Goal: Task Accomplishment & Management: Use online tool/utility

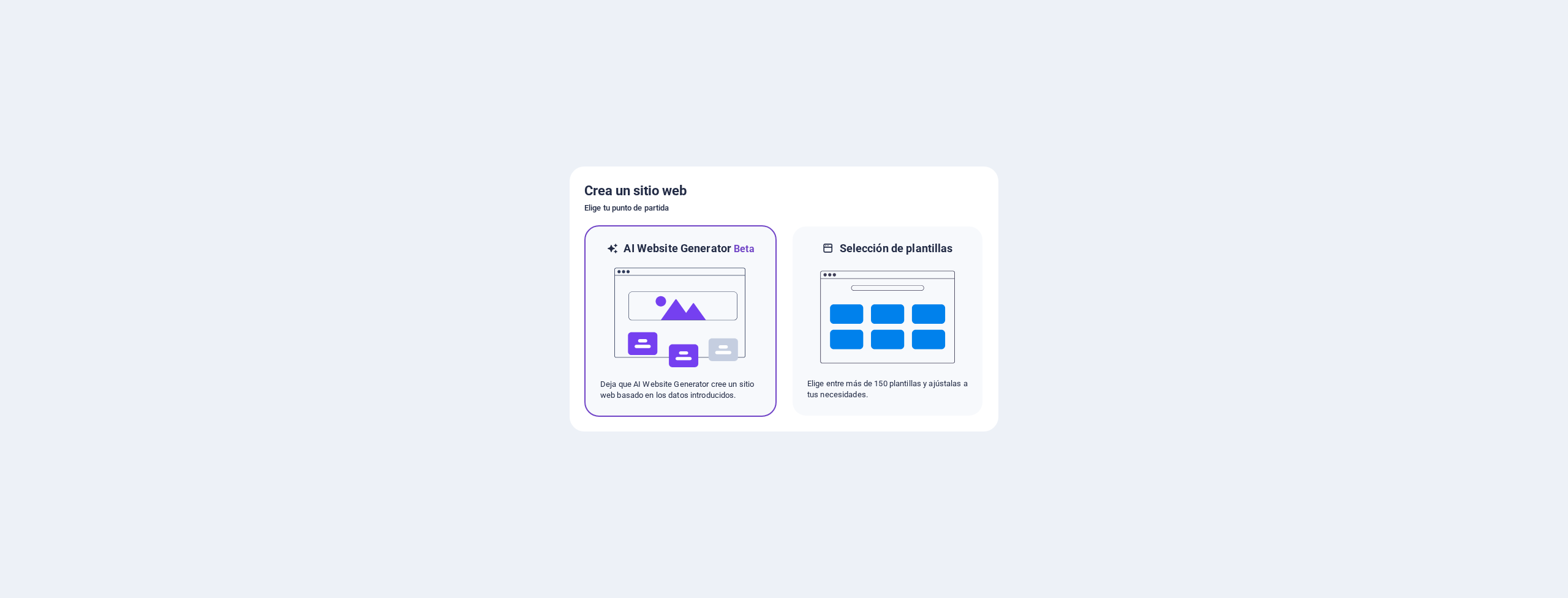
click at [701, 332] on img at bounding box center [680, 318] width 135 height 122
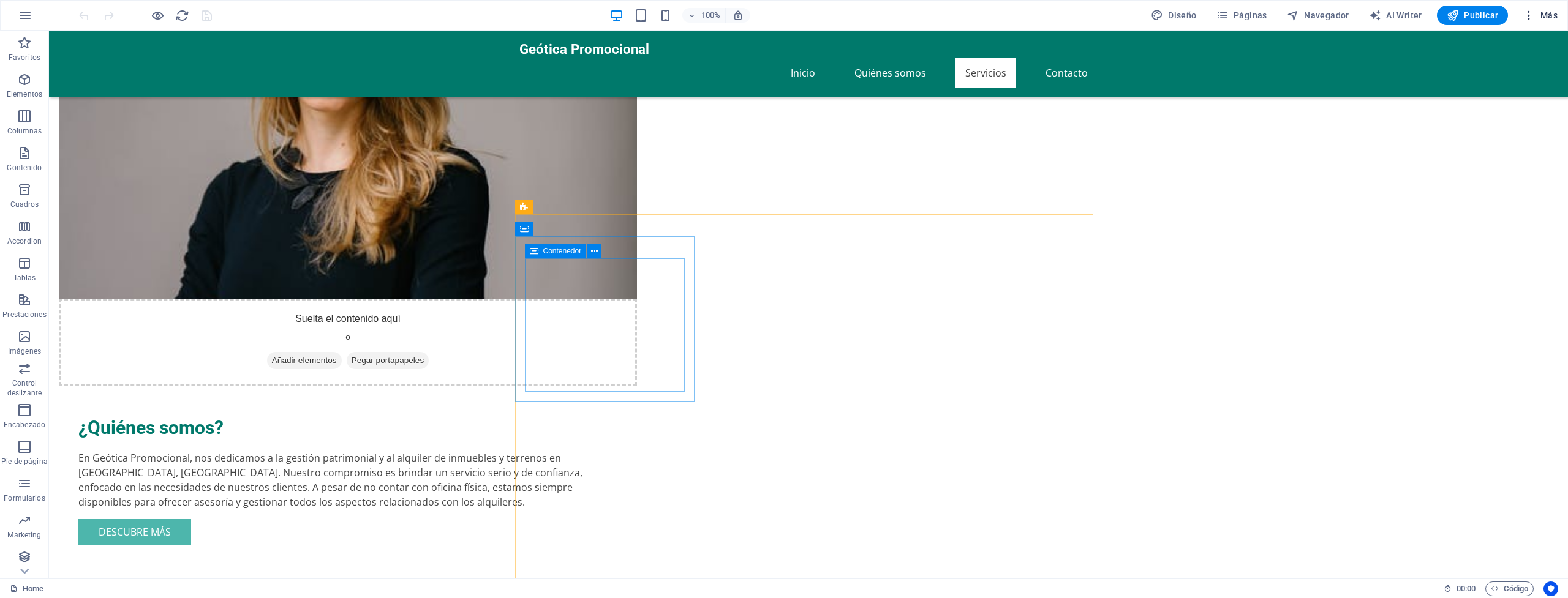
click at [1534, 15] on icon "button" at bounding box center [1528, 15] width 12 height 12
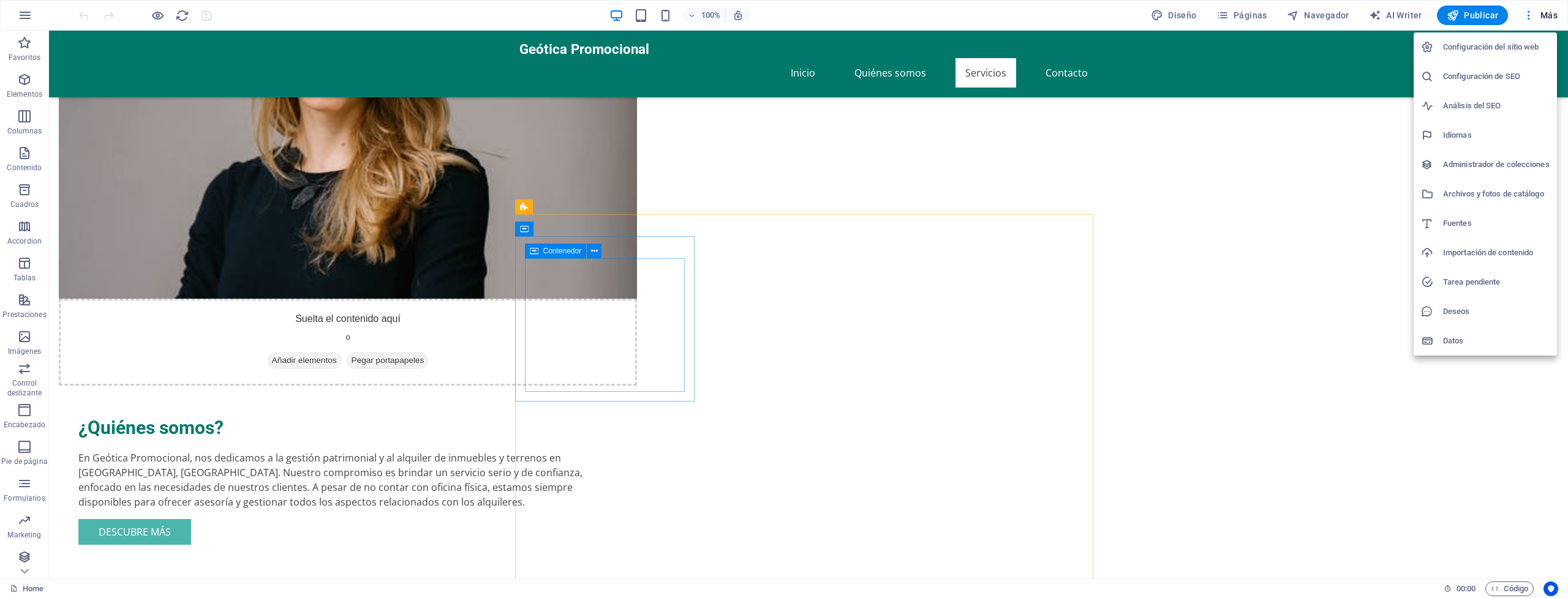
click at [1353, 208] on div at bounding box center [784, 299] width 1568 height 598
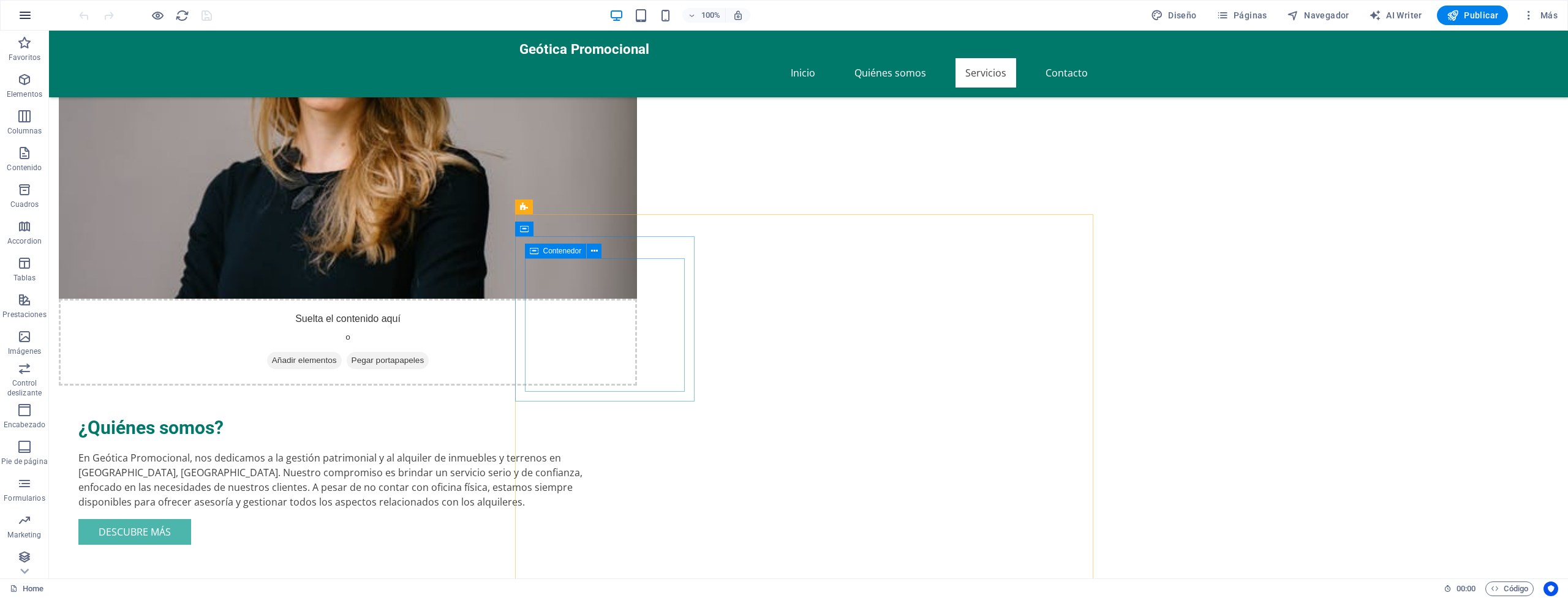
click at [19, 18] on icon "button" at bounding box center [25, 16] width 15 height 15
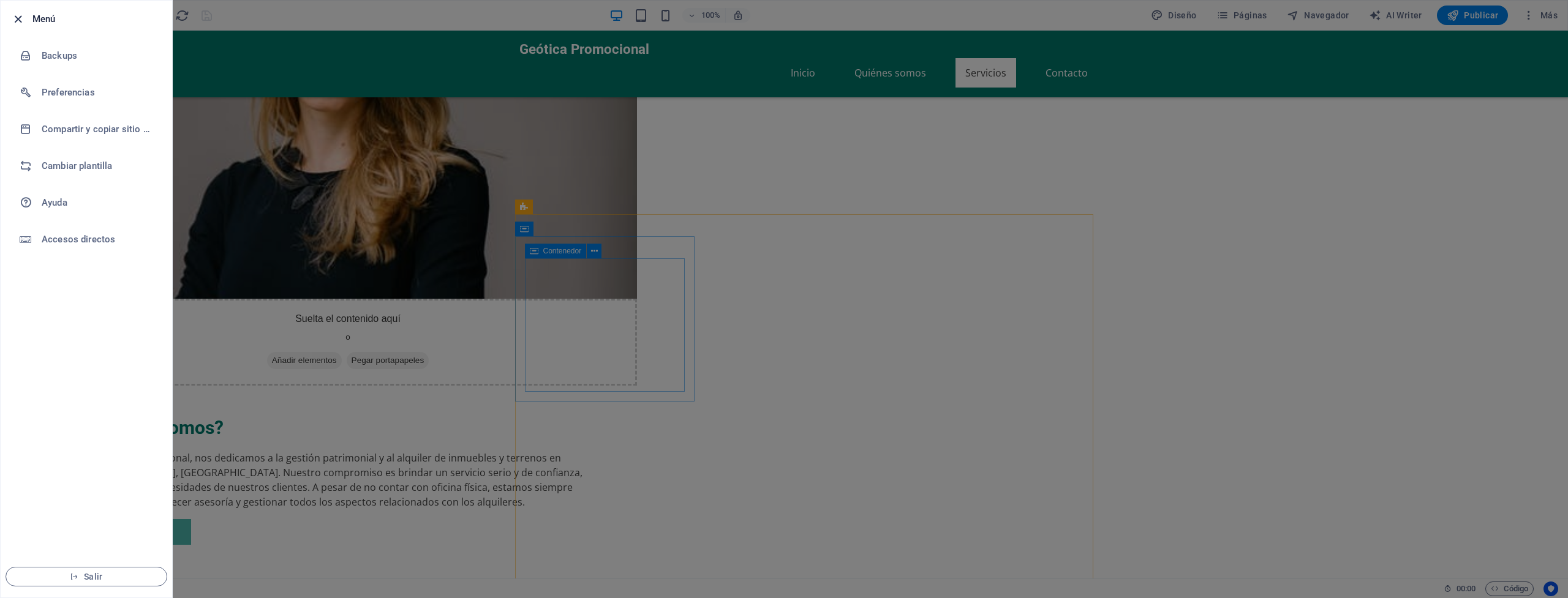
click at [13, 16] on icon "button" at bounding box center [18, 19] width 14 height 14
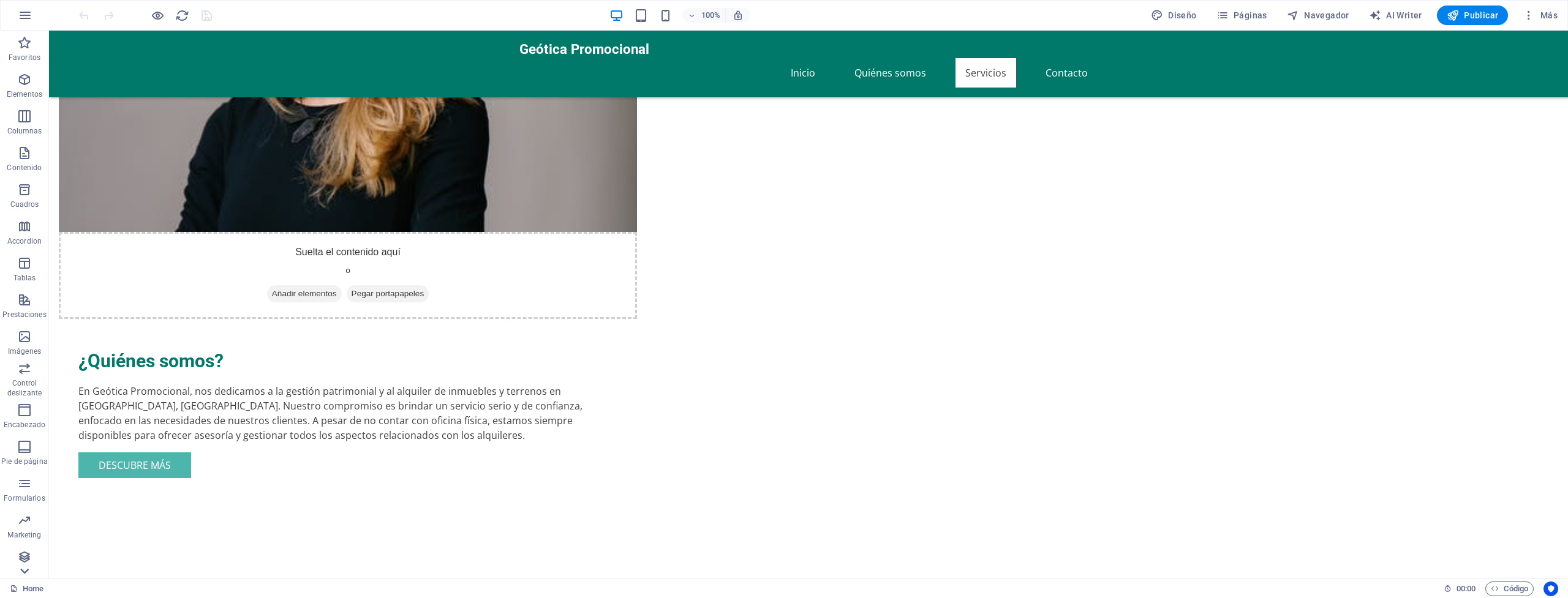
click at [23, 573] on icon at bounding box center [24, 571] width 17 height 17
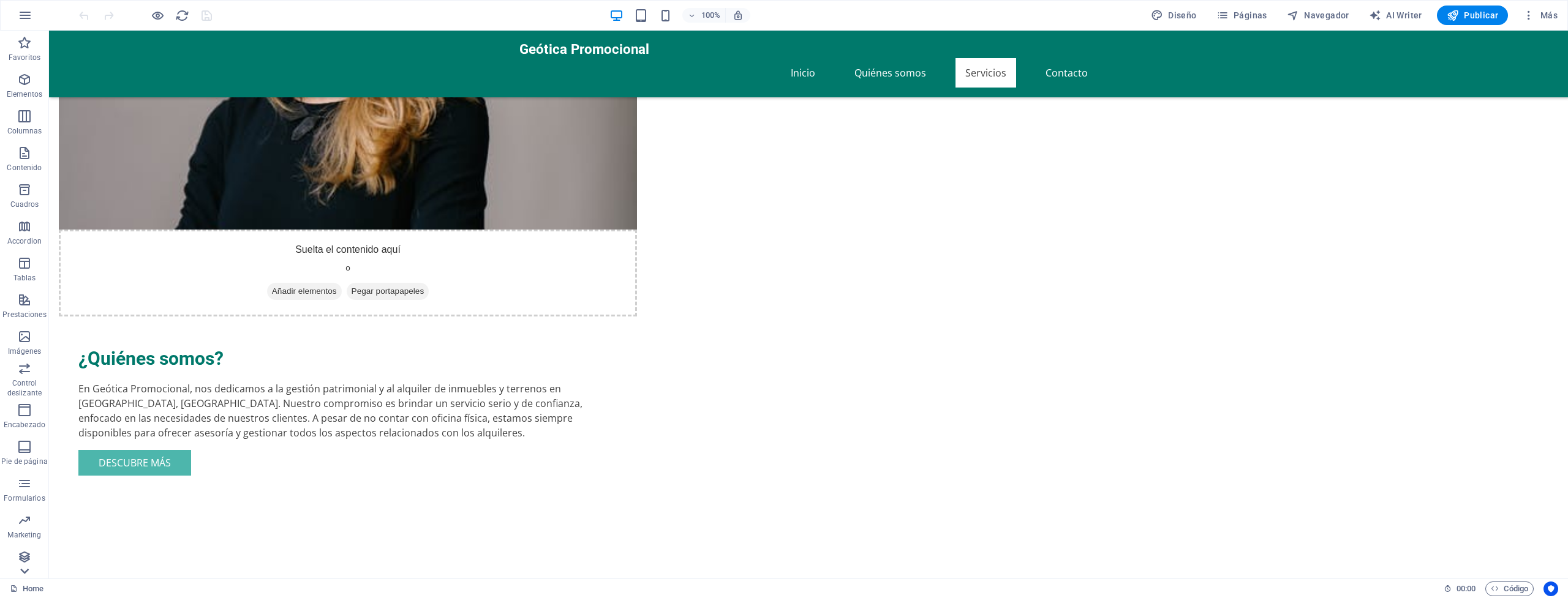
scroll to position [3, 0]
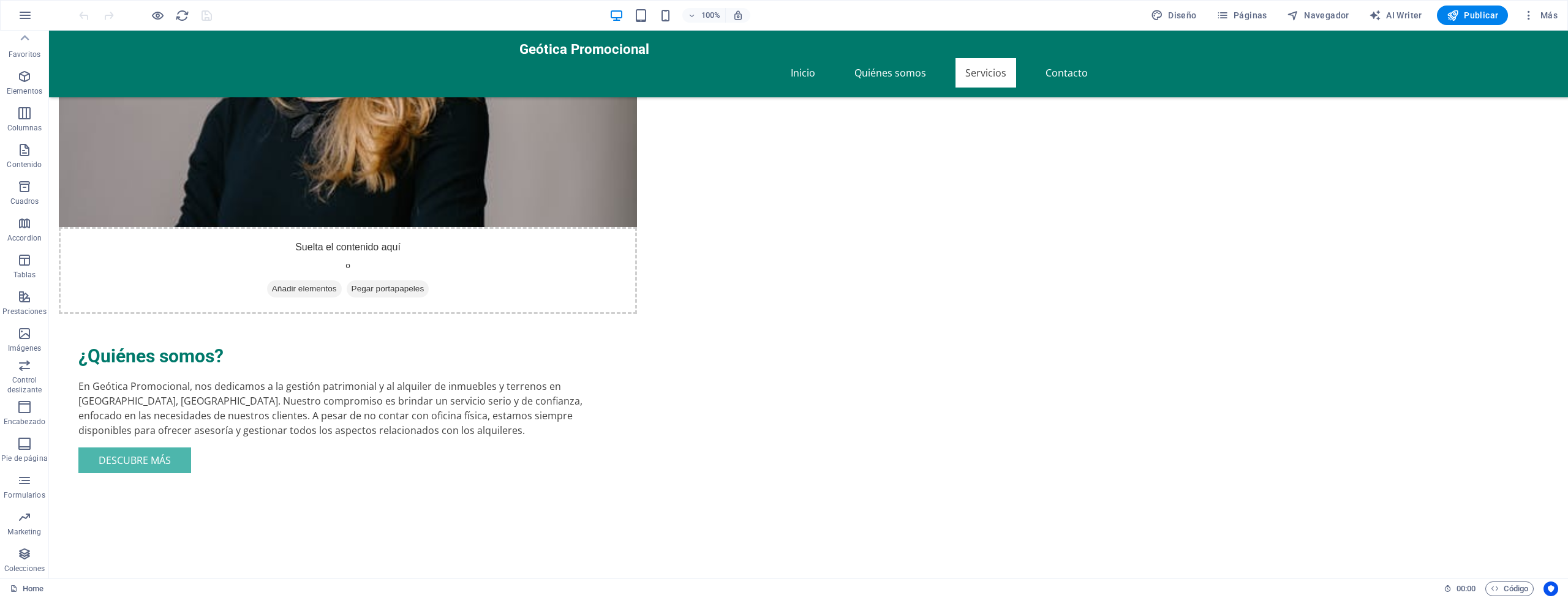
click at [23, 573] on p "Colecciones" at bounding box center [24, 569] width 40 height 9
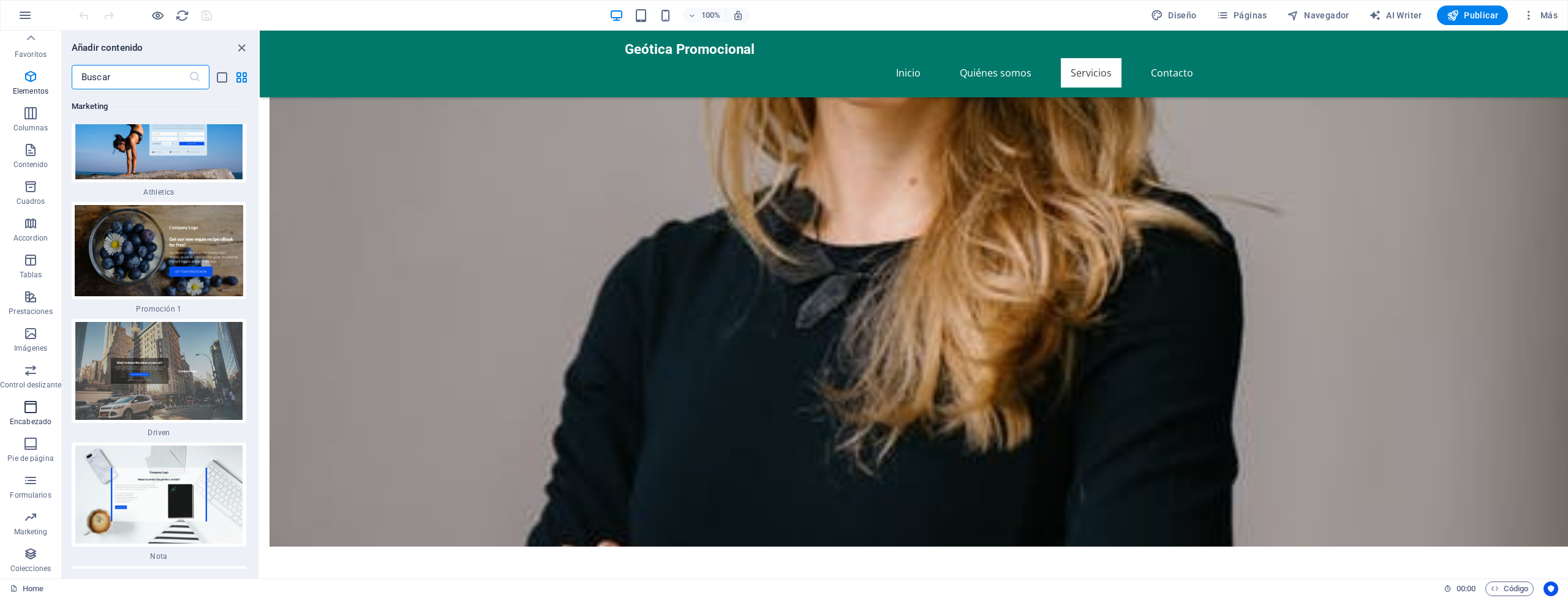
scroll to position [22777, 0]
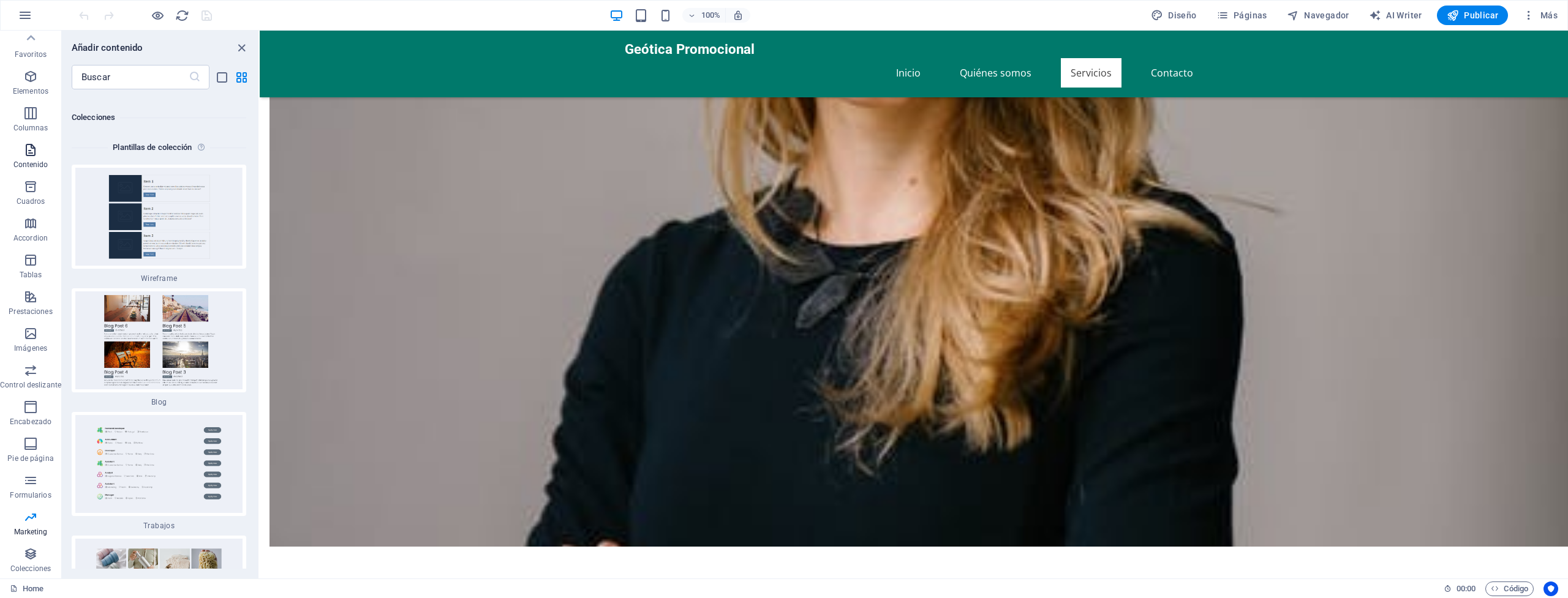
click at [27, 172] on span "Contenido" at bounding box center [31, 157] width 62 height 29
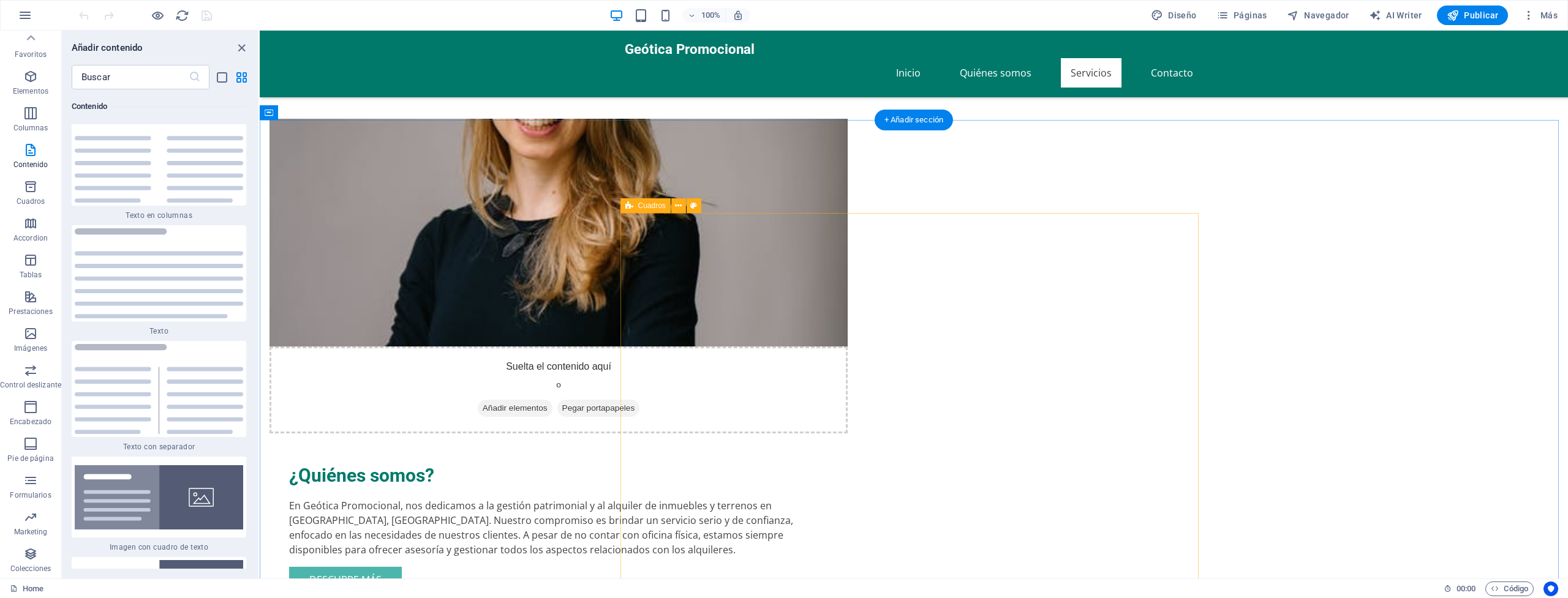
scroll to position [551, 0]
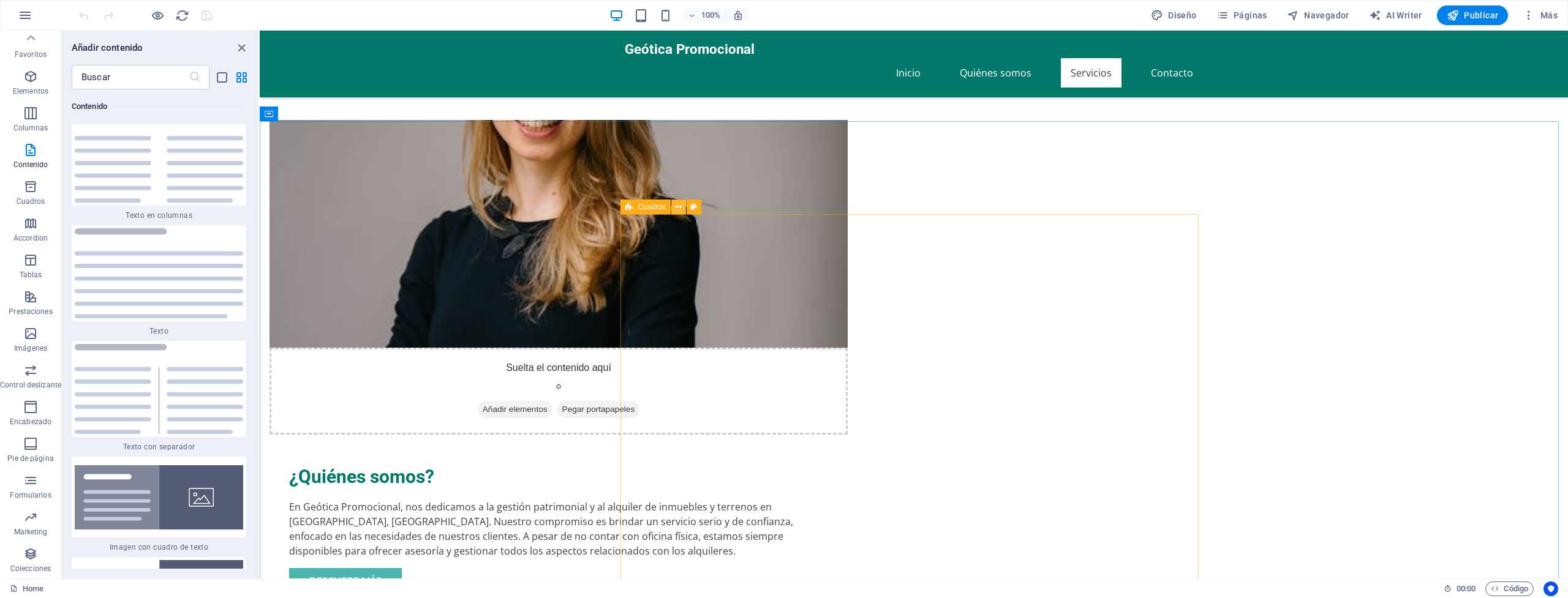
click at [678, 208] on icon at bounding box center [677, 207] width 7 height 13
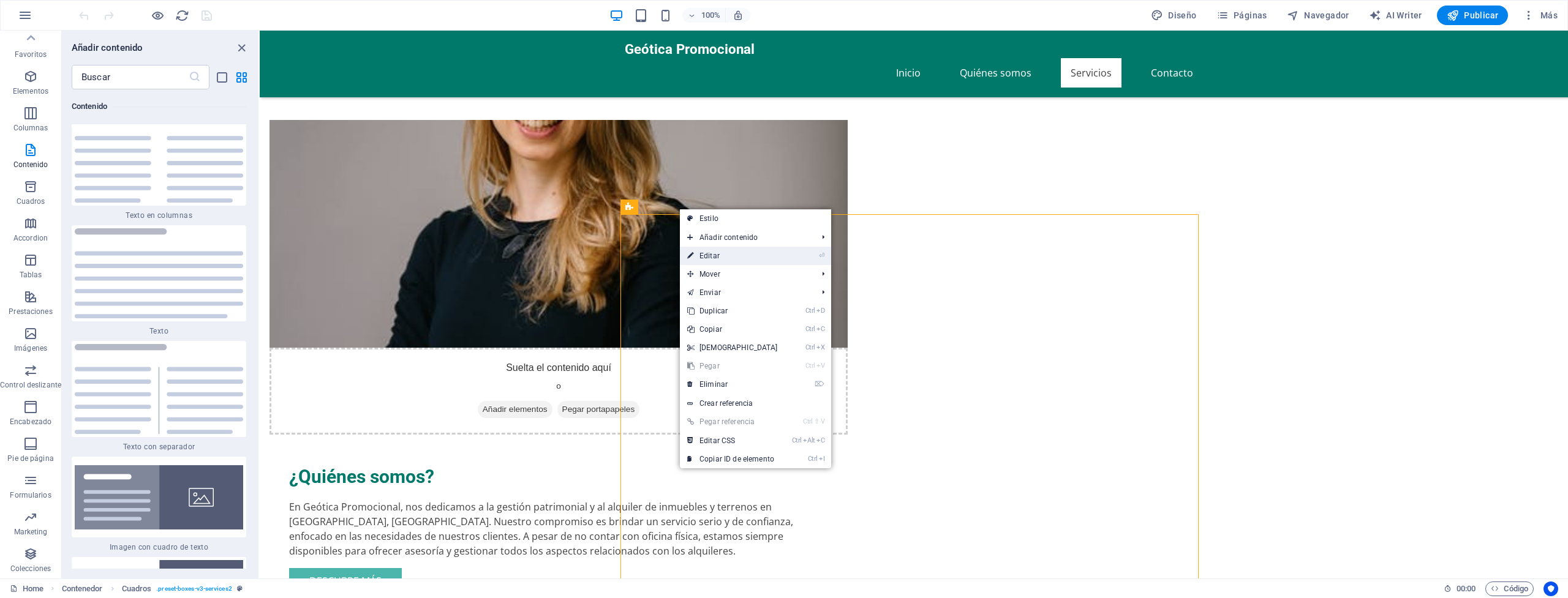
click at [744, 255] on link "⏎ Editar" at bounding box center [732, 256] width 106 height 19
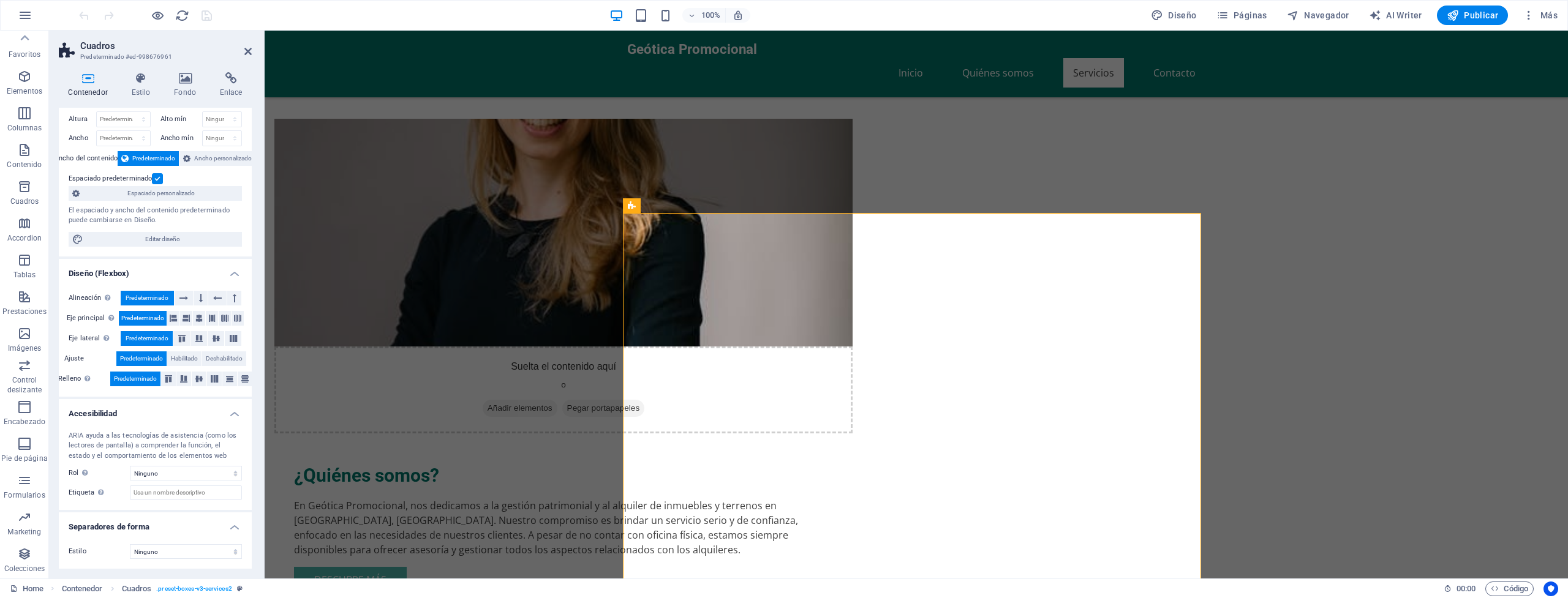
scroll to position [553, 0]
click at [1121, 434] on icon at bounding box center [1120, 434] width 7 height 13
click at [923, 434] on icon at bounding box center [921, 434] width 7 height 13
click at [724, 434] on icon at bounding box center [722, 434] width 7 height 13
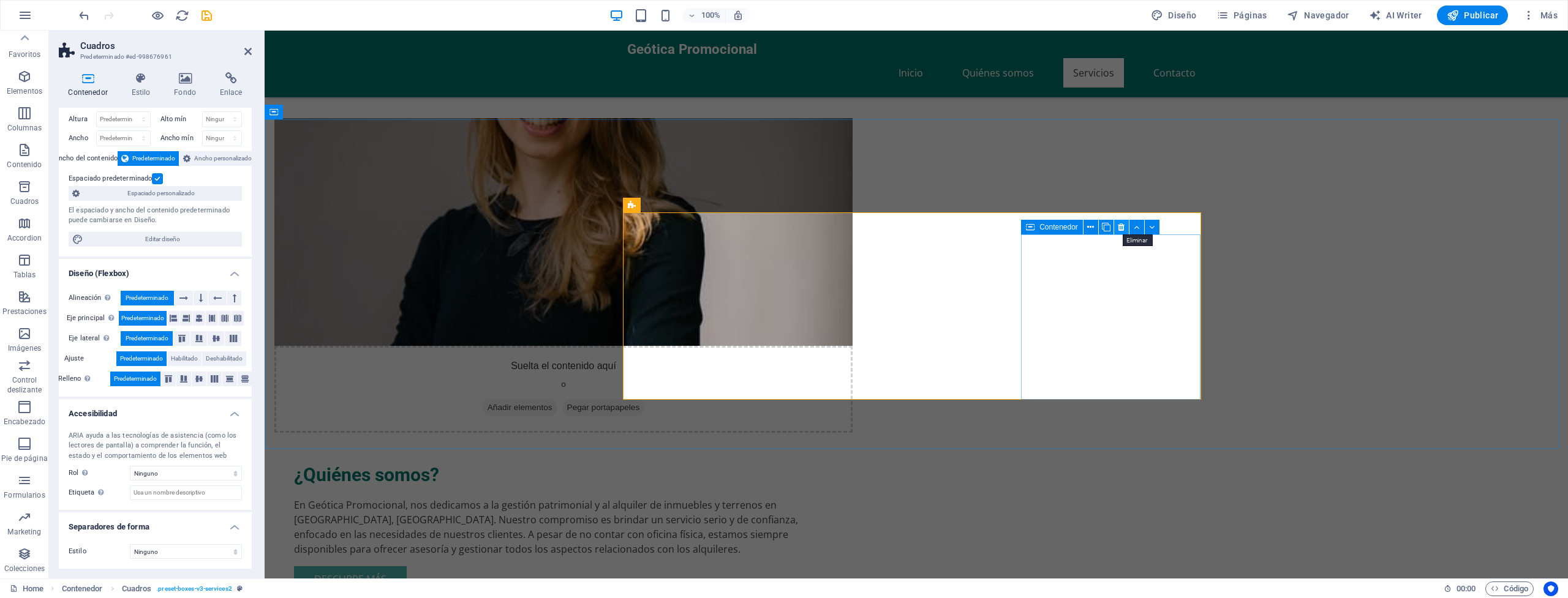
click at [1122, 227] on icon at bounding box center [1120, 228] width 7 height 13
click at [692, 226] on icon at bounding box center [691, 228] width 7 height 13
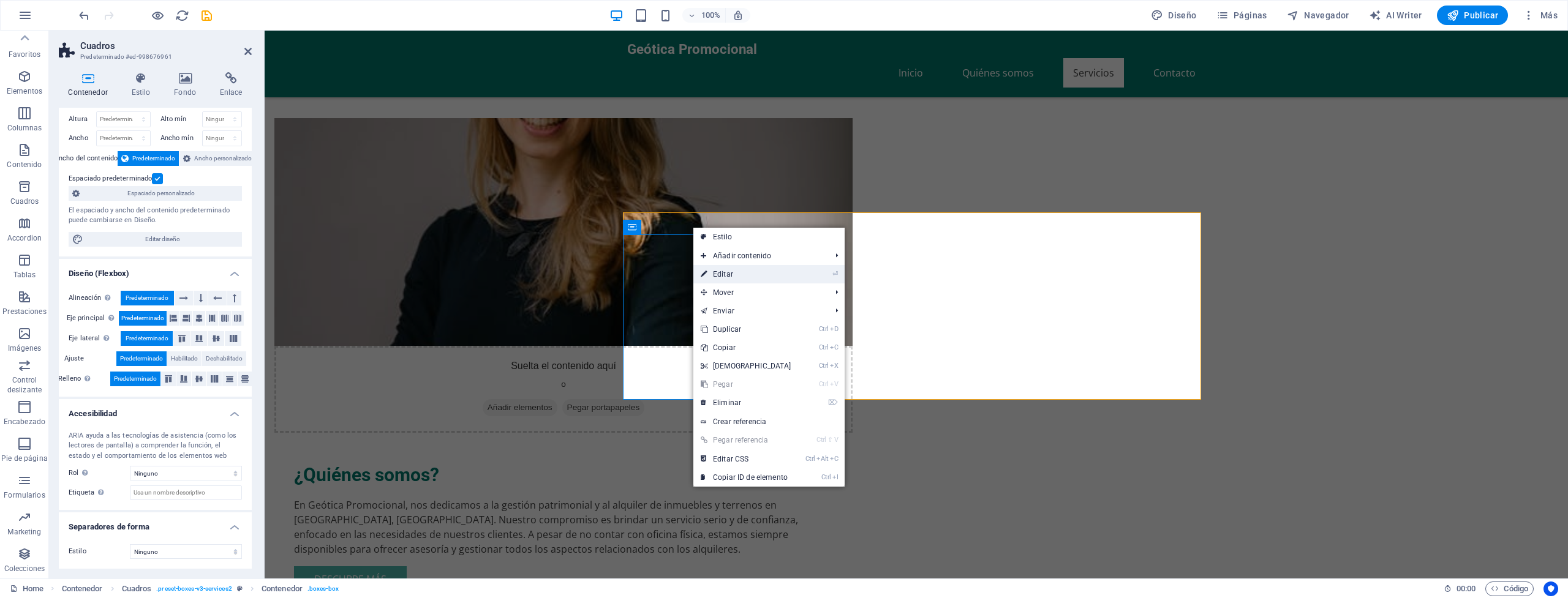
click at [742, 270] on link "⏎ Editar" at bounding box center [746, 275] width 106 height 19
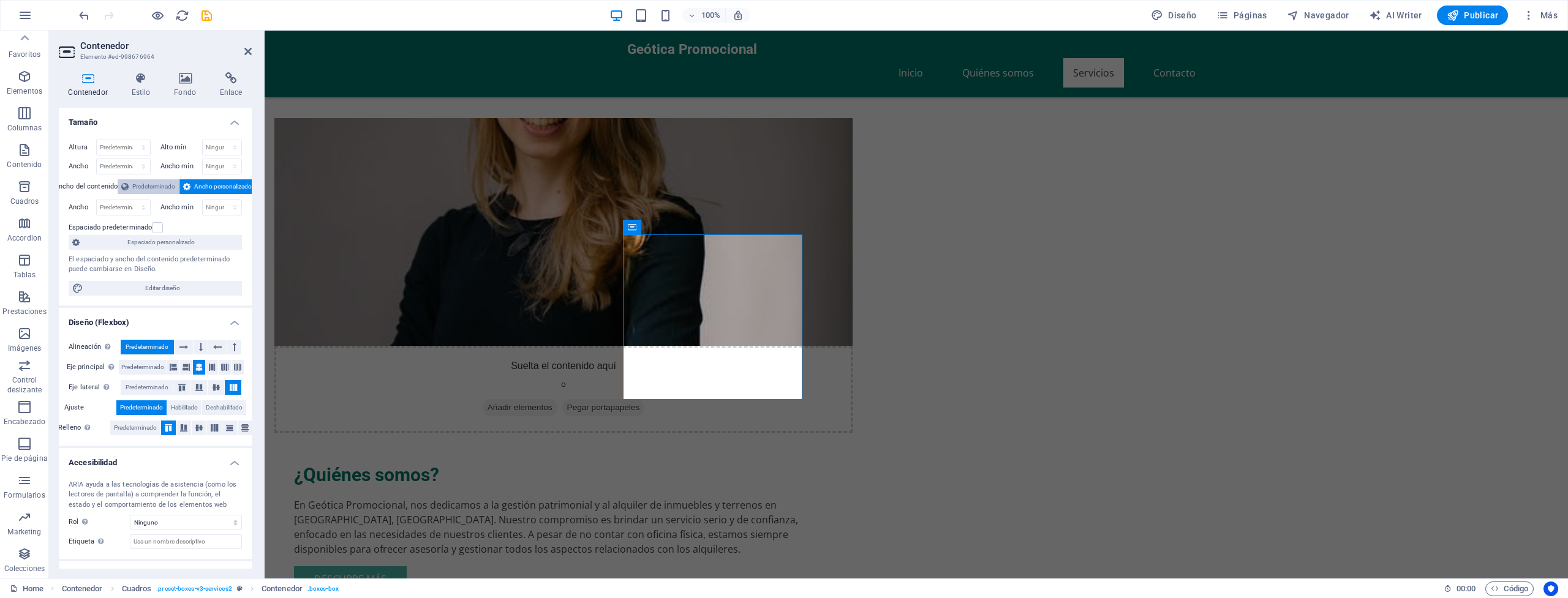
click at [151, 183] on span "Predeterminado" at bounding box center [154, 187] width 43 height 15
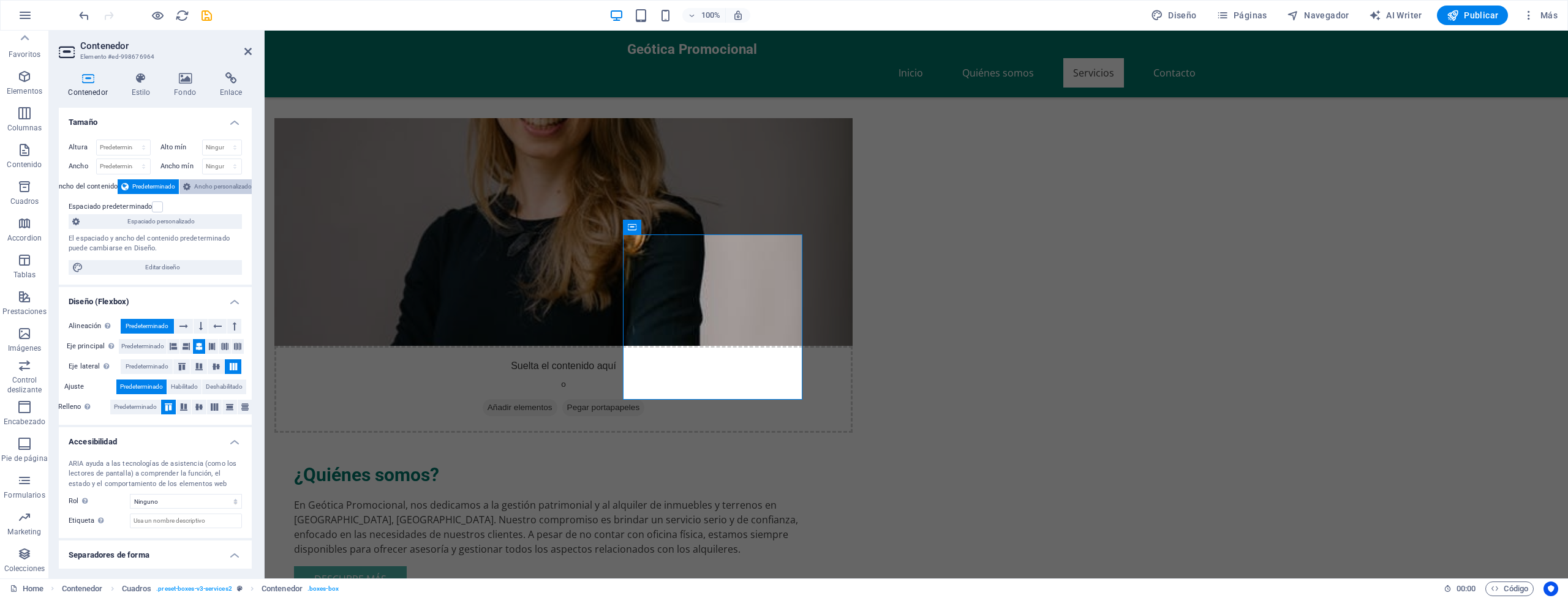
click at [214, 186] on span "Ancho personalizado" at bounding box center [223, 187] width 58 height 15
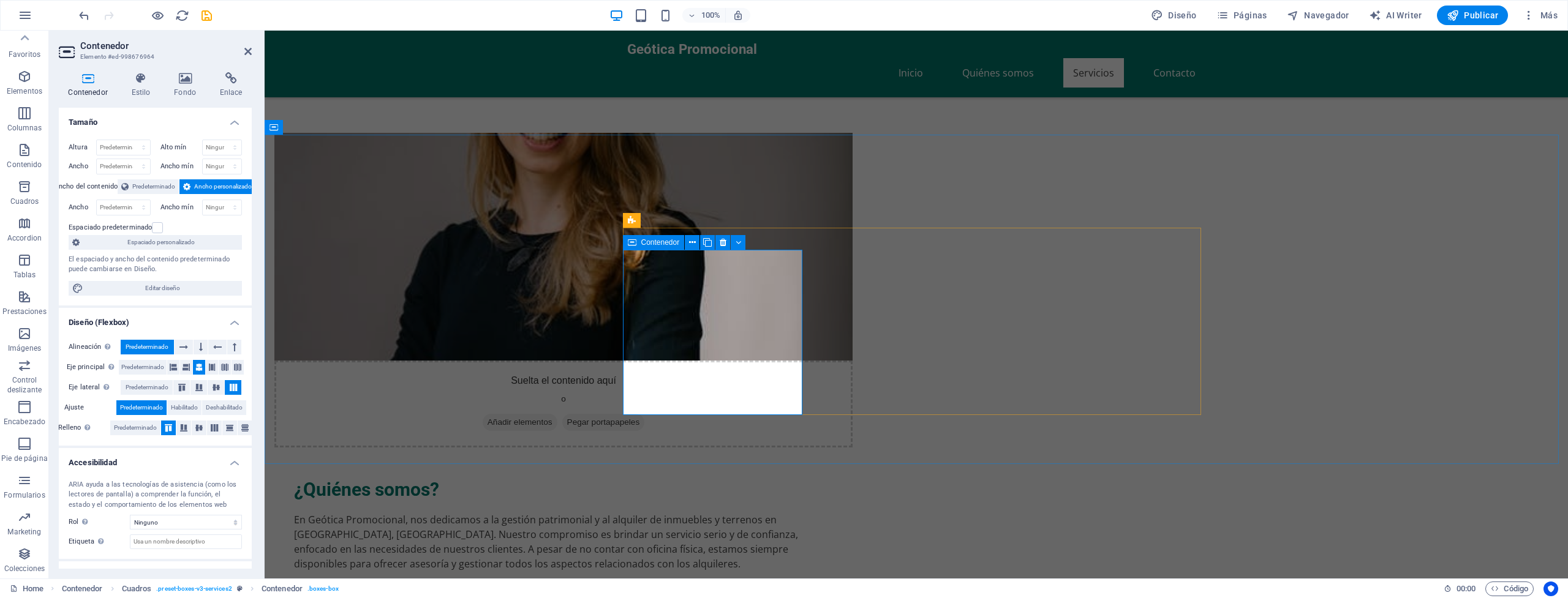
scroll to position [537, 0]
click at [685, 222] on button at bounding box center [681, 221] width 15 height 15
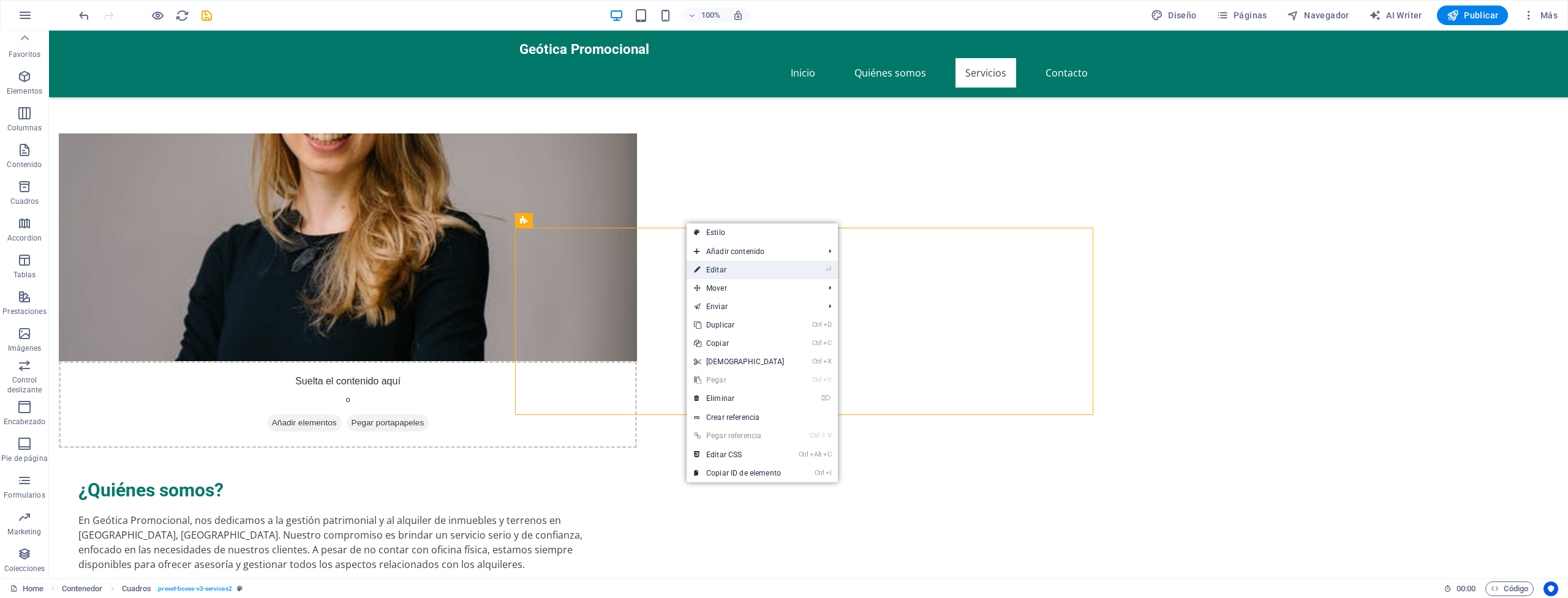
click at [728, 272] on link "⏎ Editar" at bounding box center [739, 270] width 106 height 19
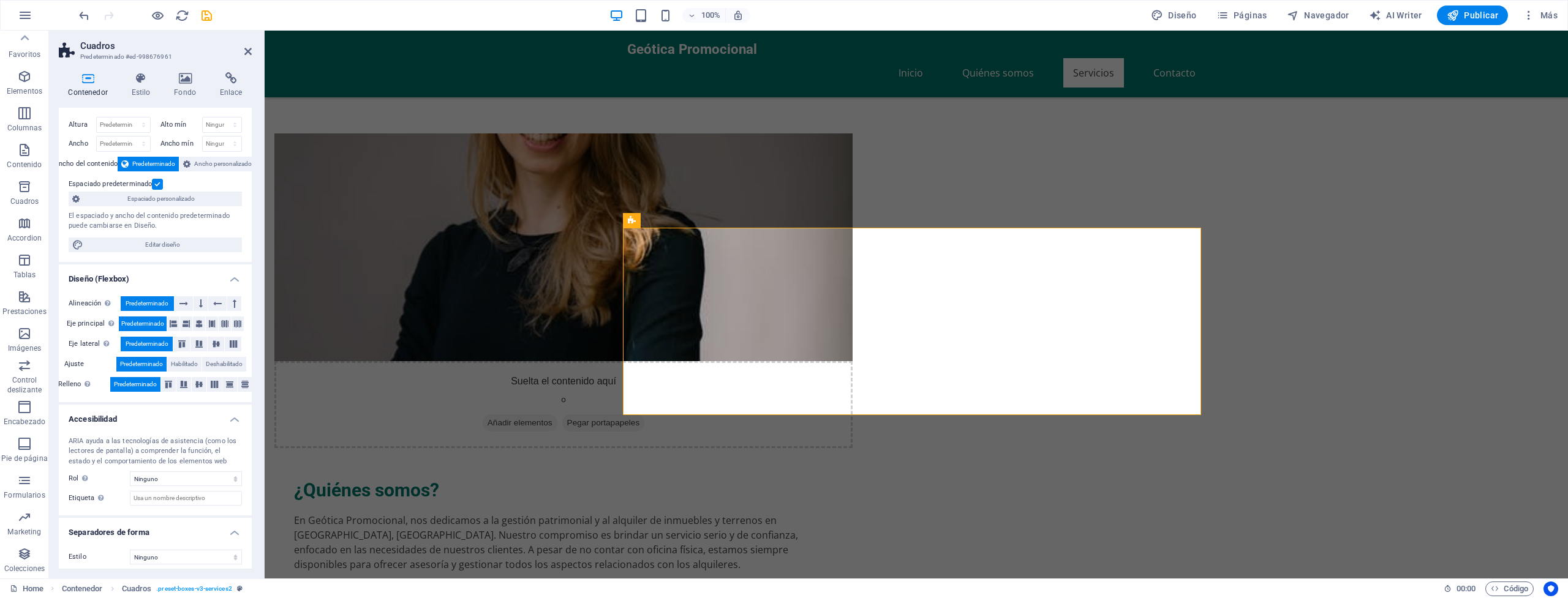
scroll to position [28, 0]
click at [195, 319] on icon at bounding box center [199, 319] width 7 height 15
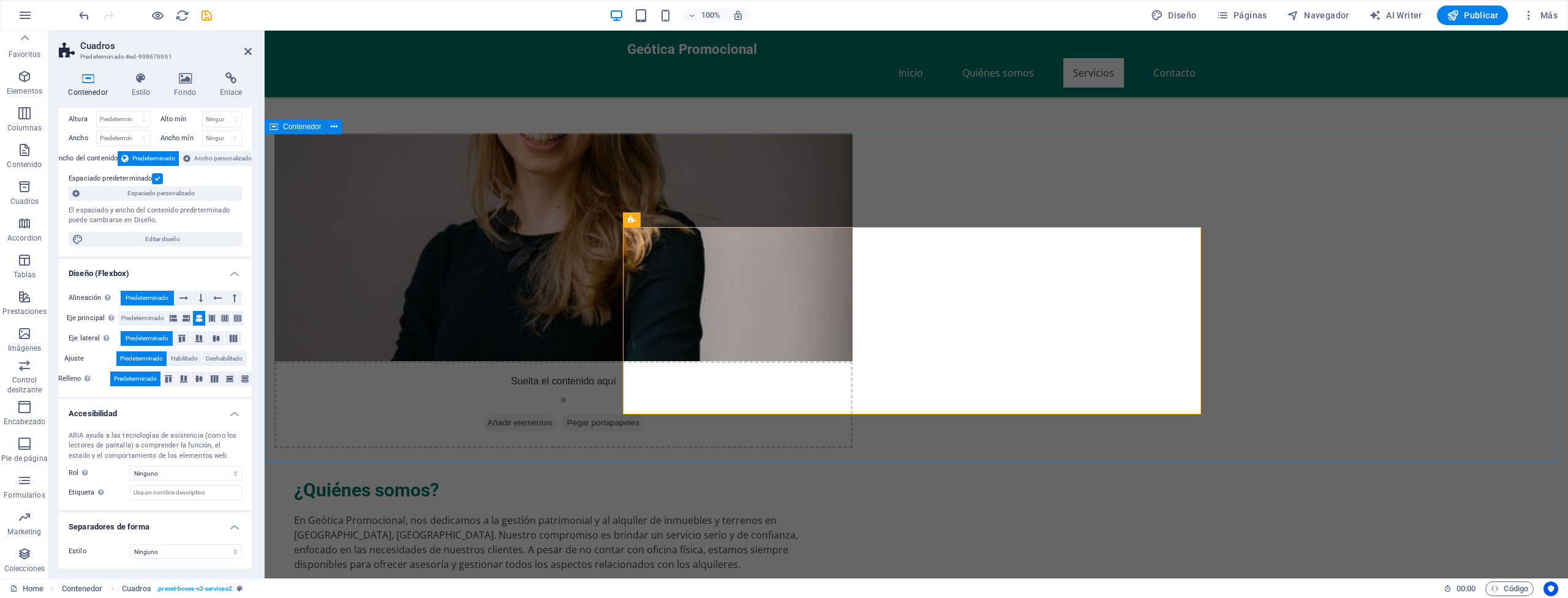
scroll to position [538, 0]
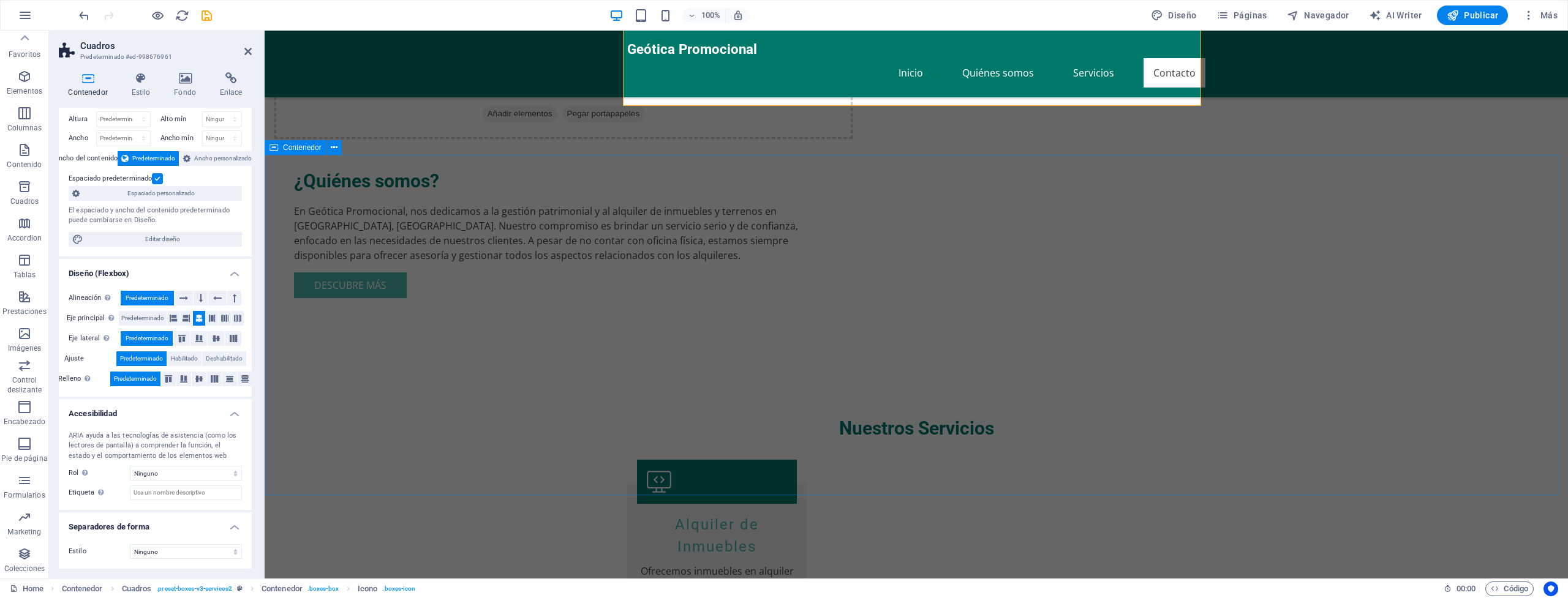
scroll to position [848, 0]
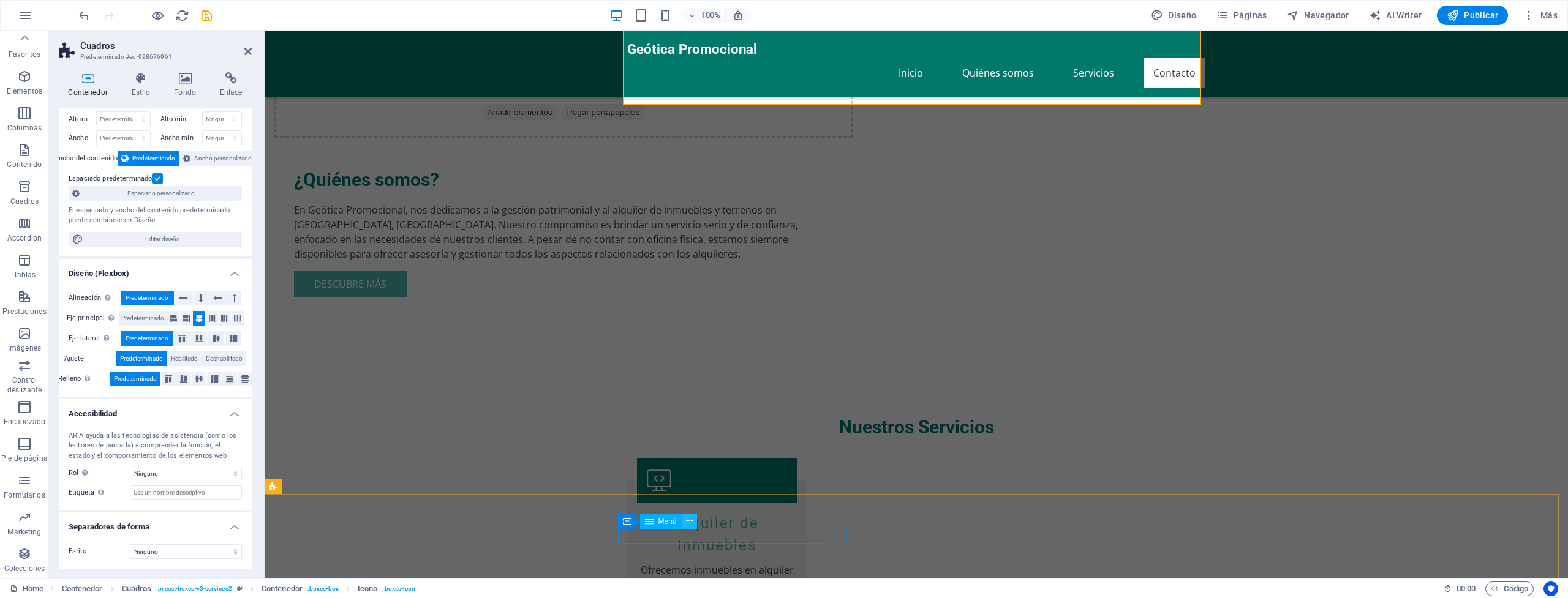
click at [686, 525] on icon at bounding box center [689, 521] width 7 height 13
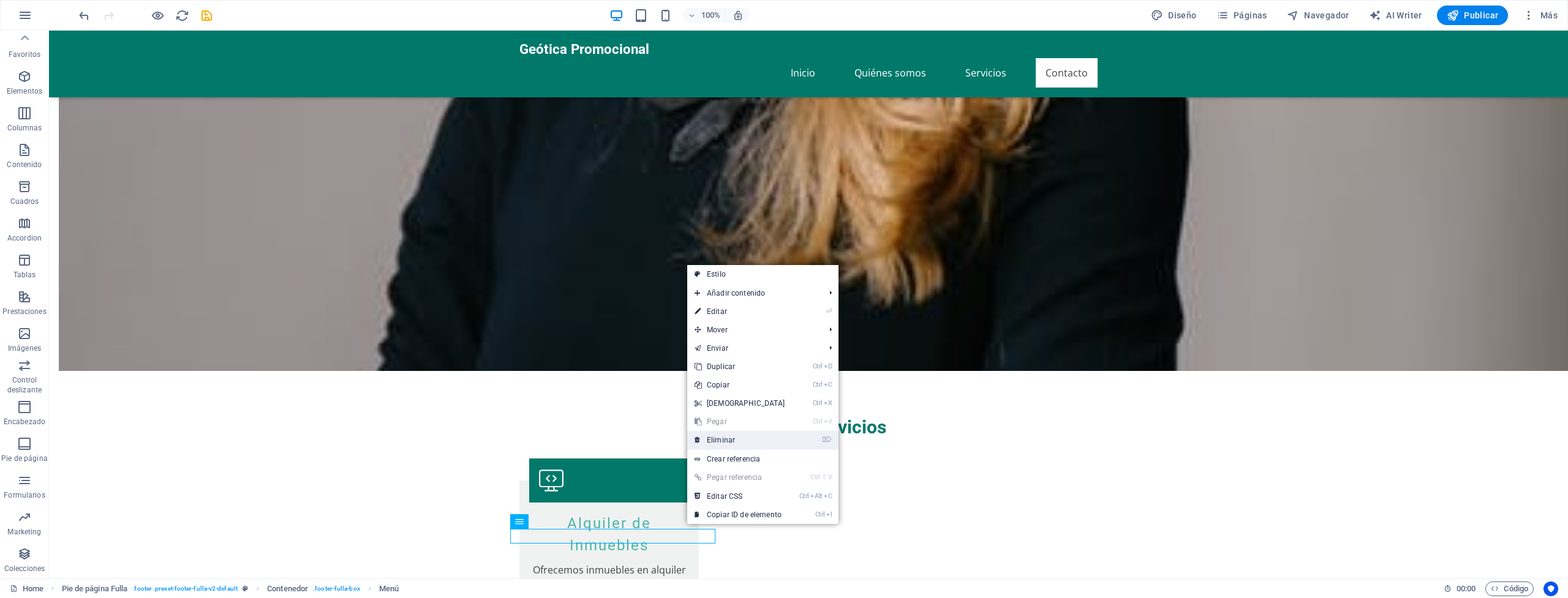
click at [715, 442] on link "⌦ Eliminar" at bounding box center [739, 440] width 106 height 19
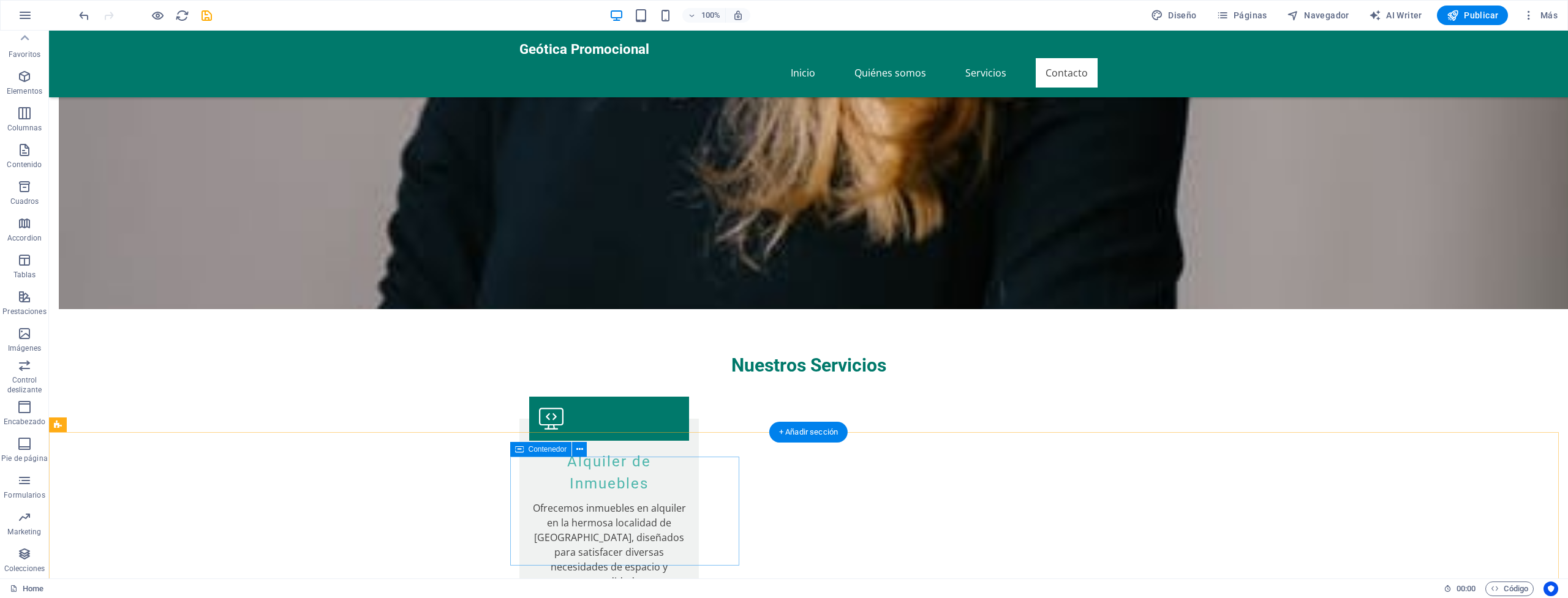
scroll to position [921, 0]
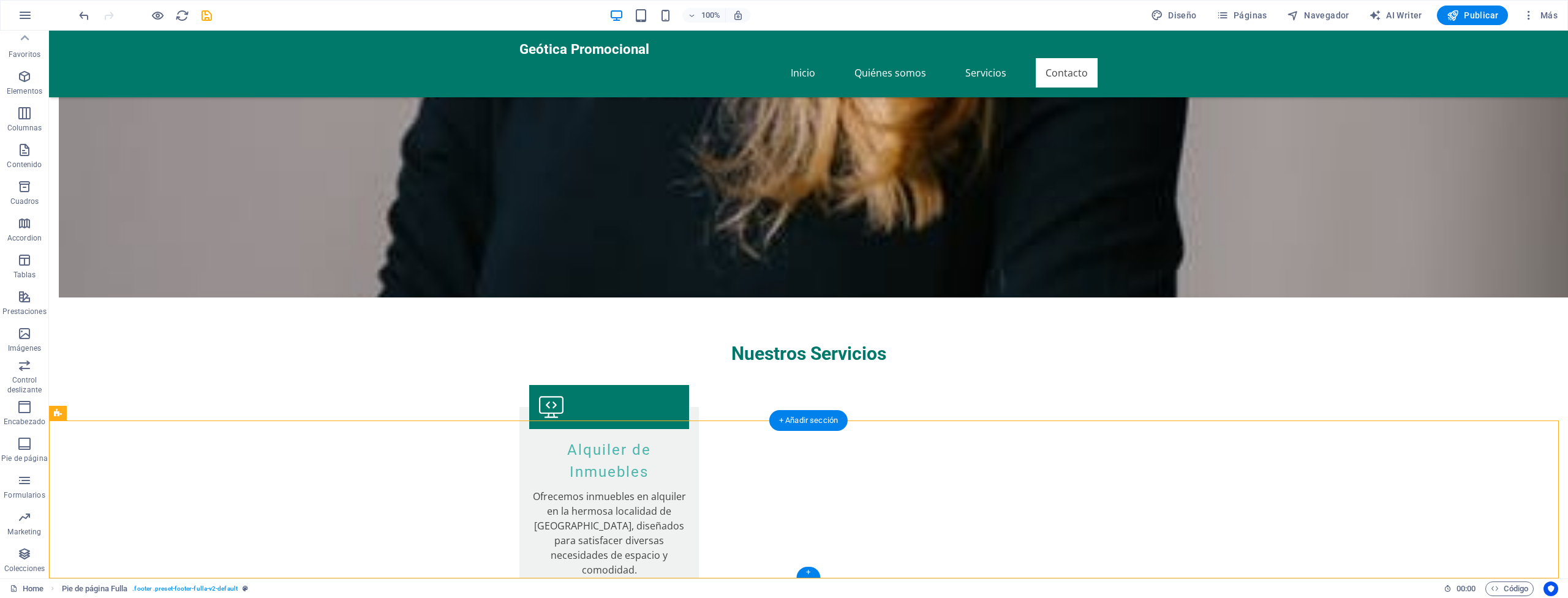
drag, startPoint x: 848, startPoint y: 510, endPoint x: 578, endPoint y: 484, distance: 271.2
drag, startPoint x: 838, startPoint y: 509, endPoint x: 644, endPoint y: 480, distance: 196.2
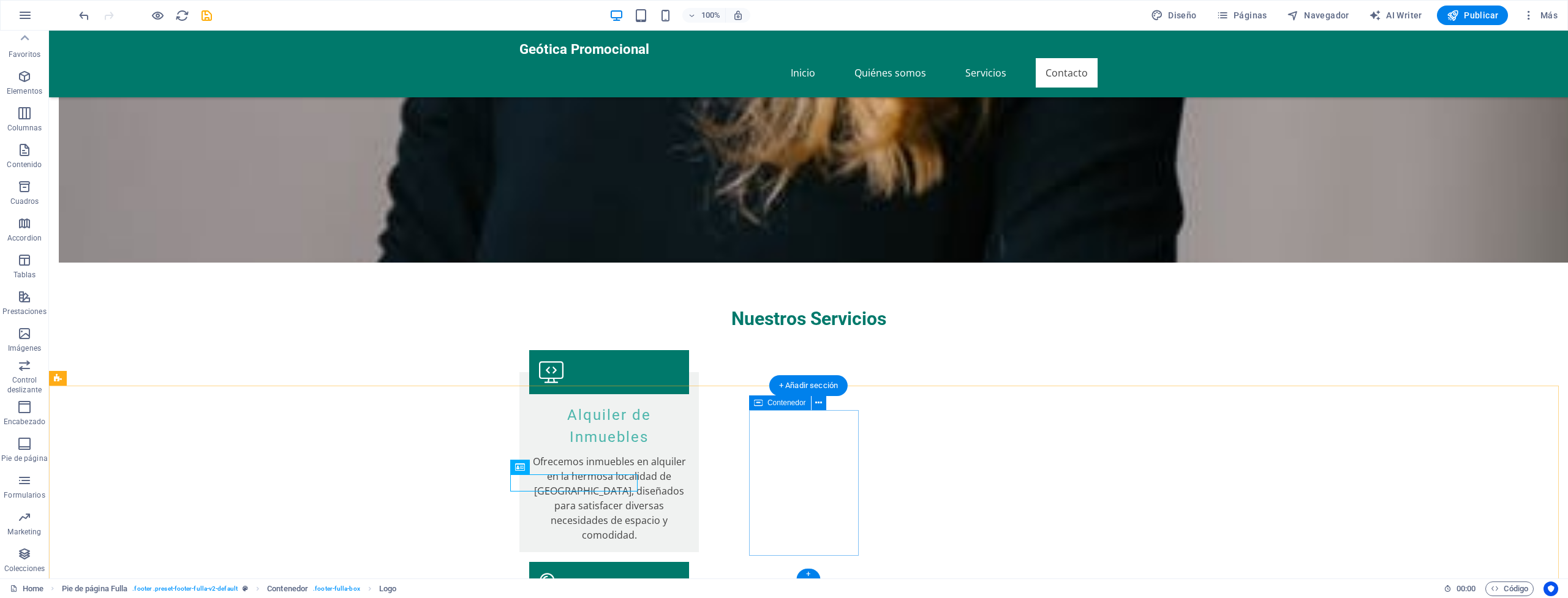
scroll to position [959, 0]
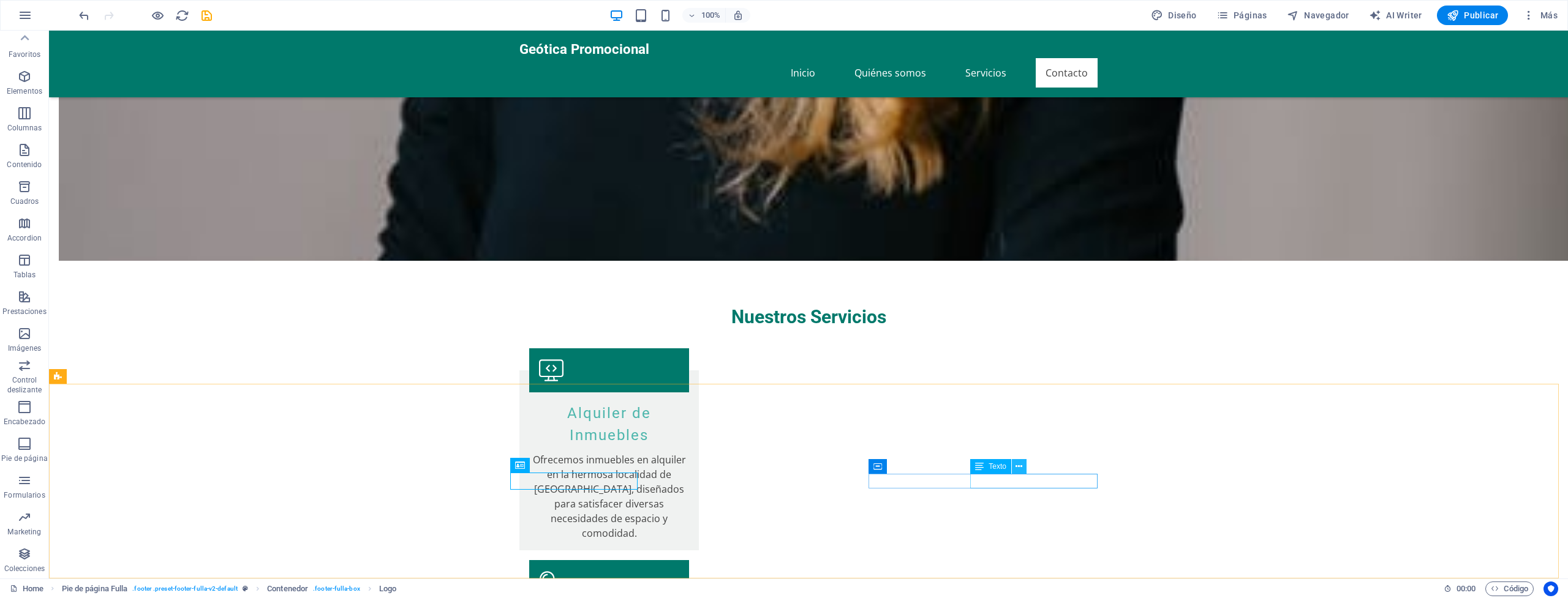
click at [1019, 469] on icon at bounding box center [1019, 467] width 7 height 13
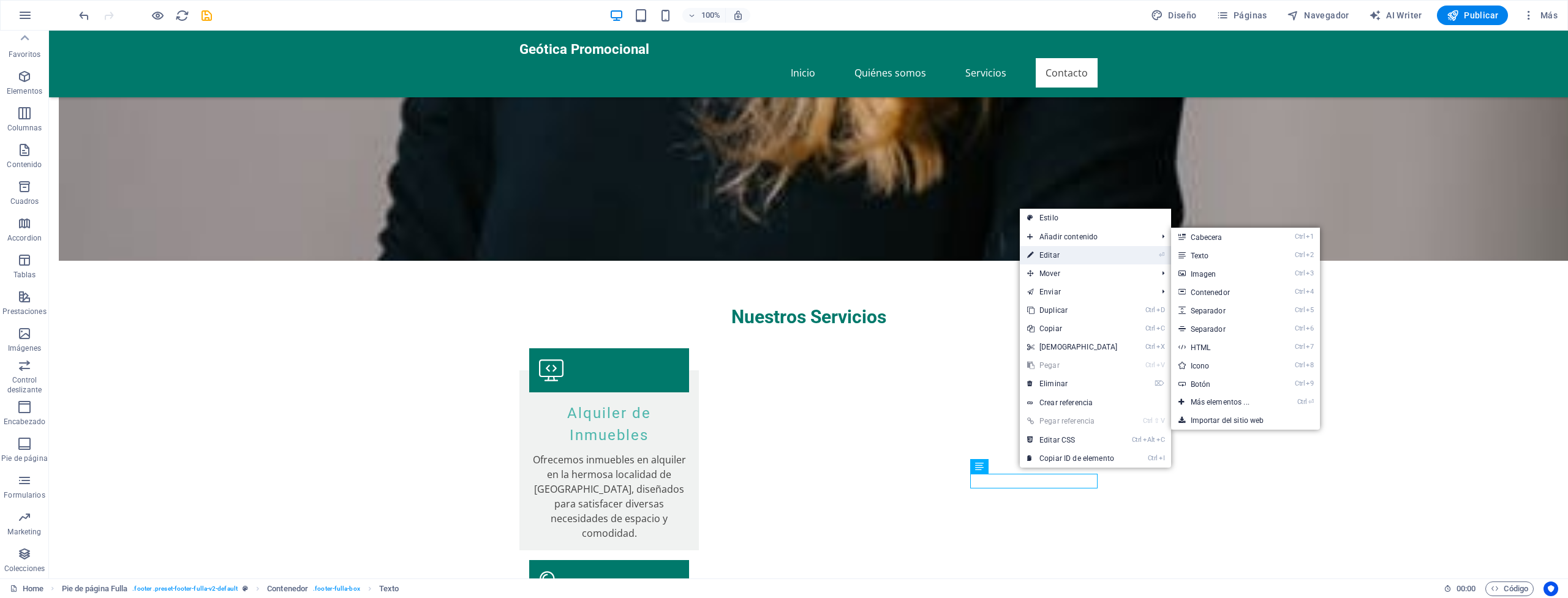
drag, startPoint x: 705, startPoint y: 261, endPoint x: 1069, endPoint y: 260, distance: 364.0
click at [1069, 260] on link "⏎ Editar" at bounding box center [1072, 255] width 106 height 19
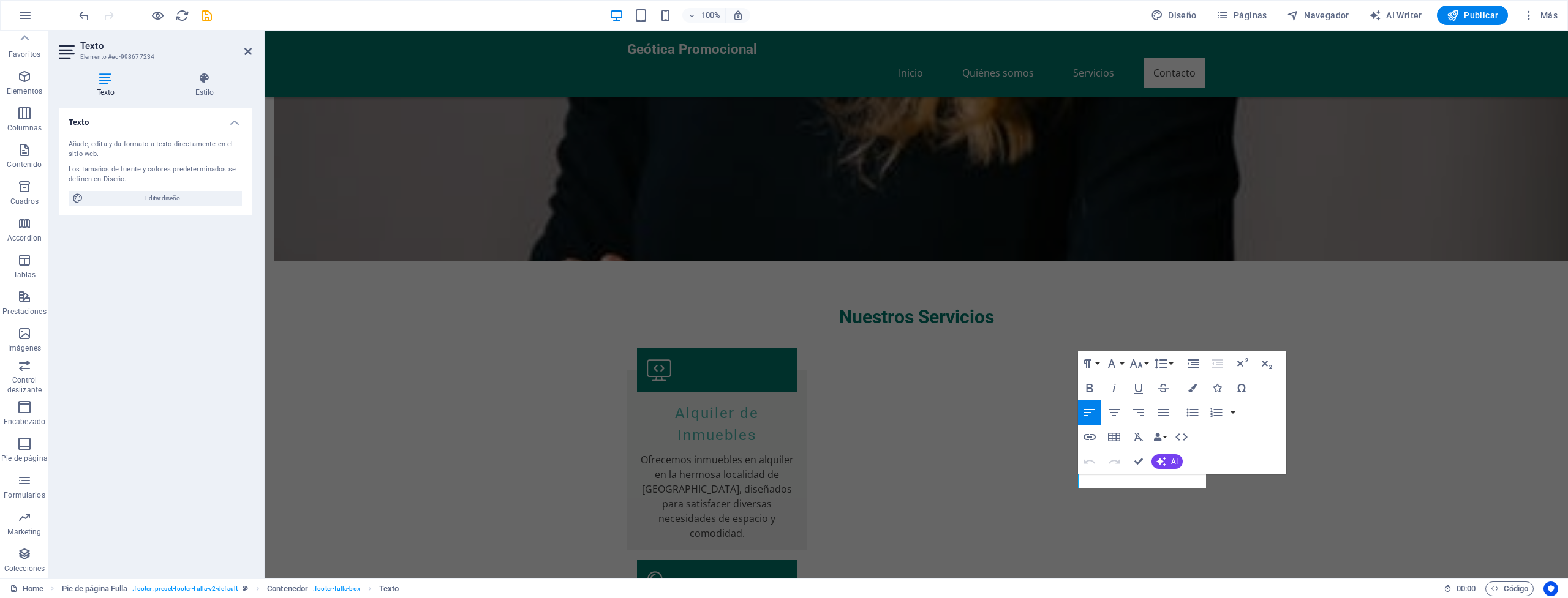
click at [143, 135] on div "Añade, edita y da formato a texto directamente en el sitio web. Los tamaños de …" at bounding box center [155, 173] width 192 height 86
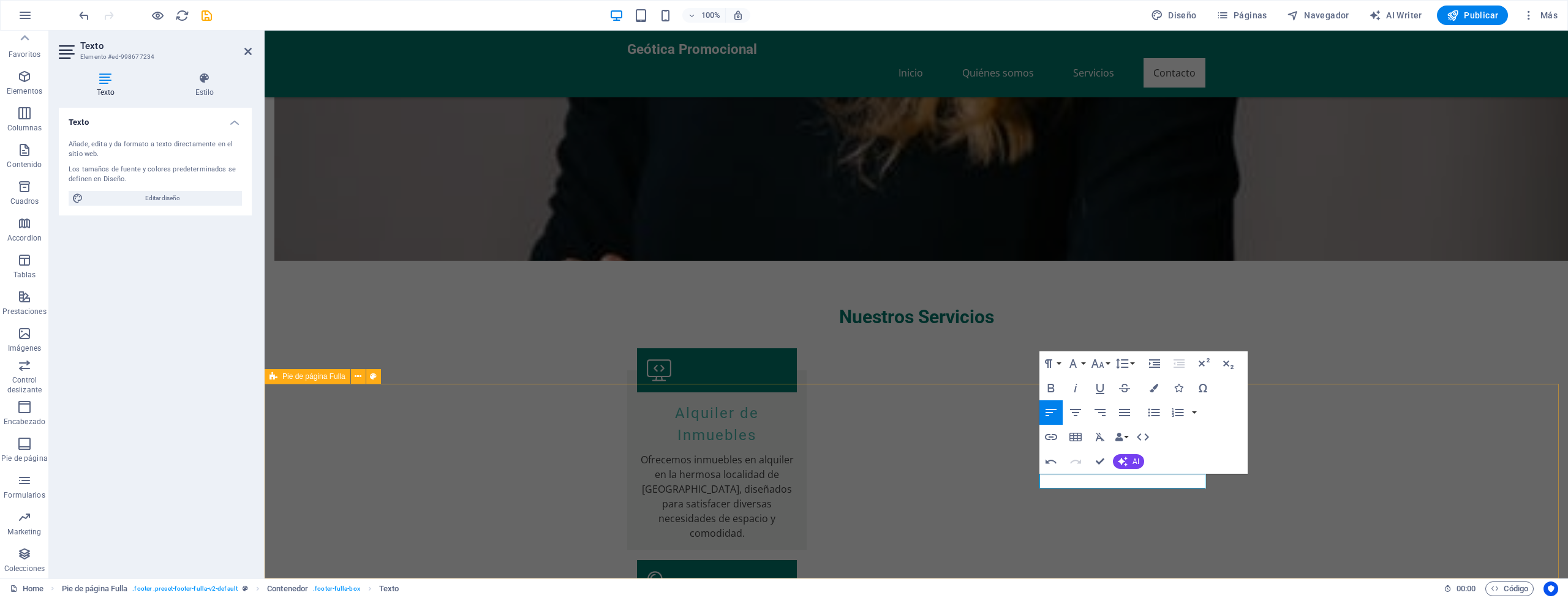
drag, startPoint x: 1147, startPoint y: 482, endPoint x: 1206, endPoint y: 480, distance: 59.0
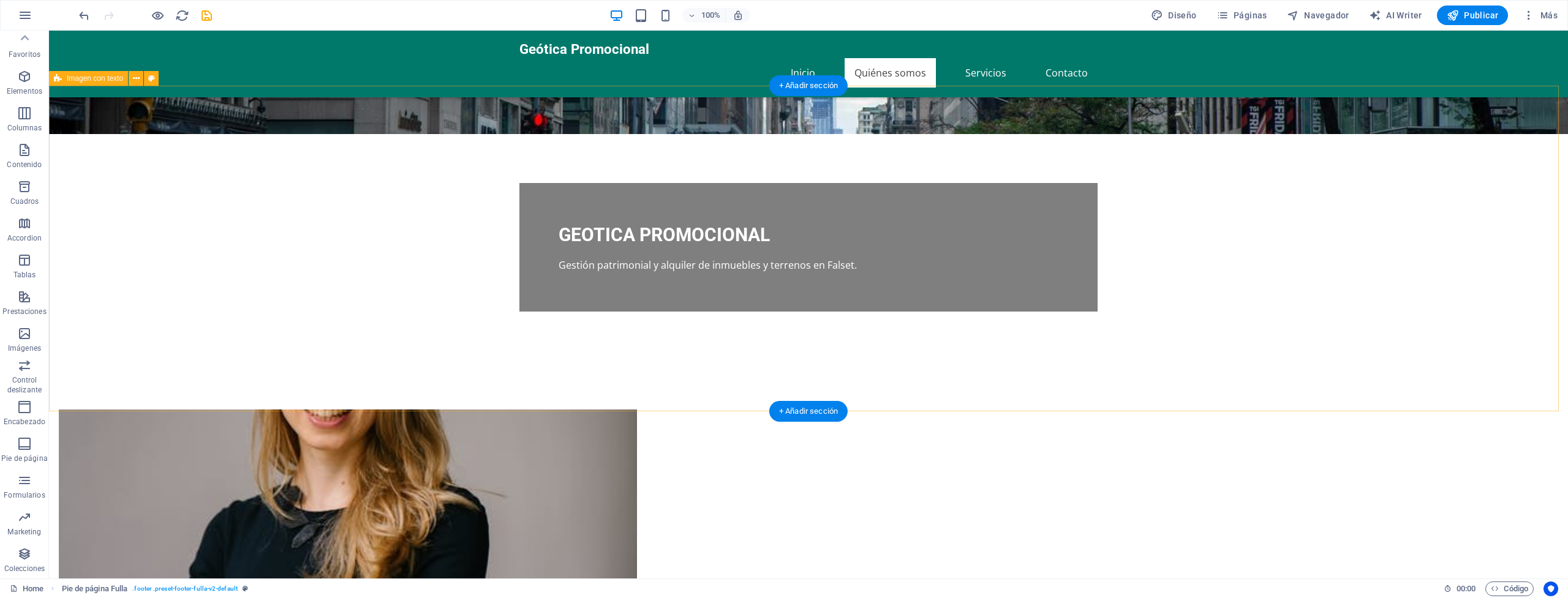
scroll to position [261, 0]
click at [634, 410] on figure at bounding box center [348, 524] width 578 height 228
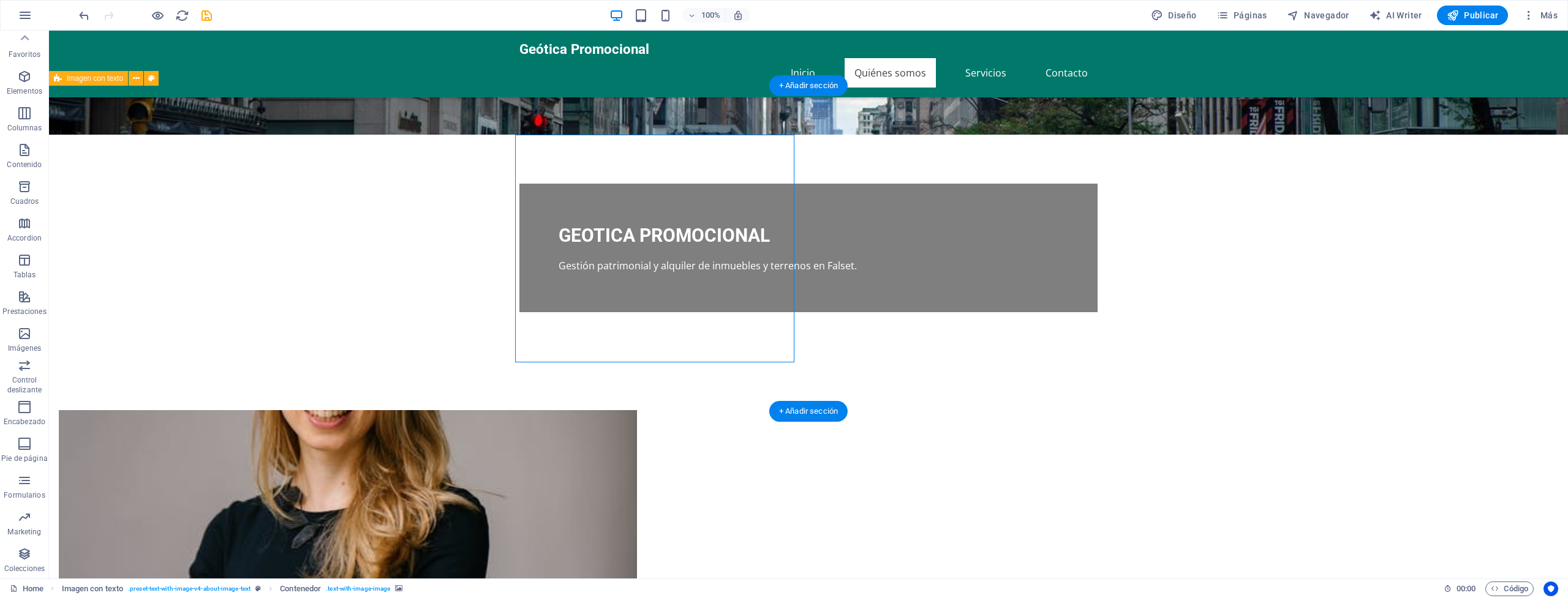
click at [637, 410] on figure at bounding box center [348, 524] width 578 height 228
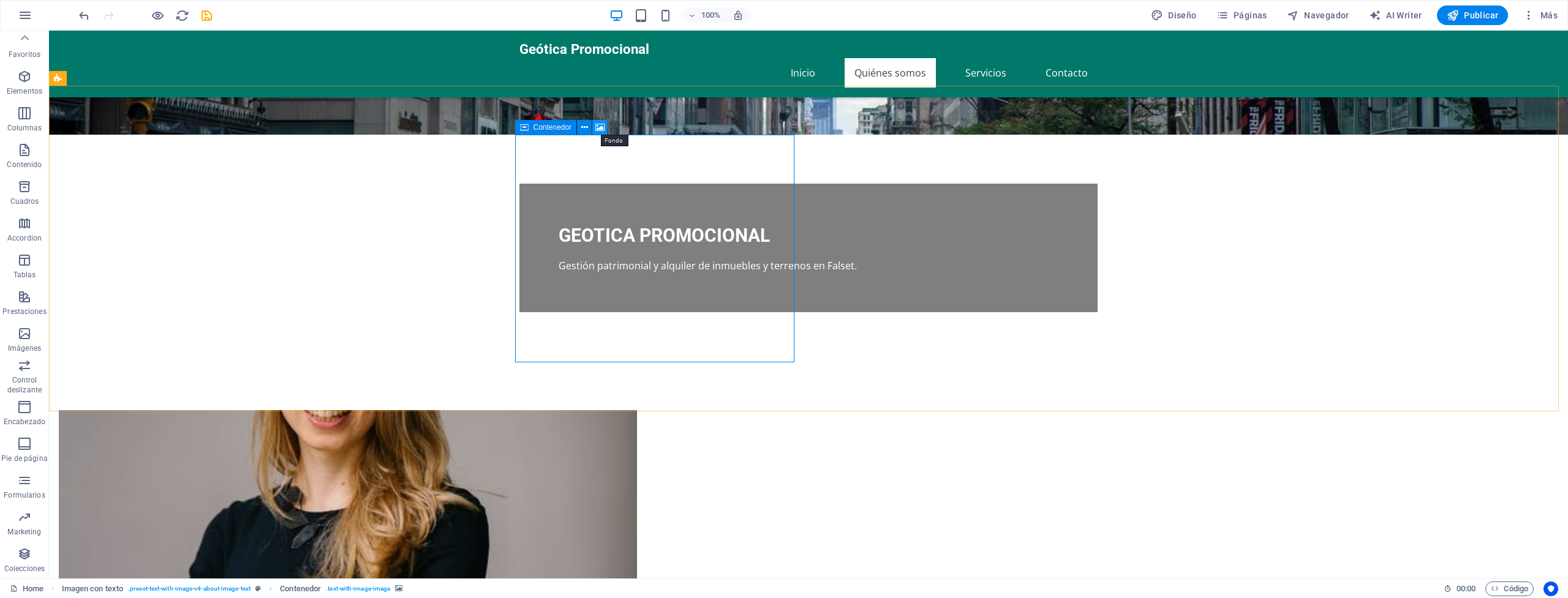
drag, startPoint x: 601, startPoint y: 128, endPoint x: 425, endPoint y: 179, distance: 183.2
click at [601, 128] on icon at bounding box center [600, 128] width 9 height 13
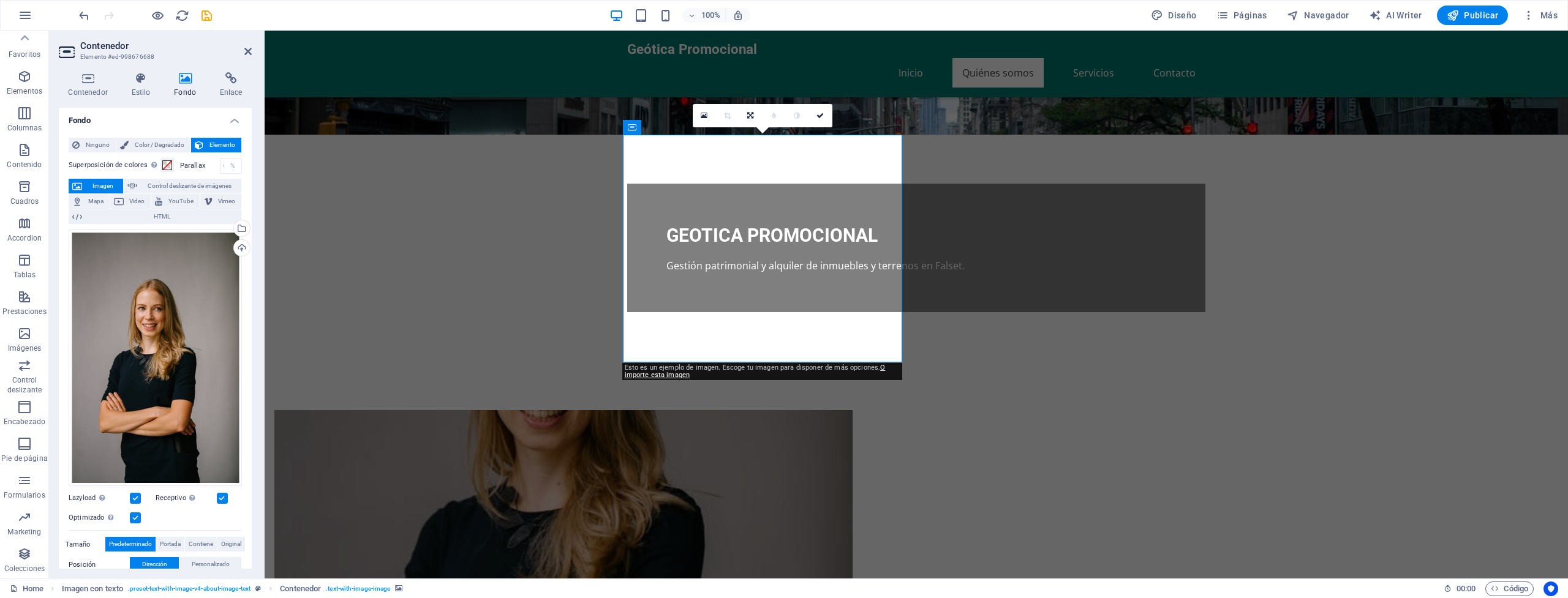
scroll to position [0, 0]
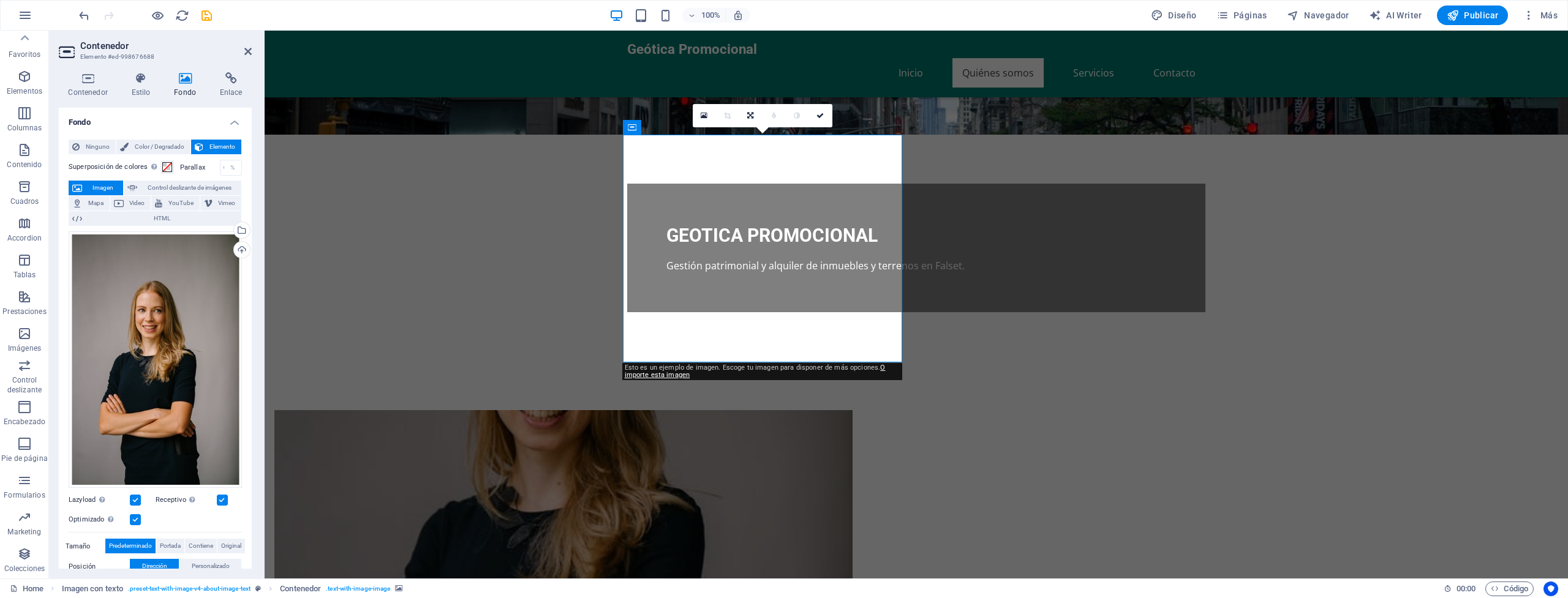
click at [104, 186] on span "Imagen" at bounding box center [103, 188] width 34 height 15
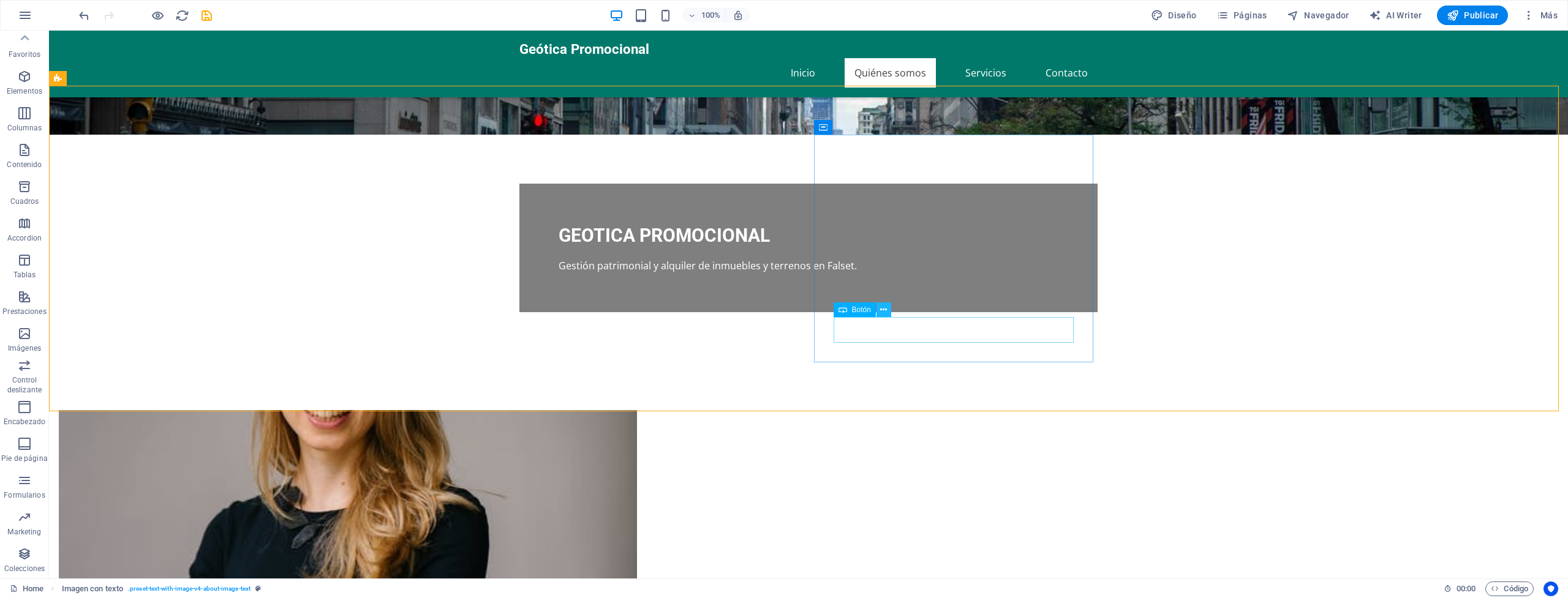
click at [884, 311] on icon at bounding box center [883, 310] width 7 height 13
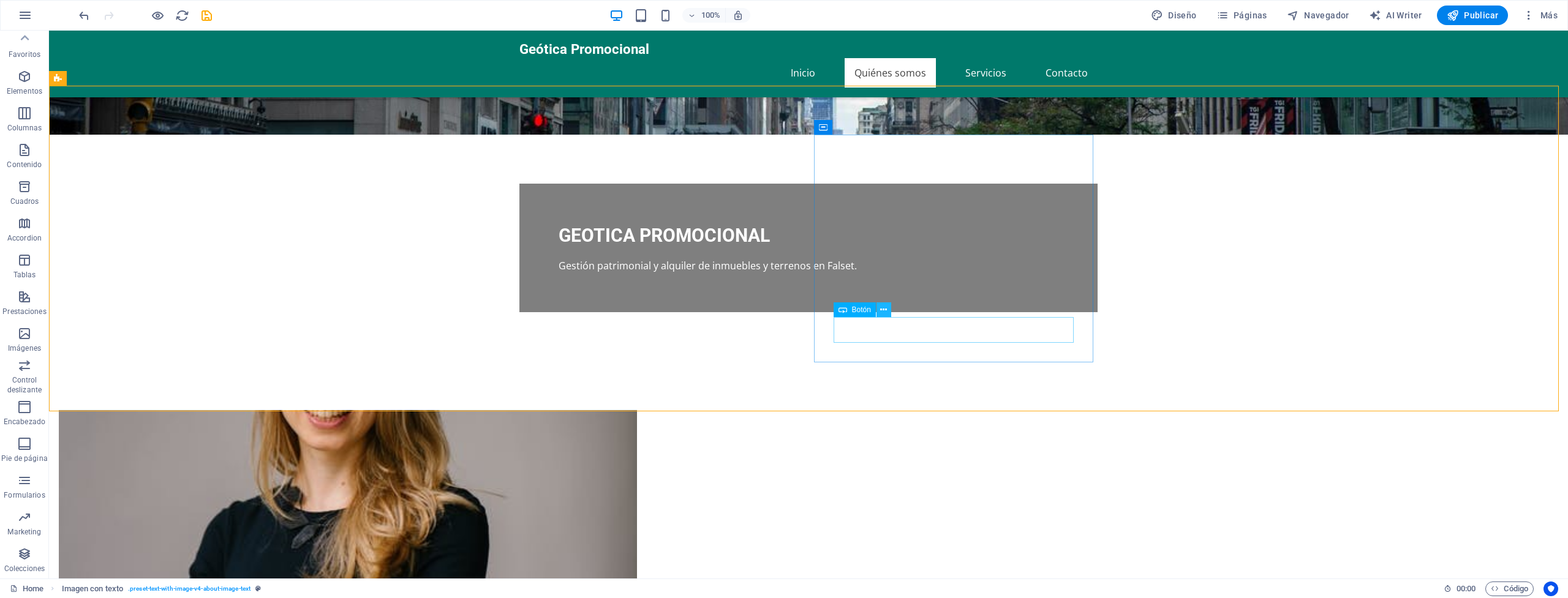
click at [884, 306] on icon at bounding box center [883, 310] width 7 height 13
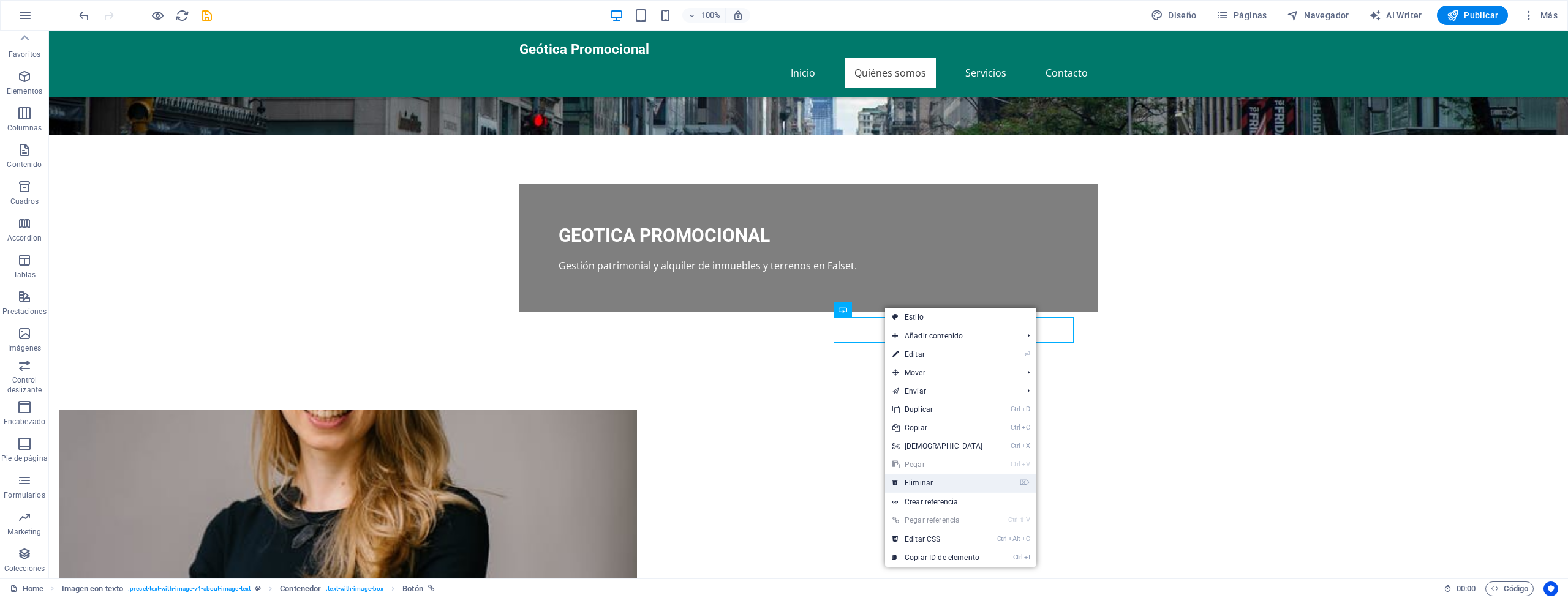
click at [921, 479] on link "⌦ Eliminar" at bounding box center [937, 483] width 106 height 19
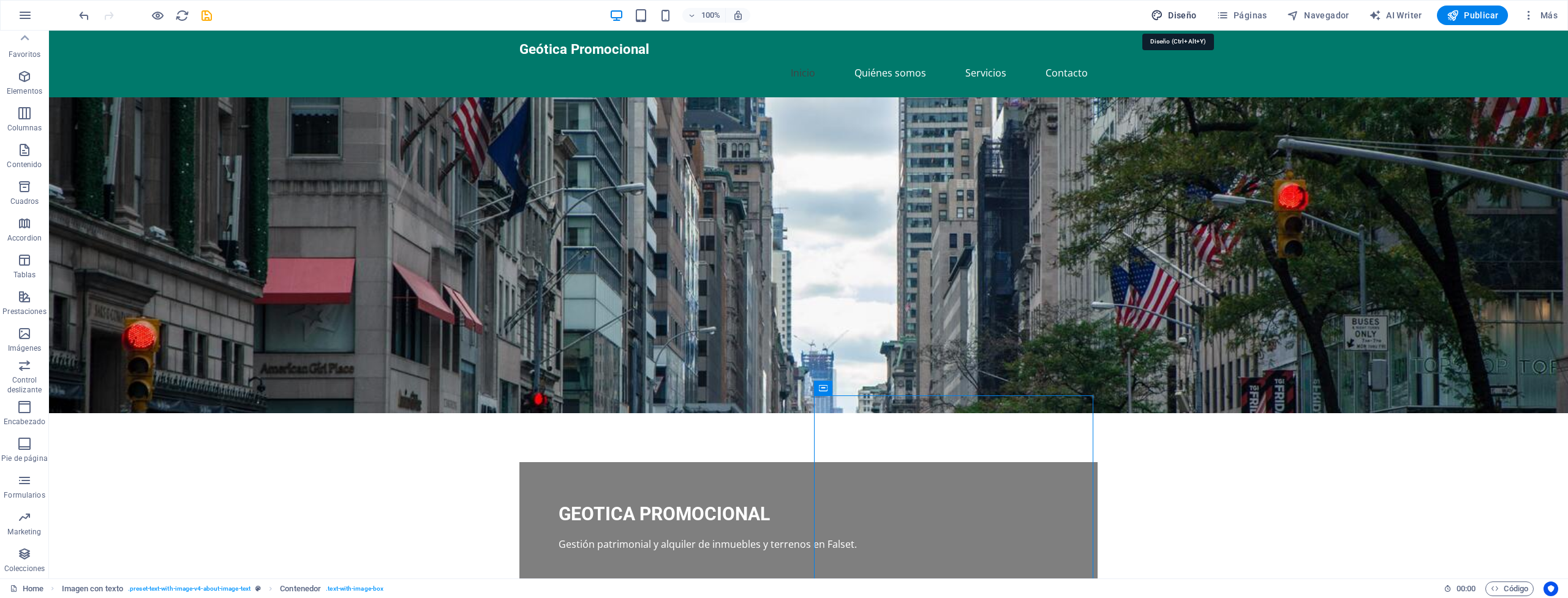
click at [1163, 15] on icon "button" at bounding box center [1156, 15] width 12 height 12
select select "px"
select select "200"
select select "px"
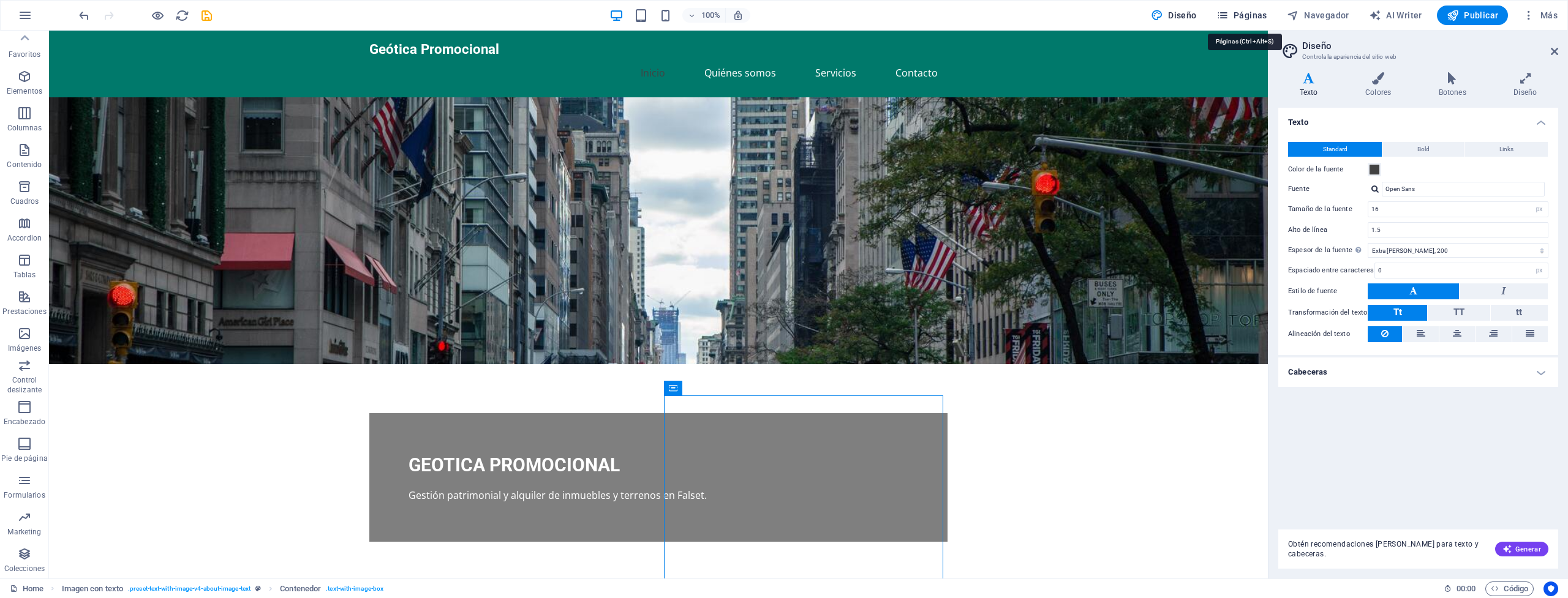
click at [1249, 9] on span "Páginas" at bounding box center [1242, 15] width 50 height 12
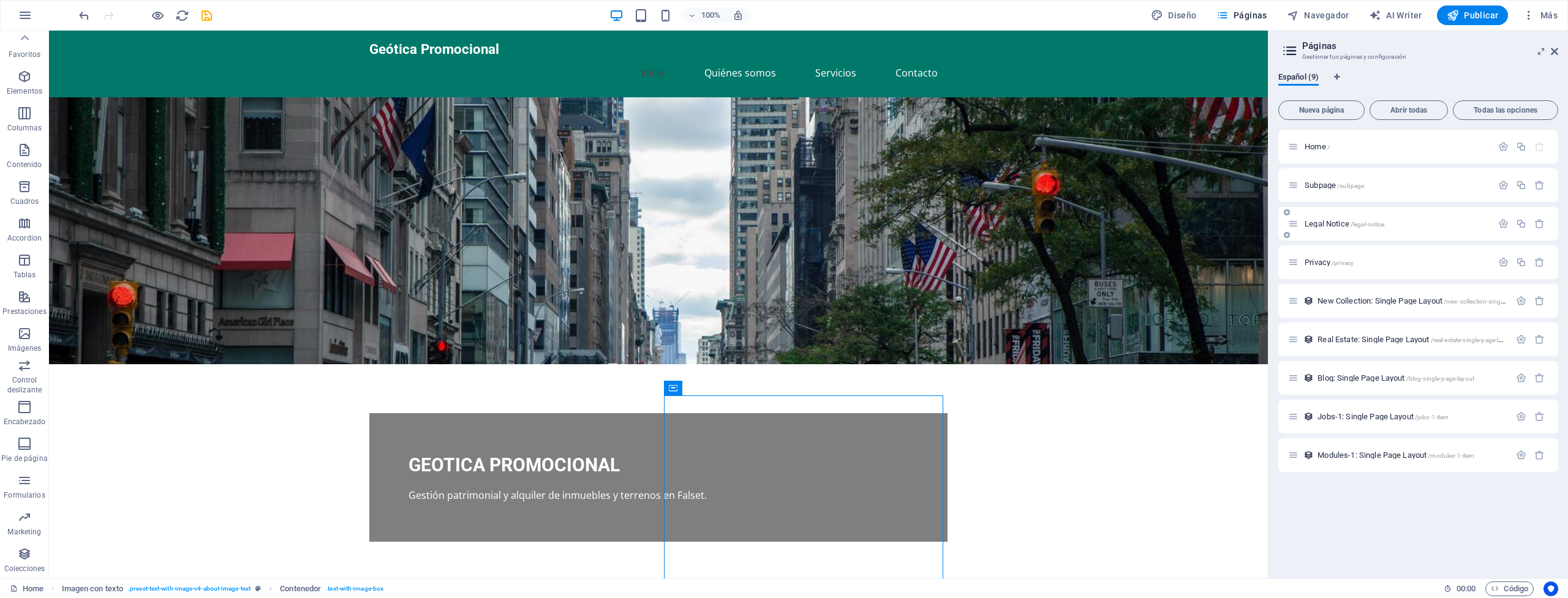
click at [1401, 223] on p "Legal Notice /legal-notice" at bounding box center [1396, 223] width 184 height 8
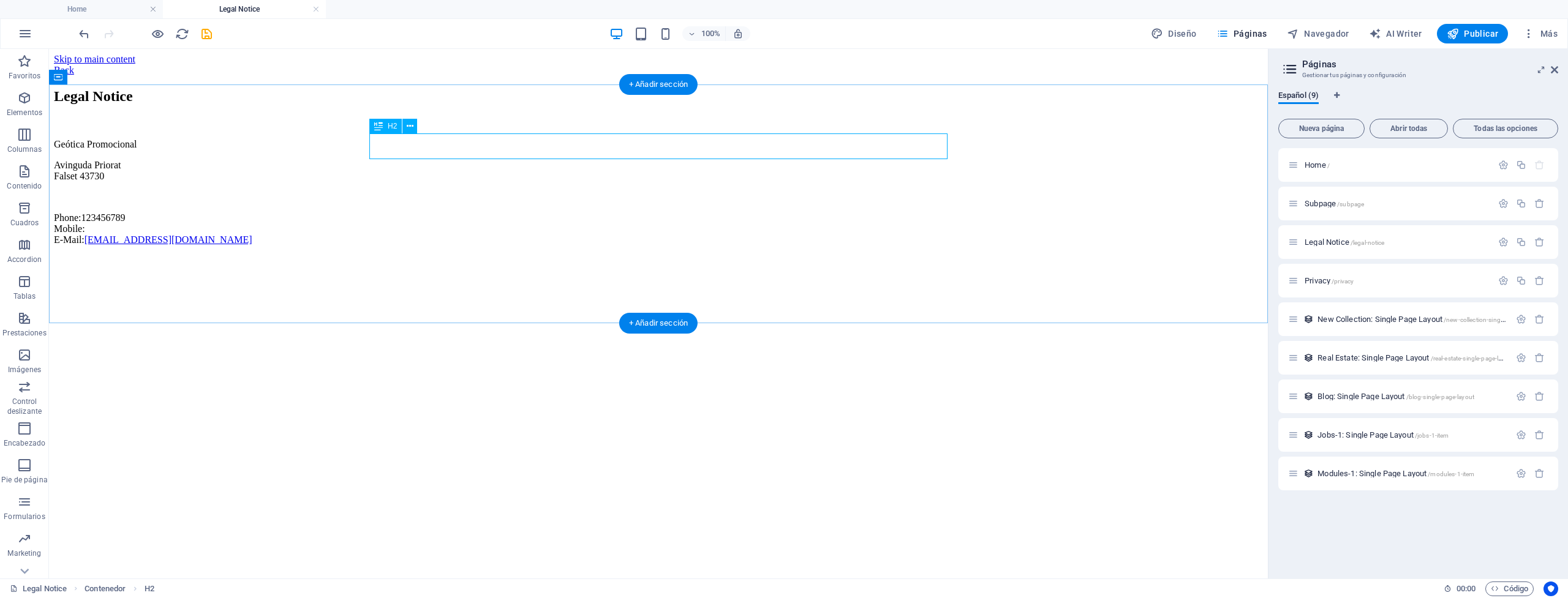
click at [470, 105] on div "Legal Notice" at bounding box center [659, 96] width 1209 height 17
click at [406, 126] on icon at bounding box center [409, 126] width 7 height 13
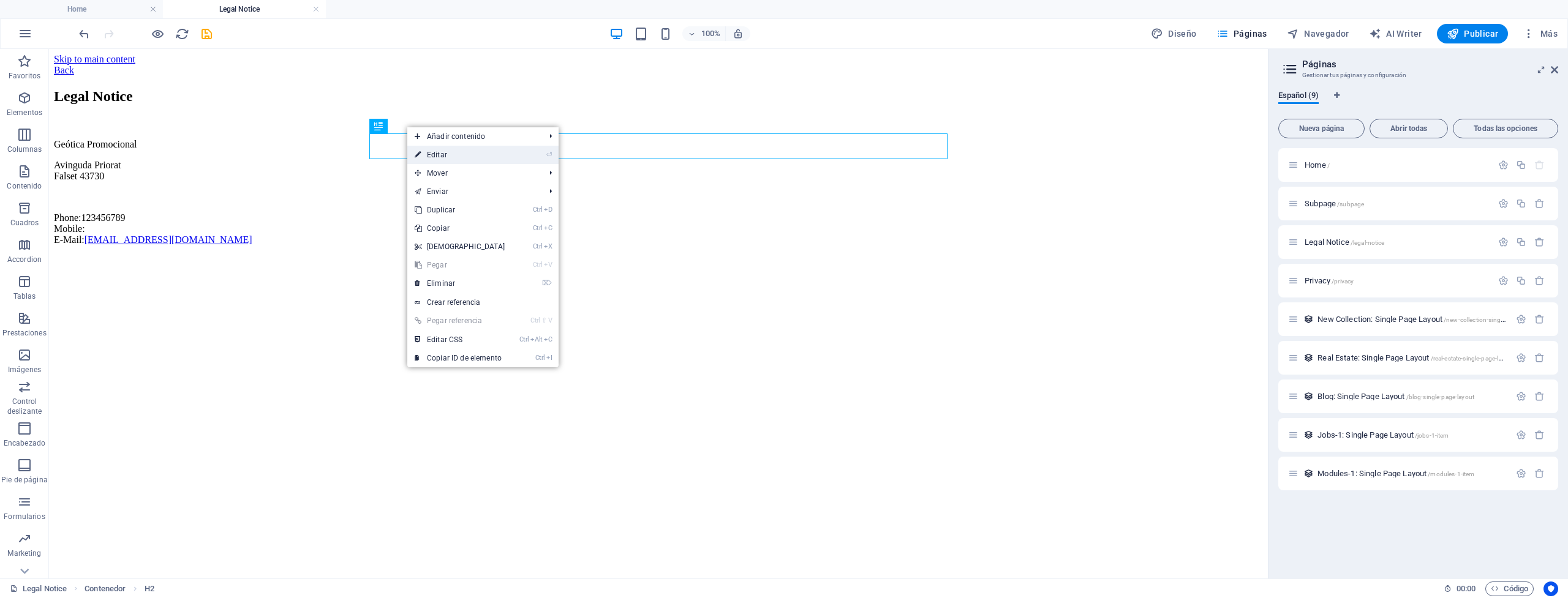
click at [454, 152] on link "⏎ Editar" at bounding box center [460, 155] width 106 height 19
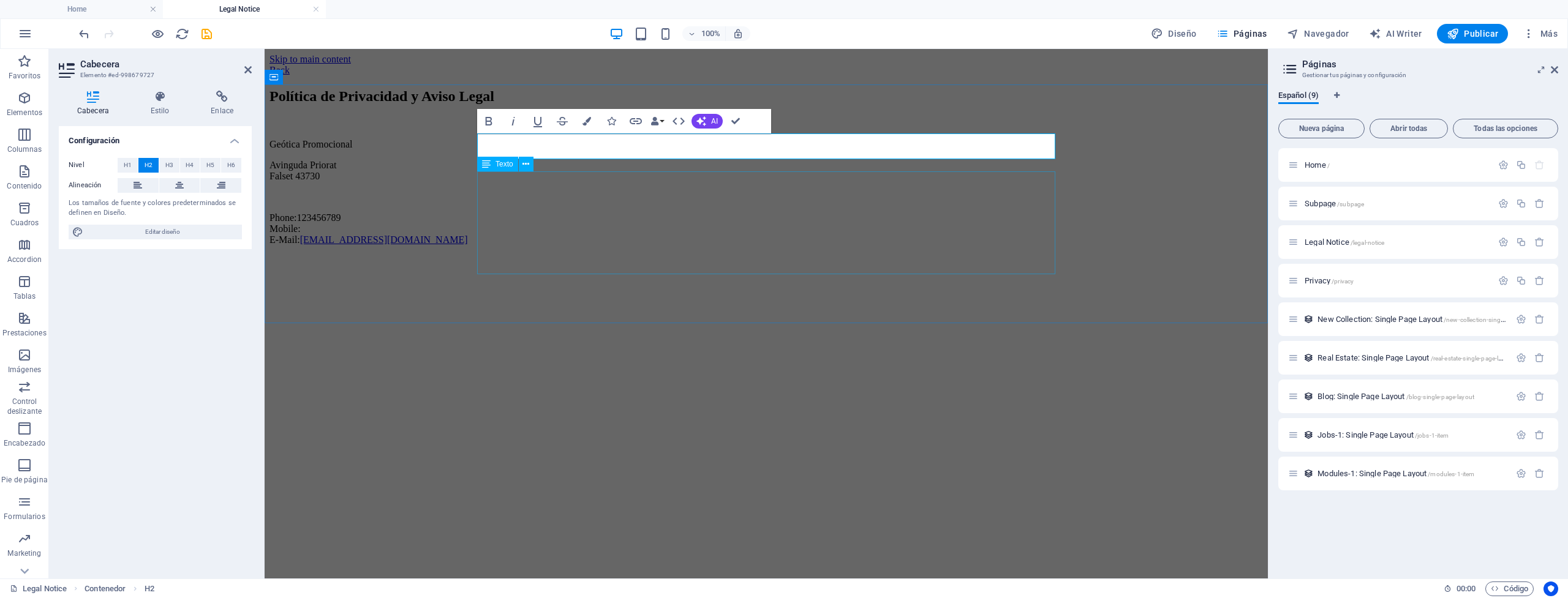
click at [669, 217] on div "Geótica Promocional Avinguda Priorat Falset 43730 Phone: 123456789 Mobile: E-Ma…" at bounding box center [765, 192] width 993 height 107
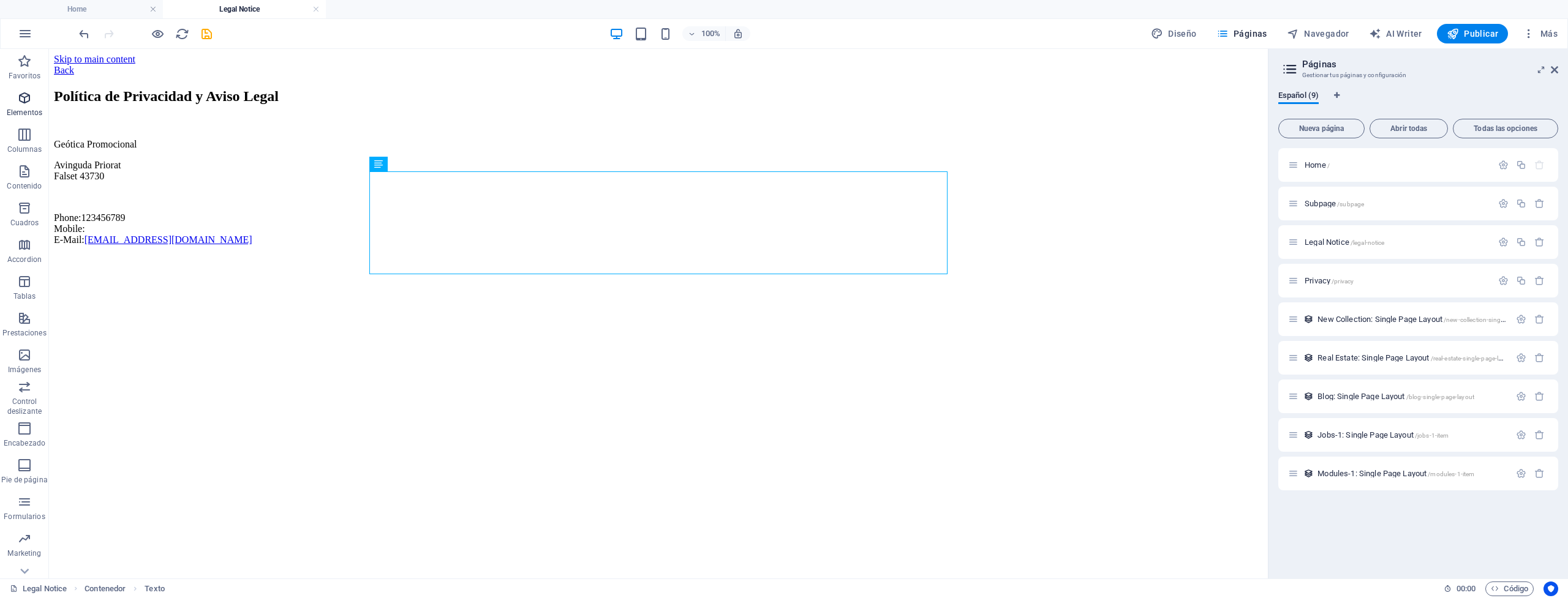
click at [32, 108] on p "Elementos" at bounding box center [24, 112] width 36 height 9
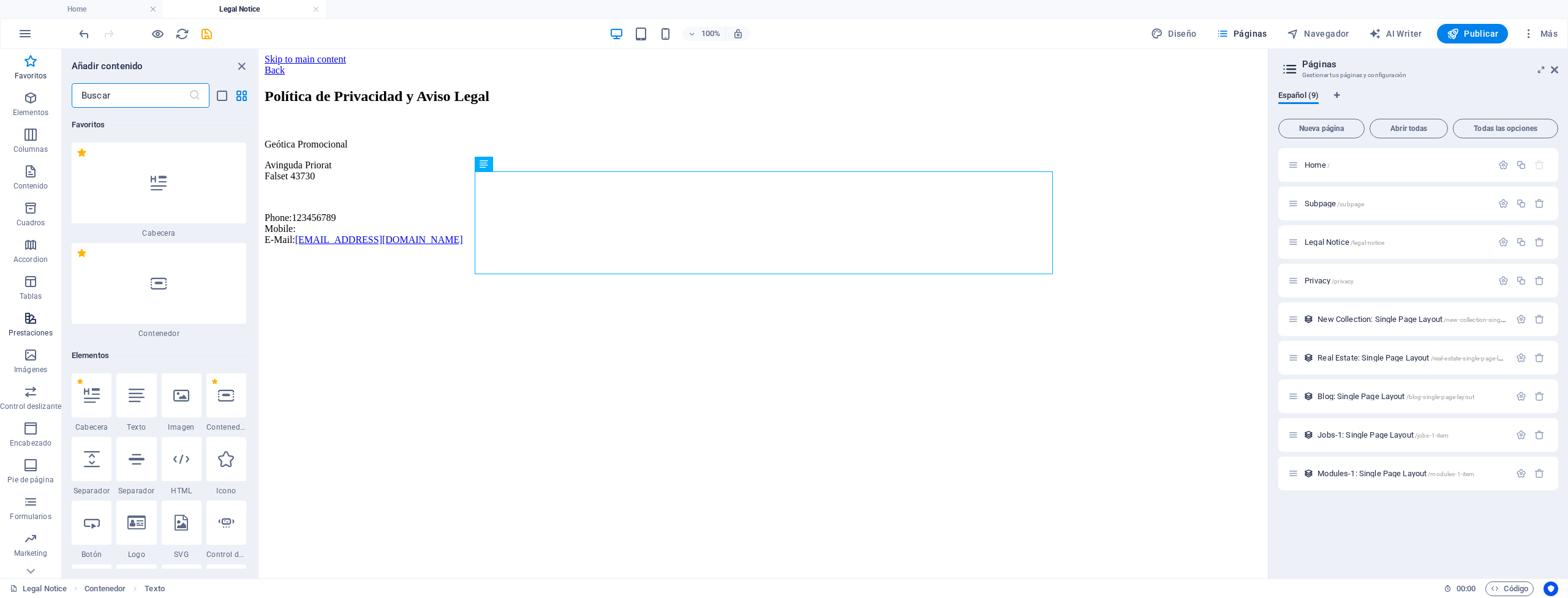
click at [27, 327] on span "Prestaciones" at bounding box center [31, 325] width 62 height 29
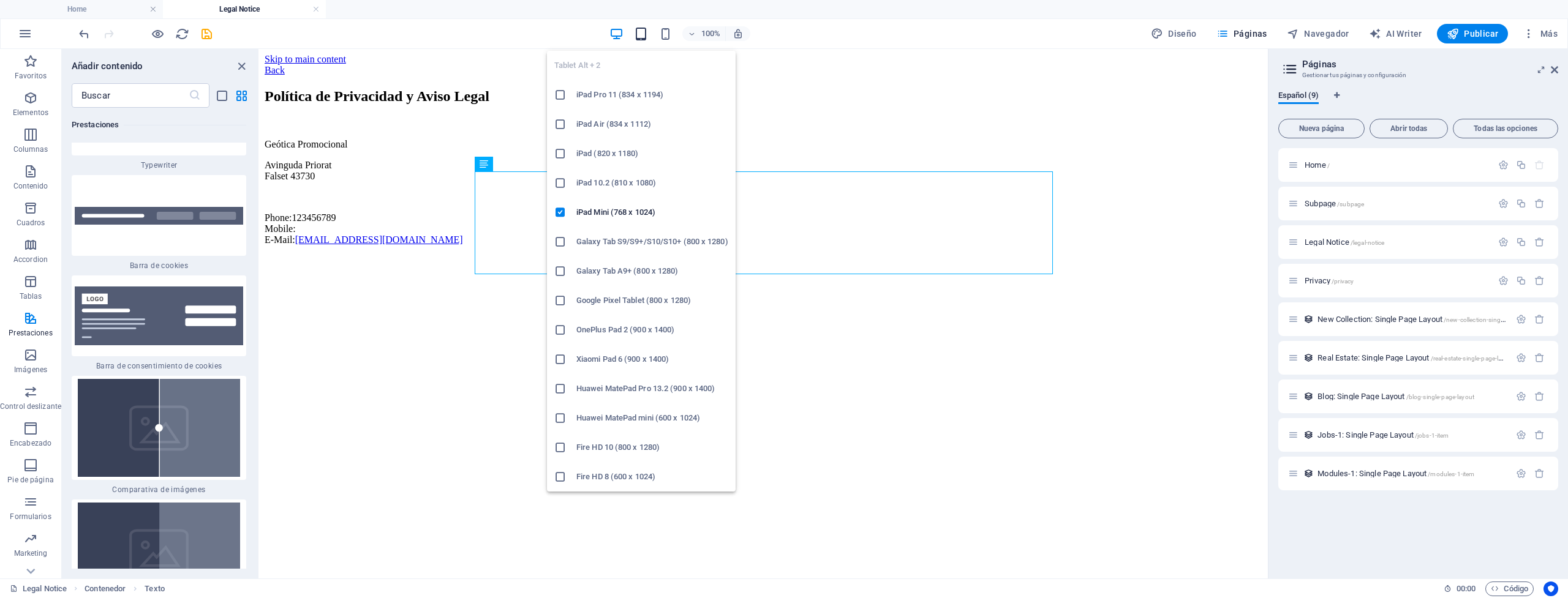
click at [641, 32] on icon "button" at bounding box center [640, 34] width 14 height 14
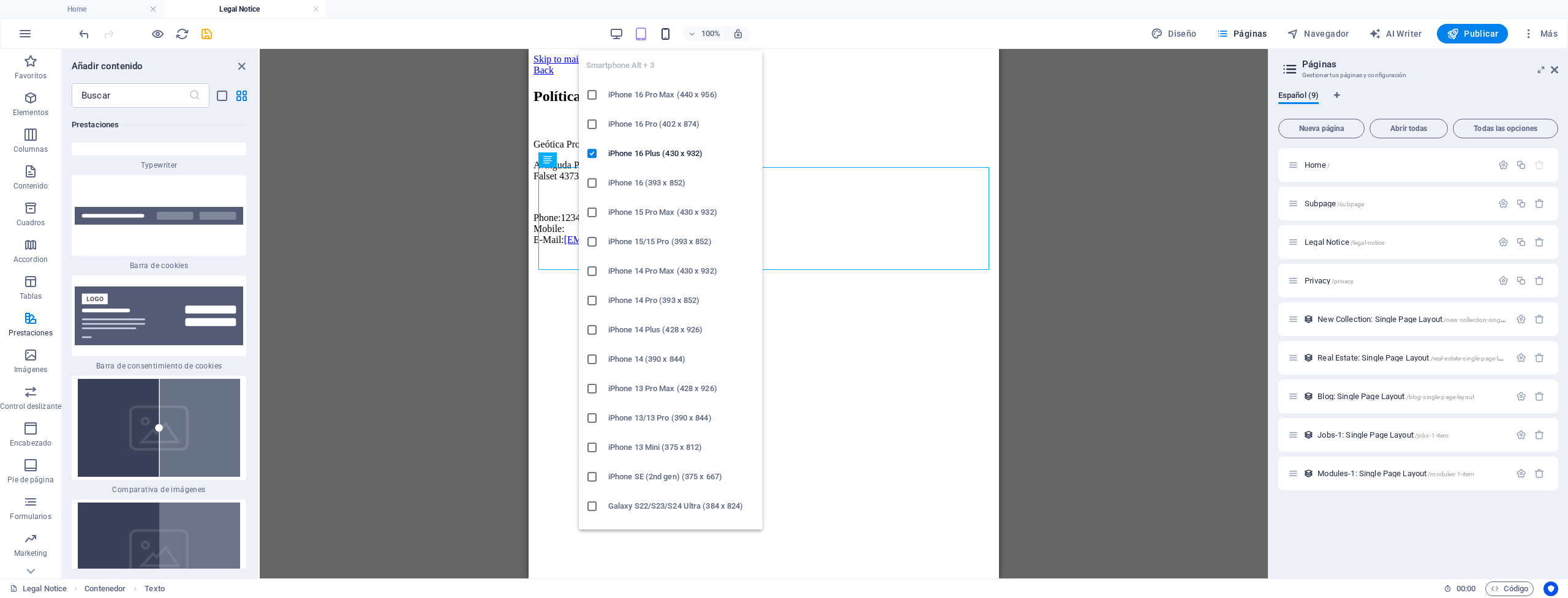
click at [669, 33] on icon "button" at bounding box center [665, 34] width 14 height 14
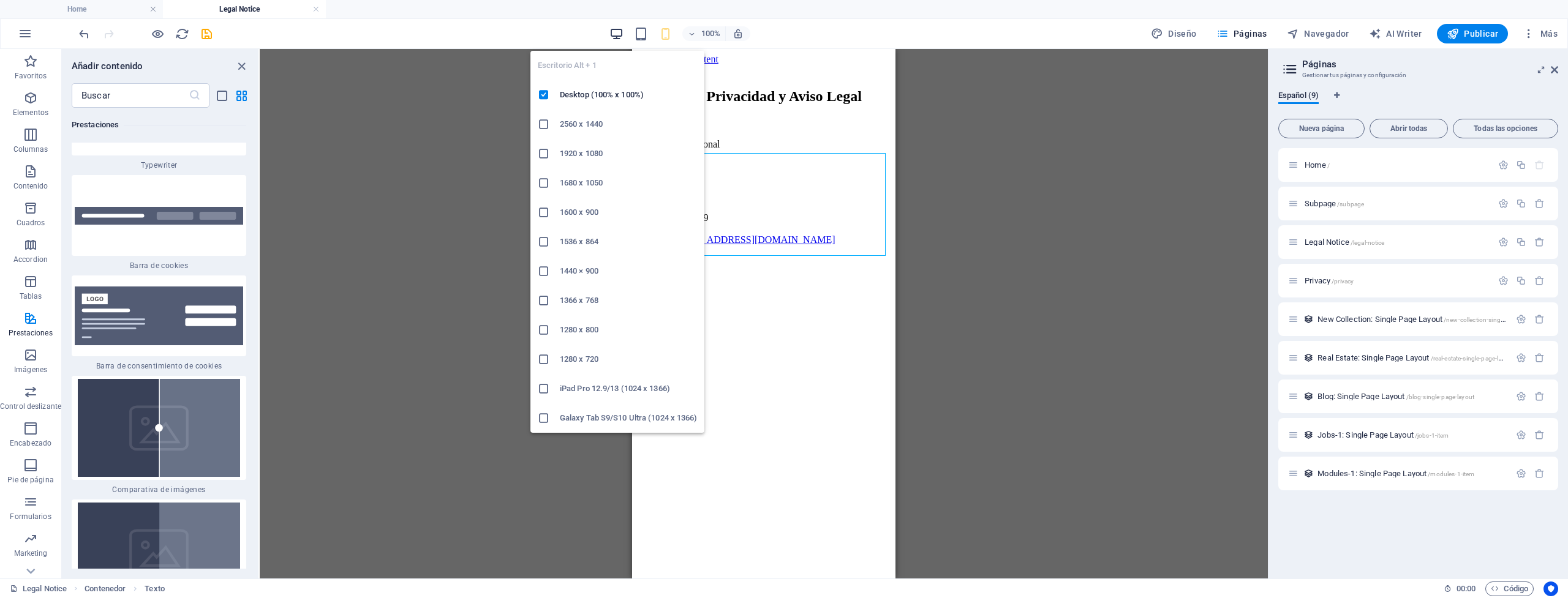
click at [621, 33] on icon "button" at bounding box center [616, 34] width 14 height 14
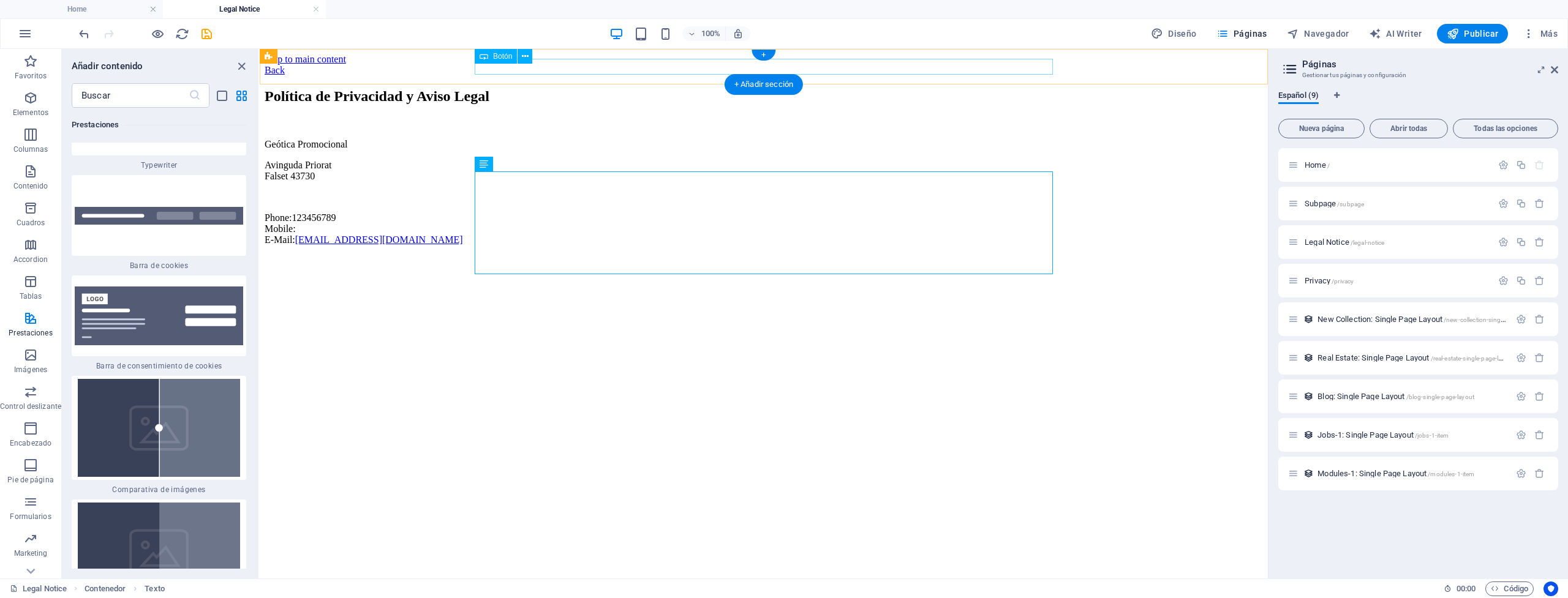
click at [500, 68] on div "Back" at bounding box center [763, 70] width 998 height 11
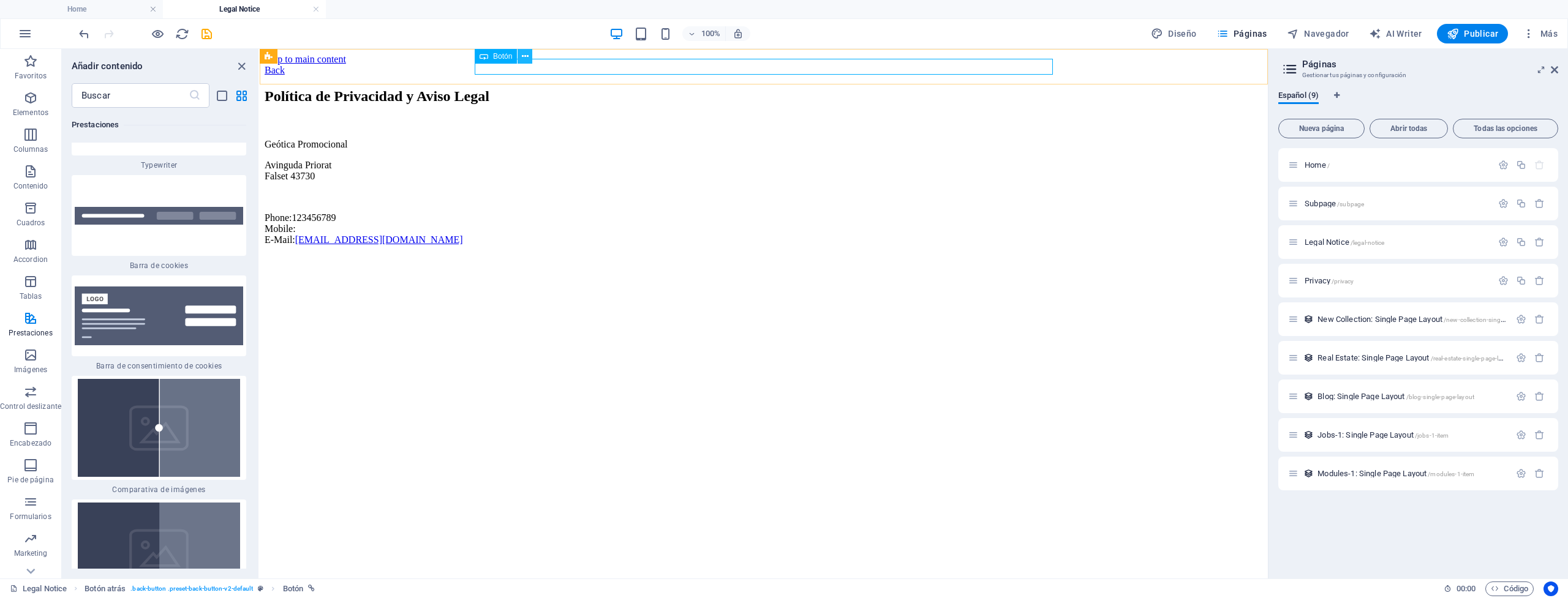
click at [522, 54] on icon at bounding box center [524, 57] width 7 height 13
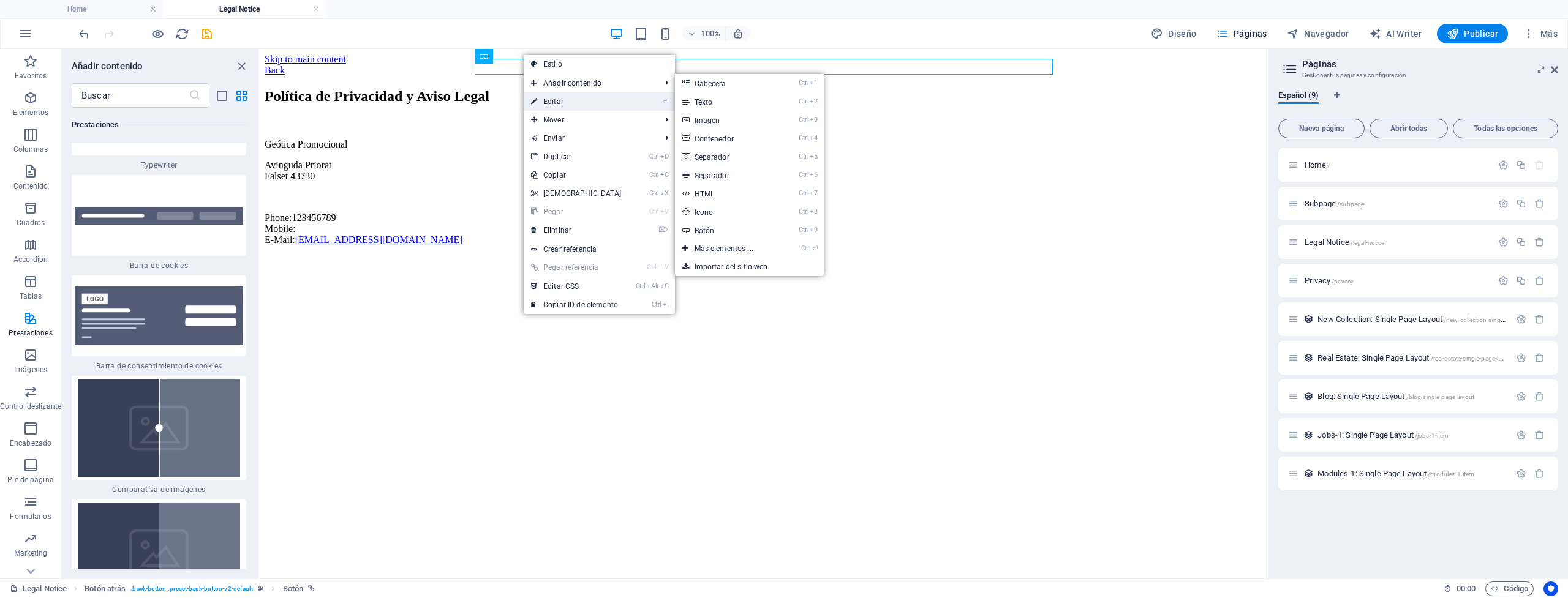
click at [547, 100] on link "⏎ Editar" at bounding box center [576, 102] width 106 height 19
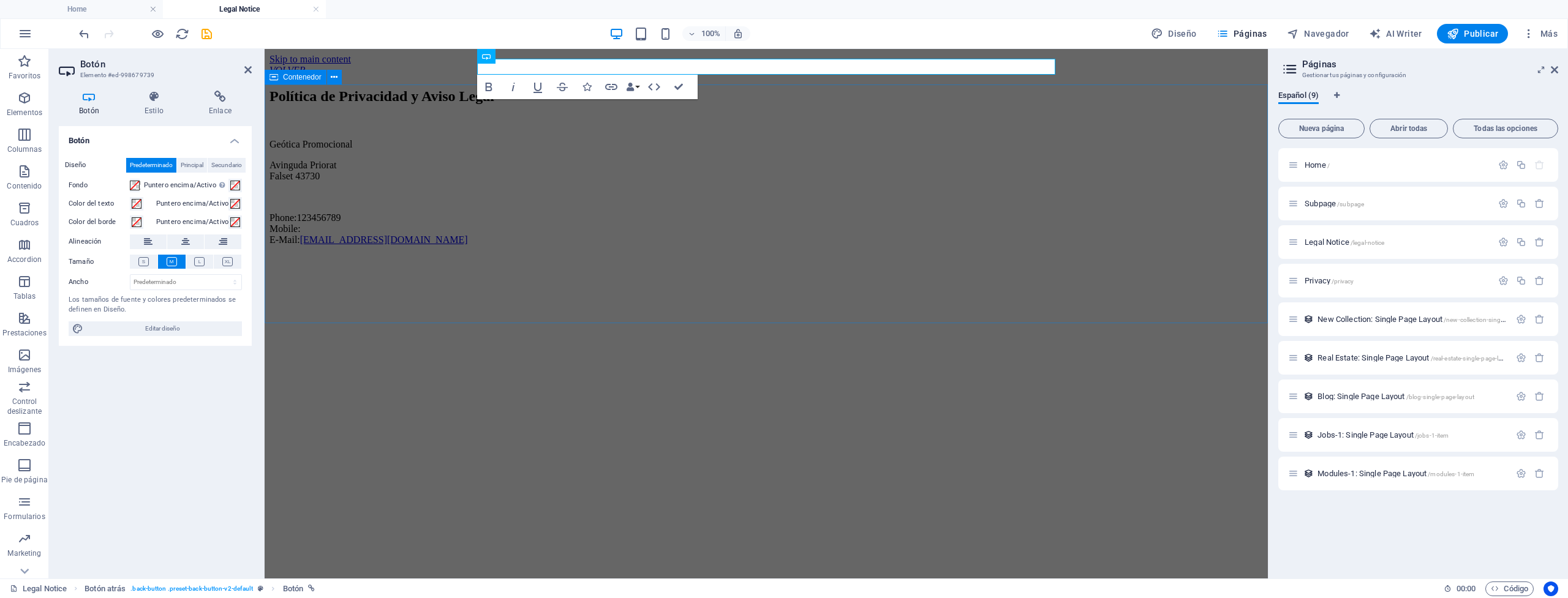
click at [795, 246] on div "Política de Privacidad y Aviso Legal Geótica Promocional Avinguda Priorat False…" at bounding box center [765, 166] width 993 height 157
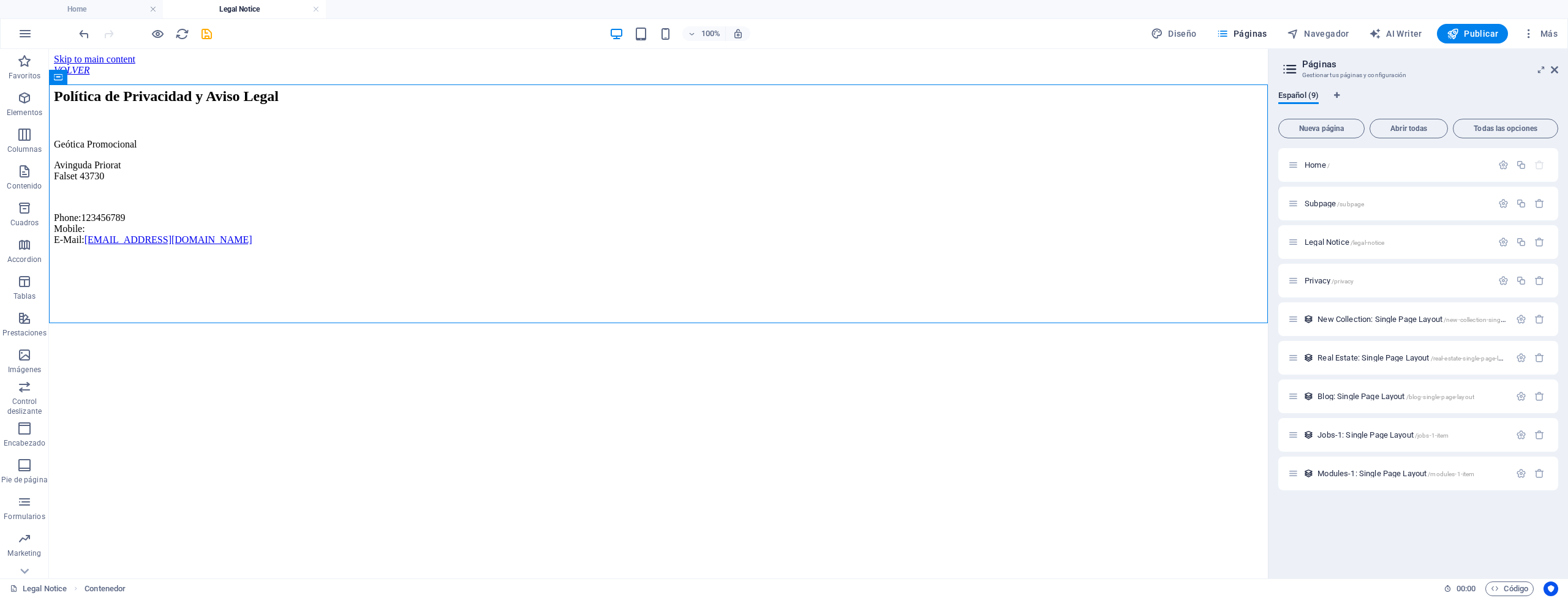
click at [41, 36] on div "100% Diseño Páginas Navegador AI Writer Publicar Más" at bounding box center [784, 33] width 1566 height 29
click at [27, 35] on icon "button" at bounding box center [25, 34] width 15 height 15
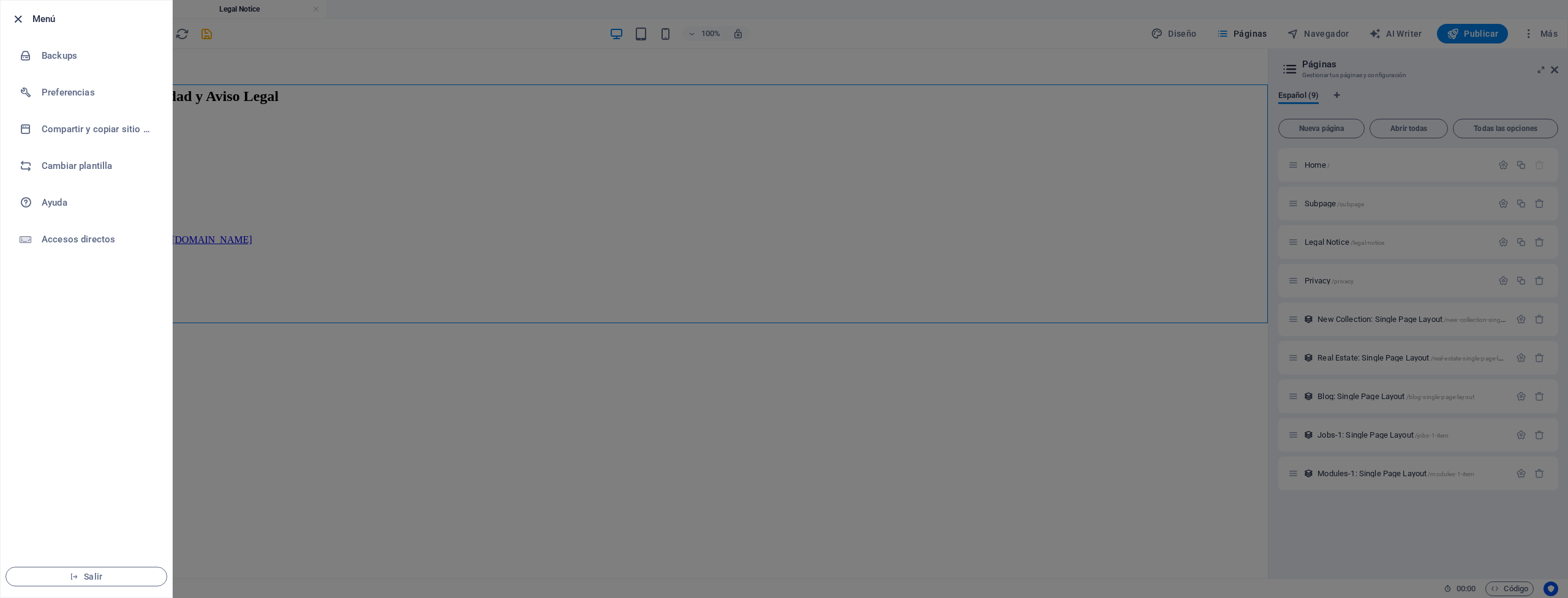
click at [18, 19] on icon "button" at bounding box center [18, 19] width 14 height 14
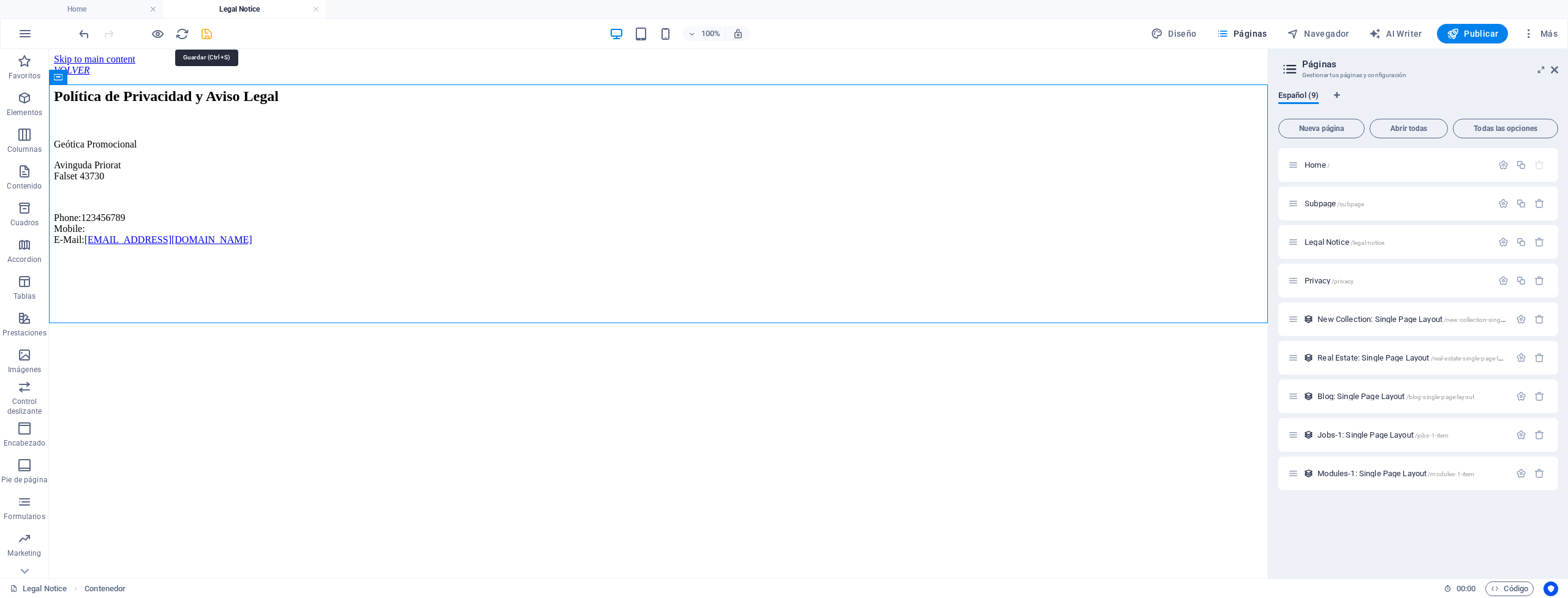
click at [202, 29] on icon "save" at bounding box center [207, 34] width 14 height 14
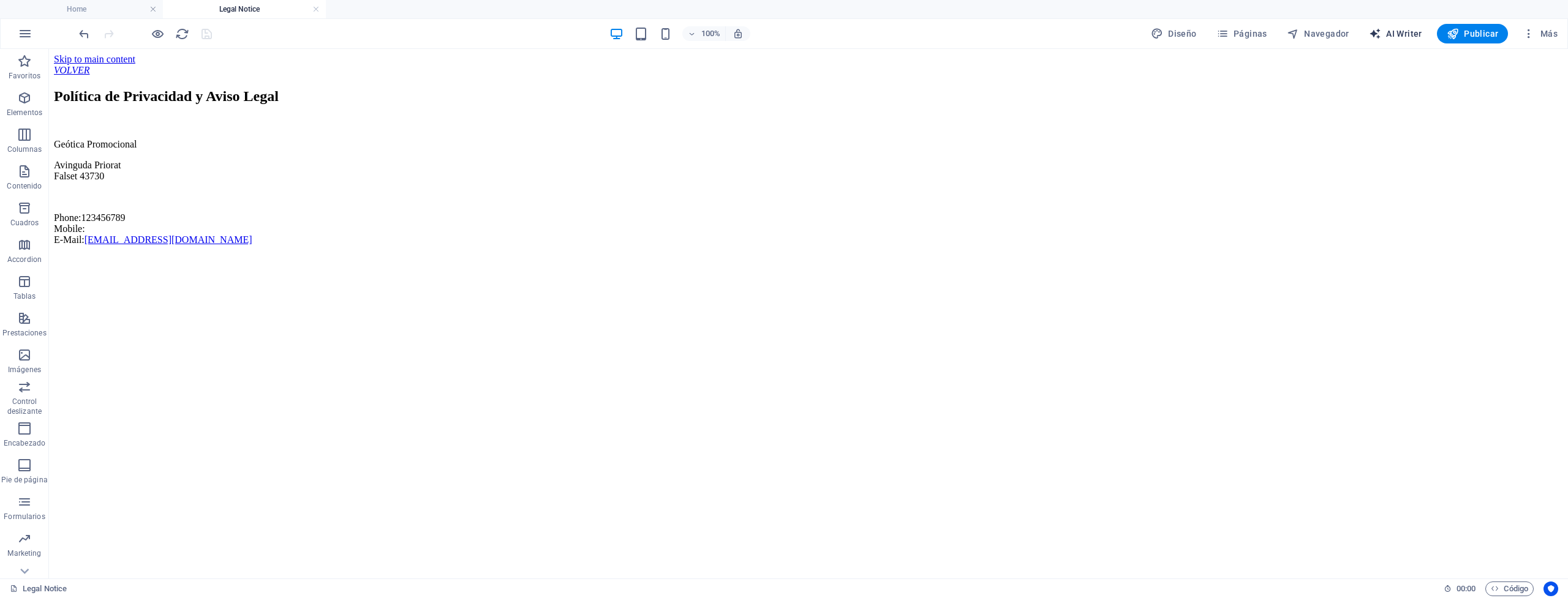
click at [1385, 32] on span "AI Writer" at bounding box center [1395, 33] width 53 height 12
select select "English"
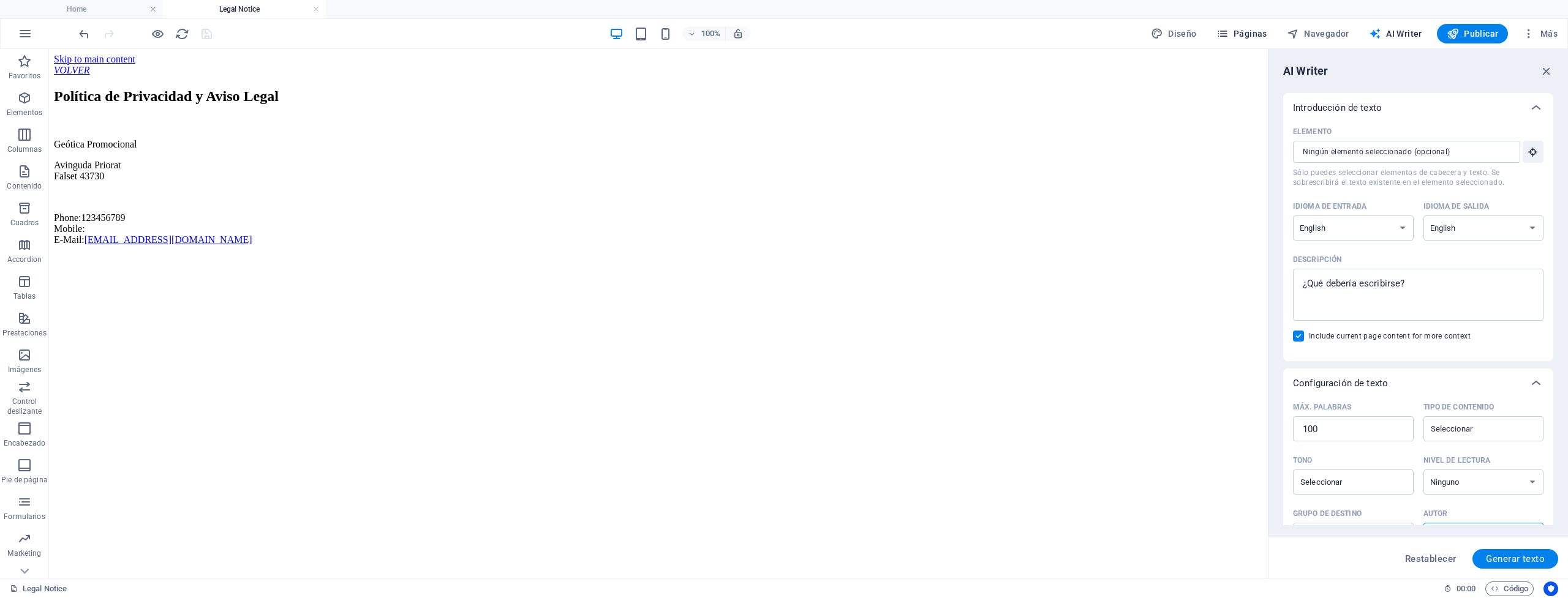
click at [1252, 36] on span "Páginas" at bounding box center [1242, 33] width 50 height 12
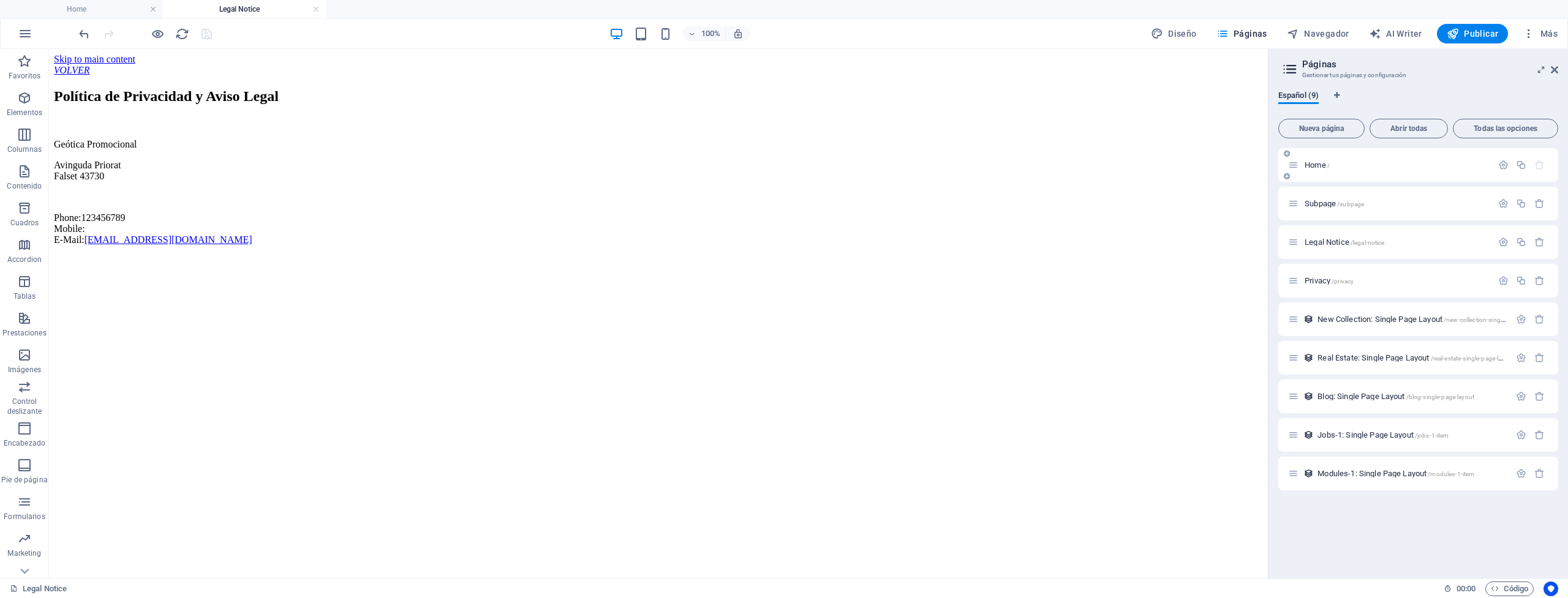
click at [1312, 168] on span "Home /" at bounding box center [1317, 165] width 25 height 9
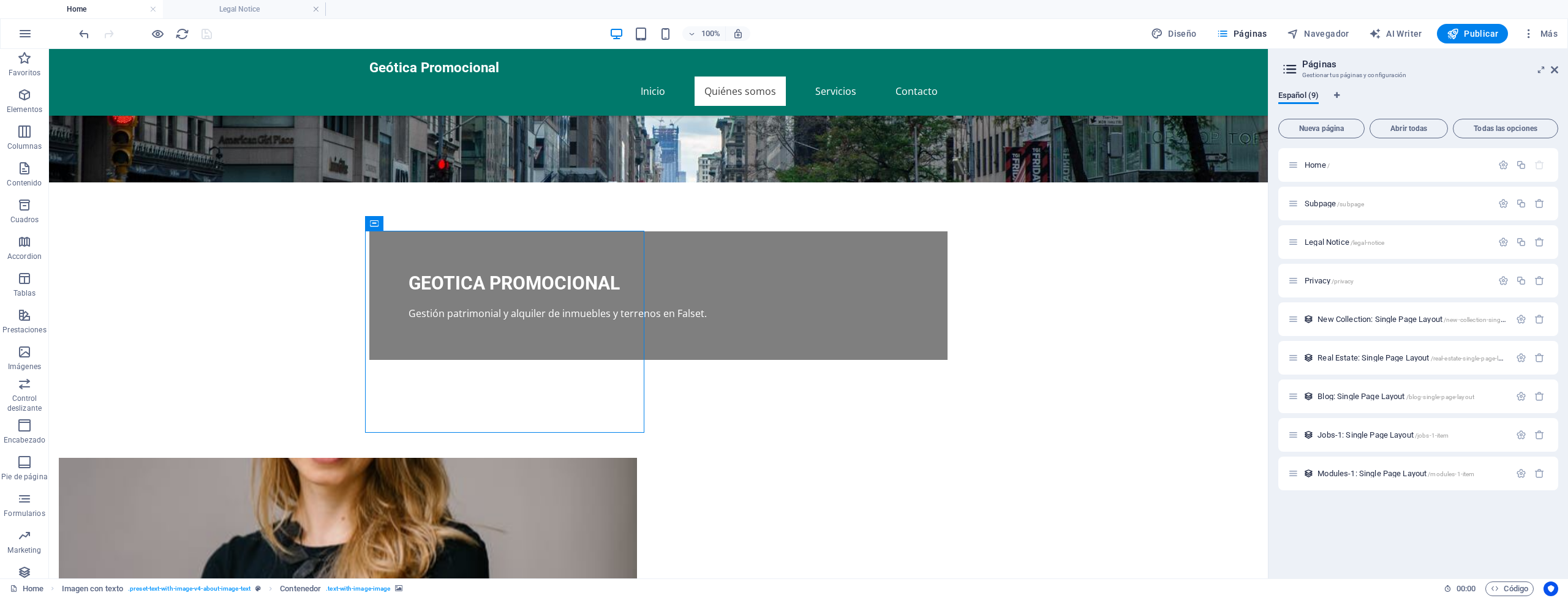
scroll to position [183, 0]
click at [1411, 36] on span "AI Writer" at bounding box center [1395, 33] width 53 height 12
select select "English"
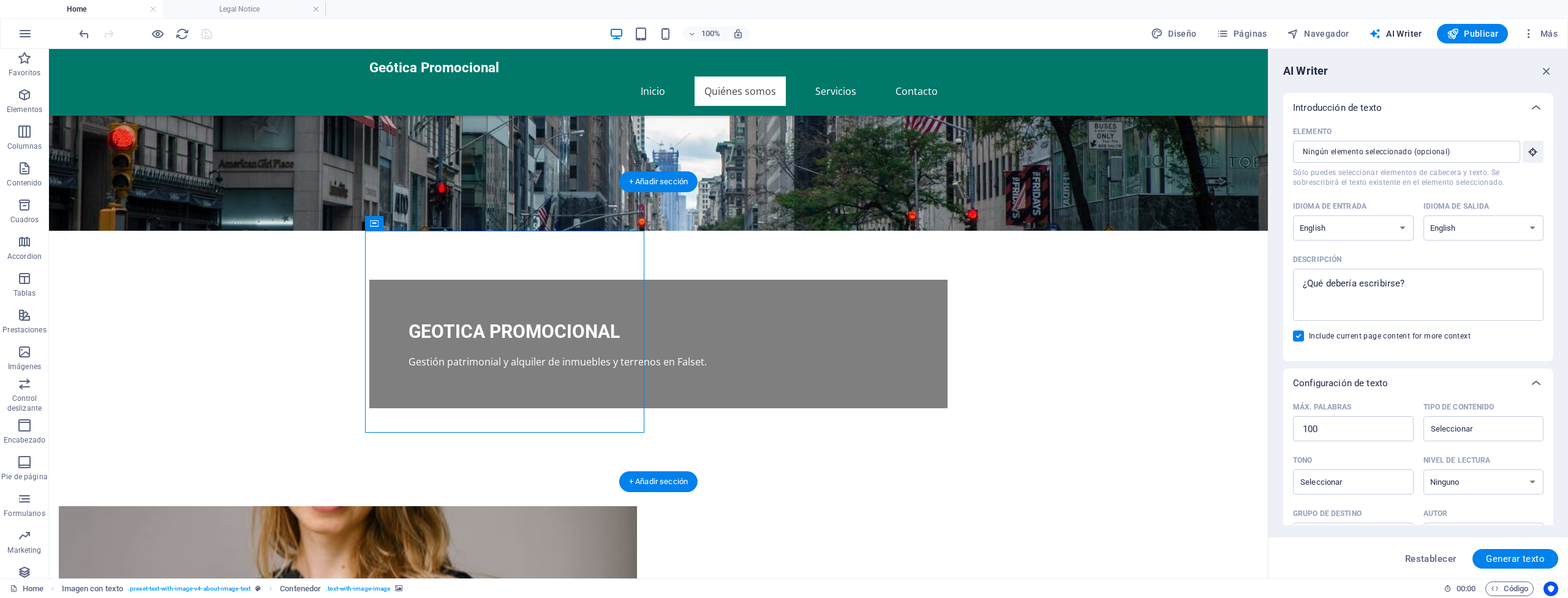
click at [556, 506] on figure at bounding box center [348, 607] width 578 height 202
click at [373, 227] on icon at bounding box center [374, 223] width 8 height 15
click at [446, 222] on icon at bounding box center [449, 224] width 9 height 13
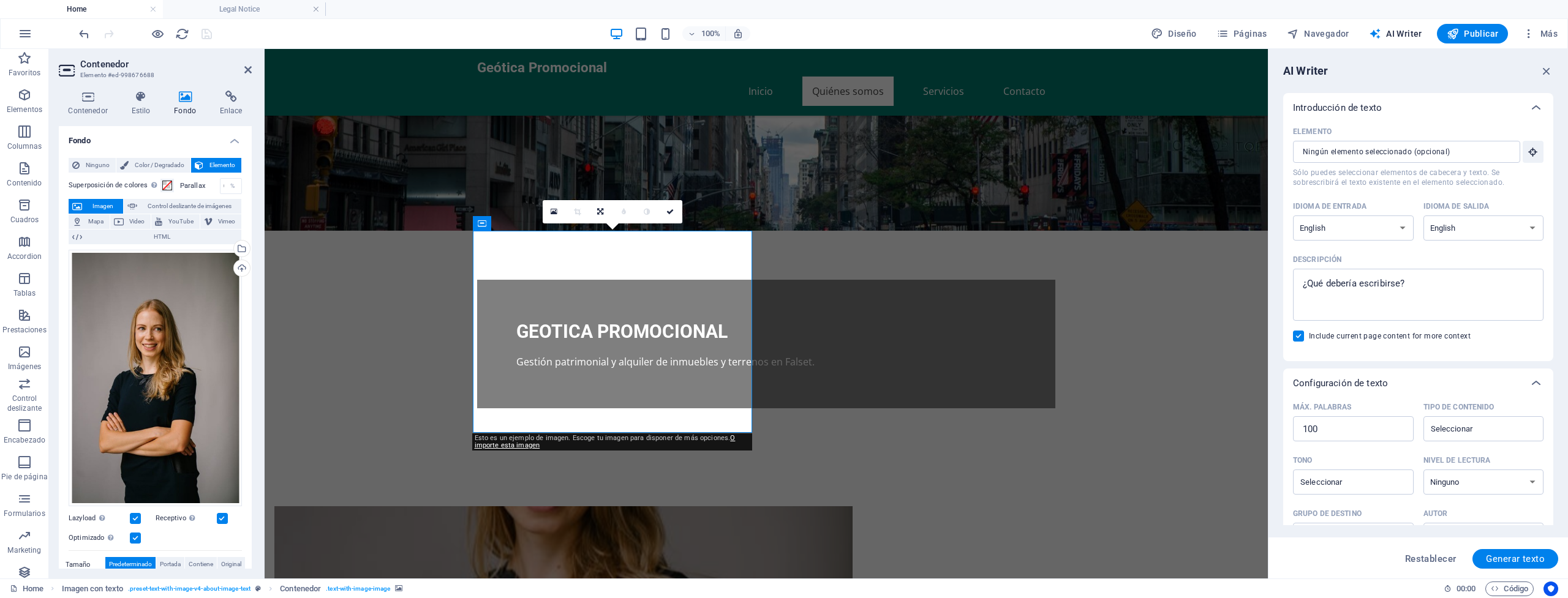
click at [601, 506] on figure at bounding box center [563, 607] width 578 height 202
drag, startPoint x: 1796, startPoint y: 200, endPoint x: 665, endPoint y: 338, distance: 1139.4
click at [245, 69] on icon at bounding box center [249, 69] width 7 height 9
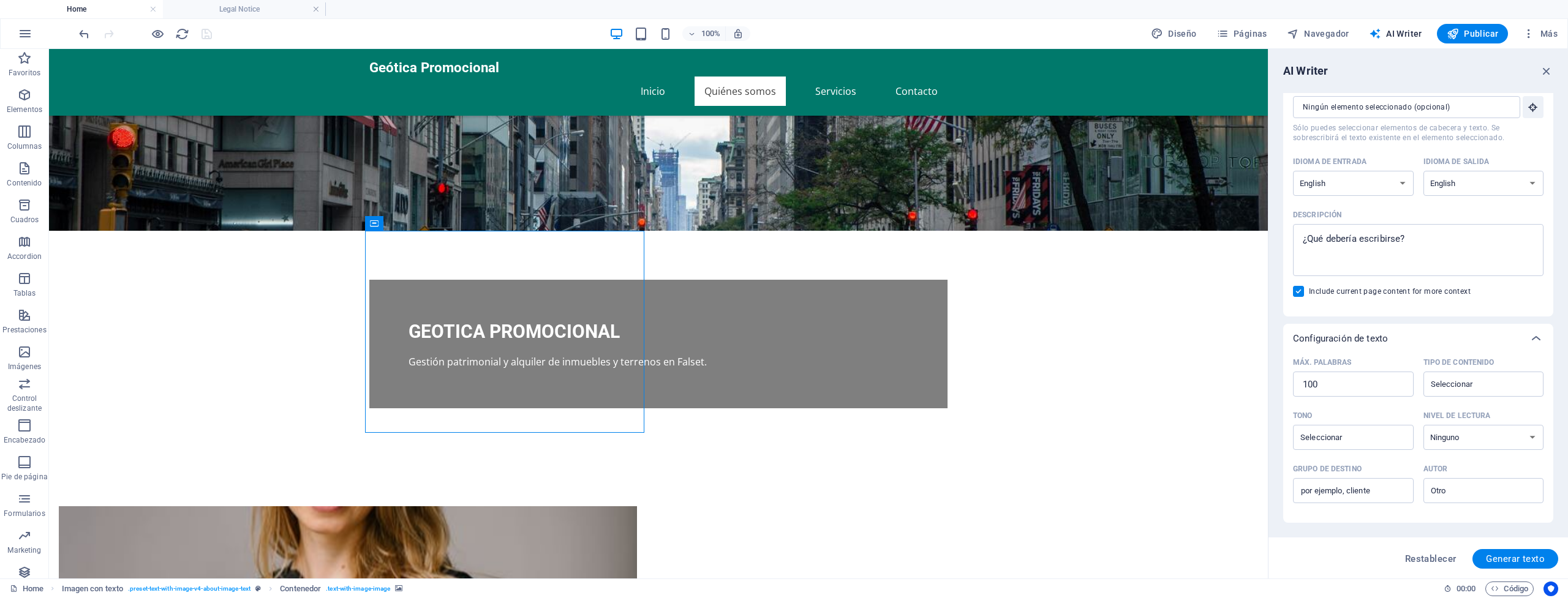
scroll to position [0, 0]
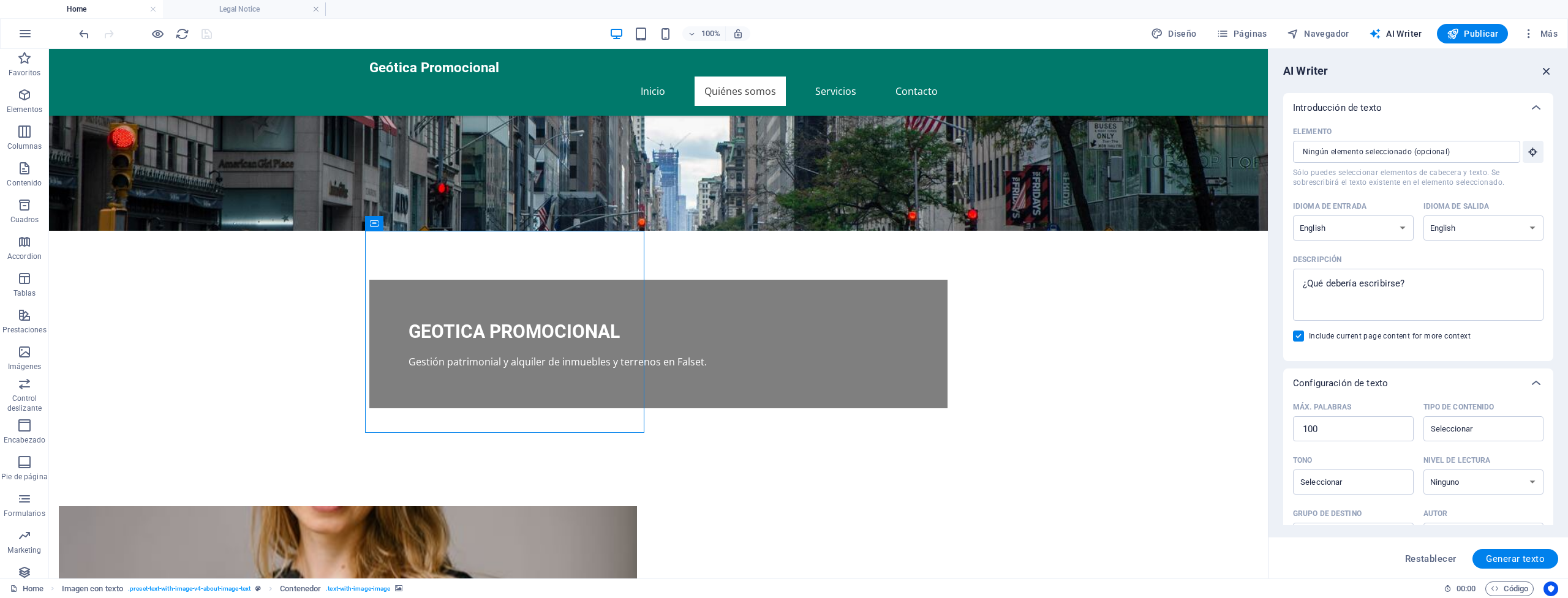
click at [1542, 68] on icon "button" at bounding box center [1547, 71] width 13 height 13
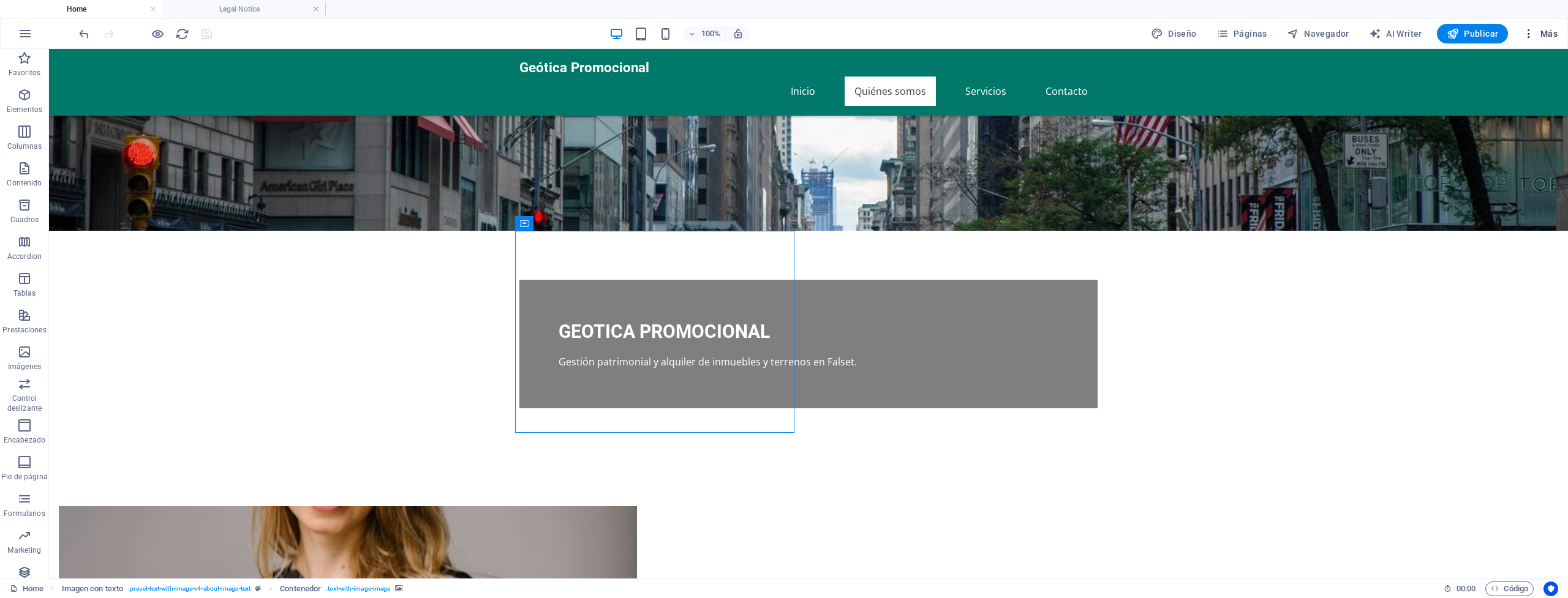
click at [1532, 35] on icon "button" at bounding box center [1528, 33] width 12 height 12
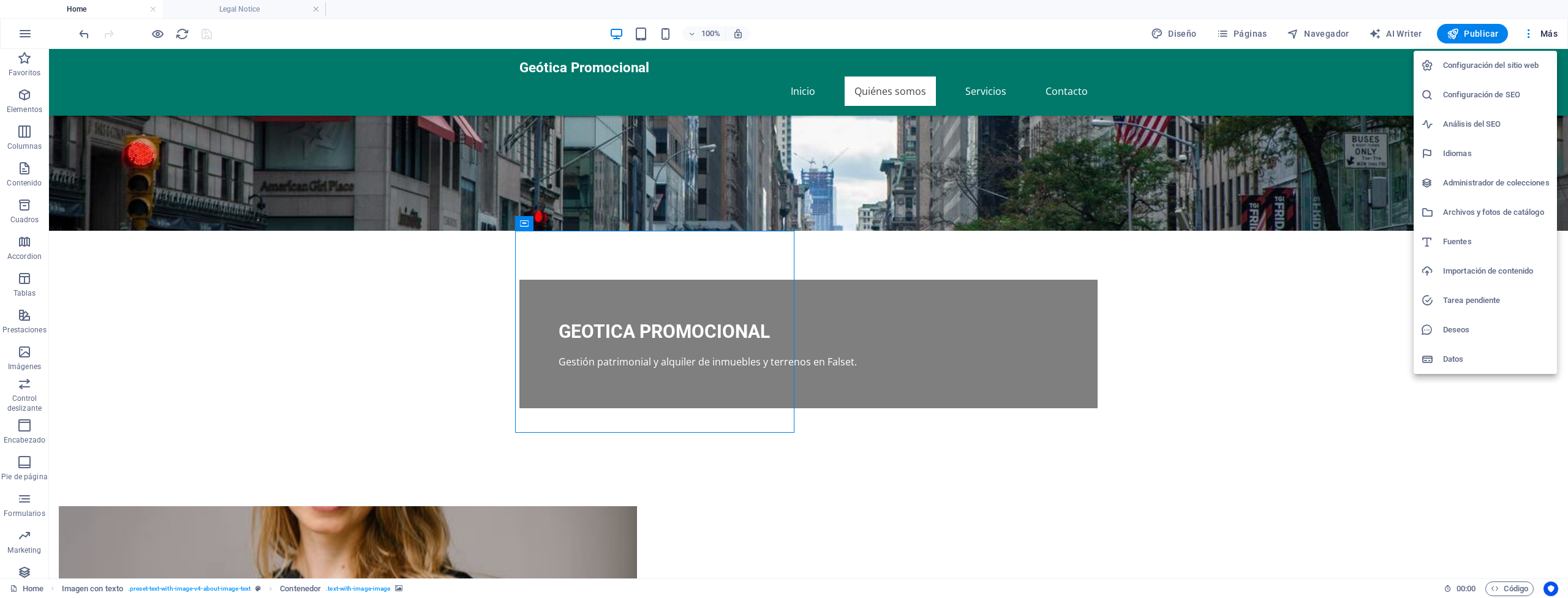
click at [1459, 306] on h6 "Tarea pendiente" at bounding box center [1496, 301] width 107 height 15
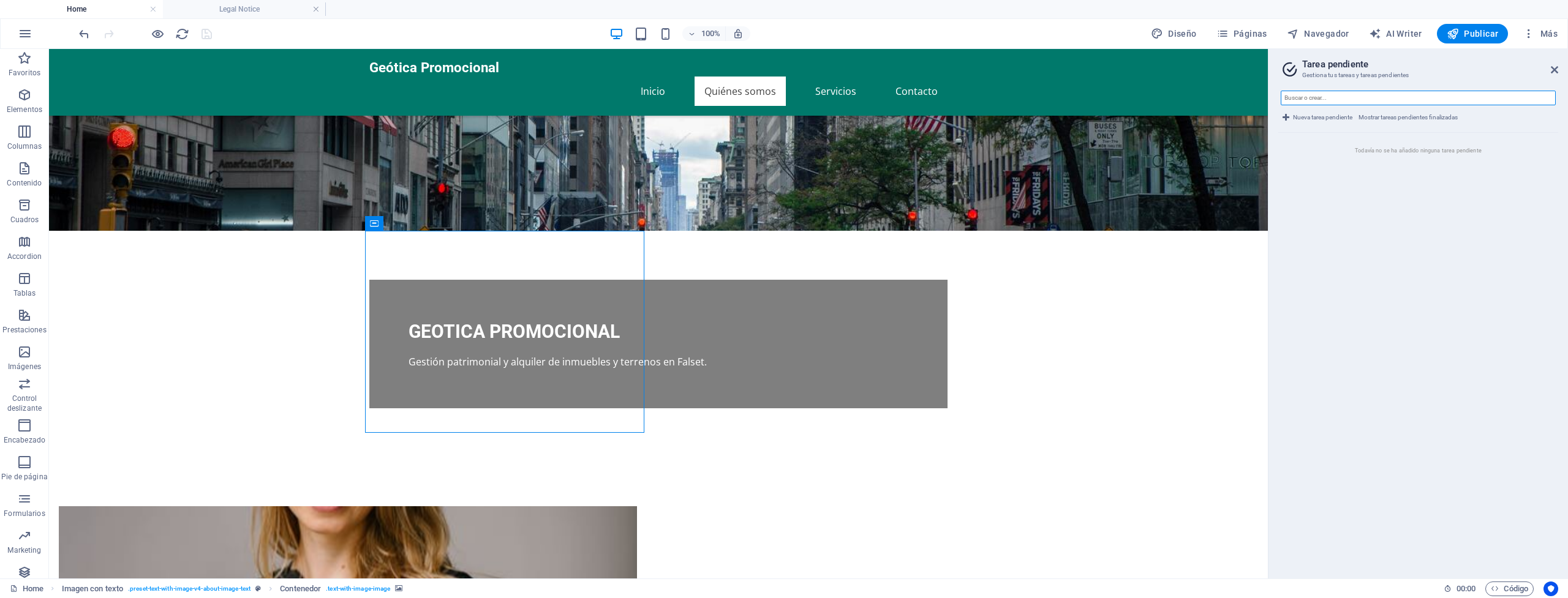
click at [1329, 94] on input "text" at bounding box center [1418, 98] width 275 height 15
type input "Cambiar fotos"
type input "Añadir plugin MLHCookieConsent"
type input "Añadir Search Console"
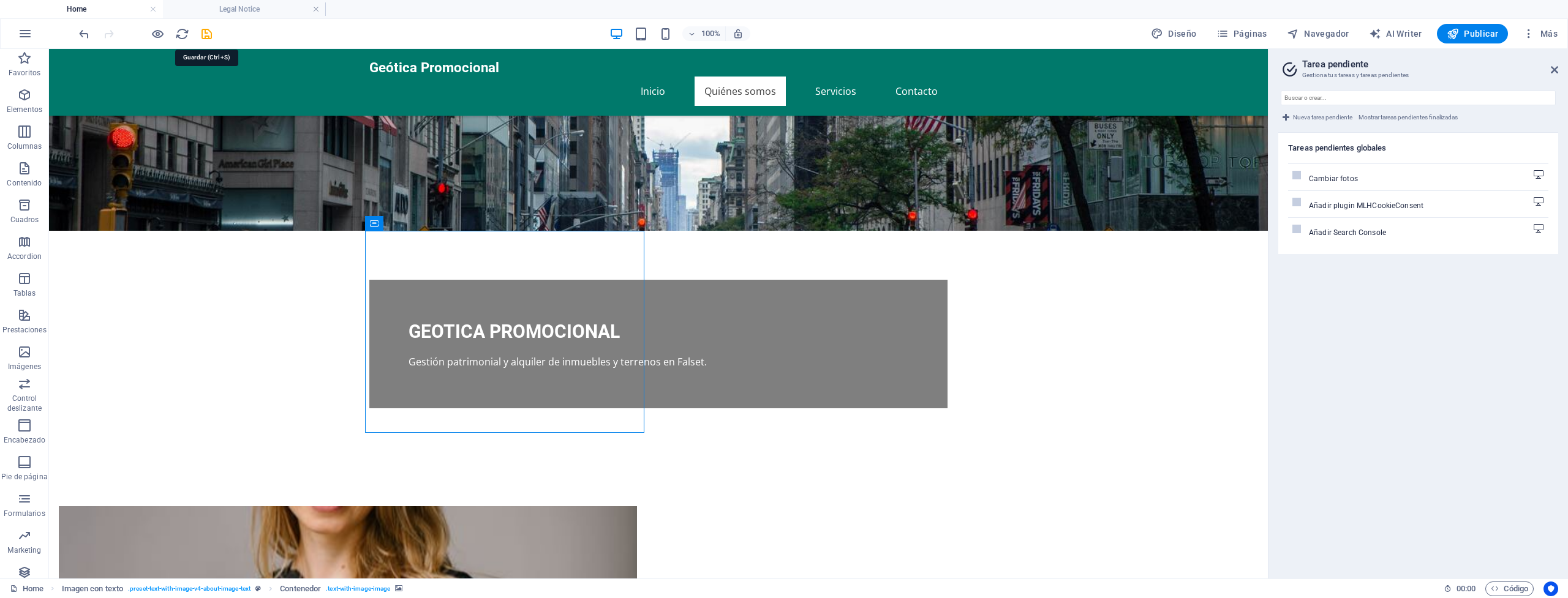
click at [206, 36] on icon "save" at bounding box center [207, 34] width 14 height 14
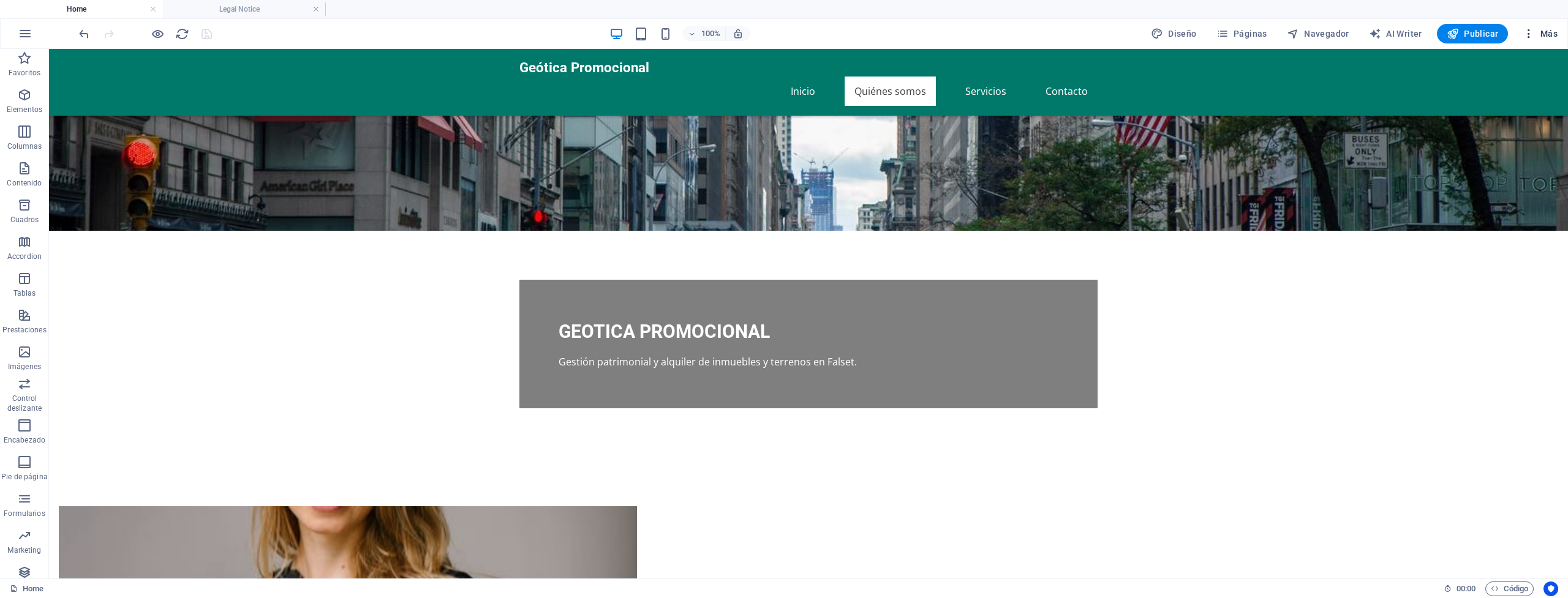
click at [1547, 32] on span "Más" at bounding box center [1539, 33] width 35 height 12
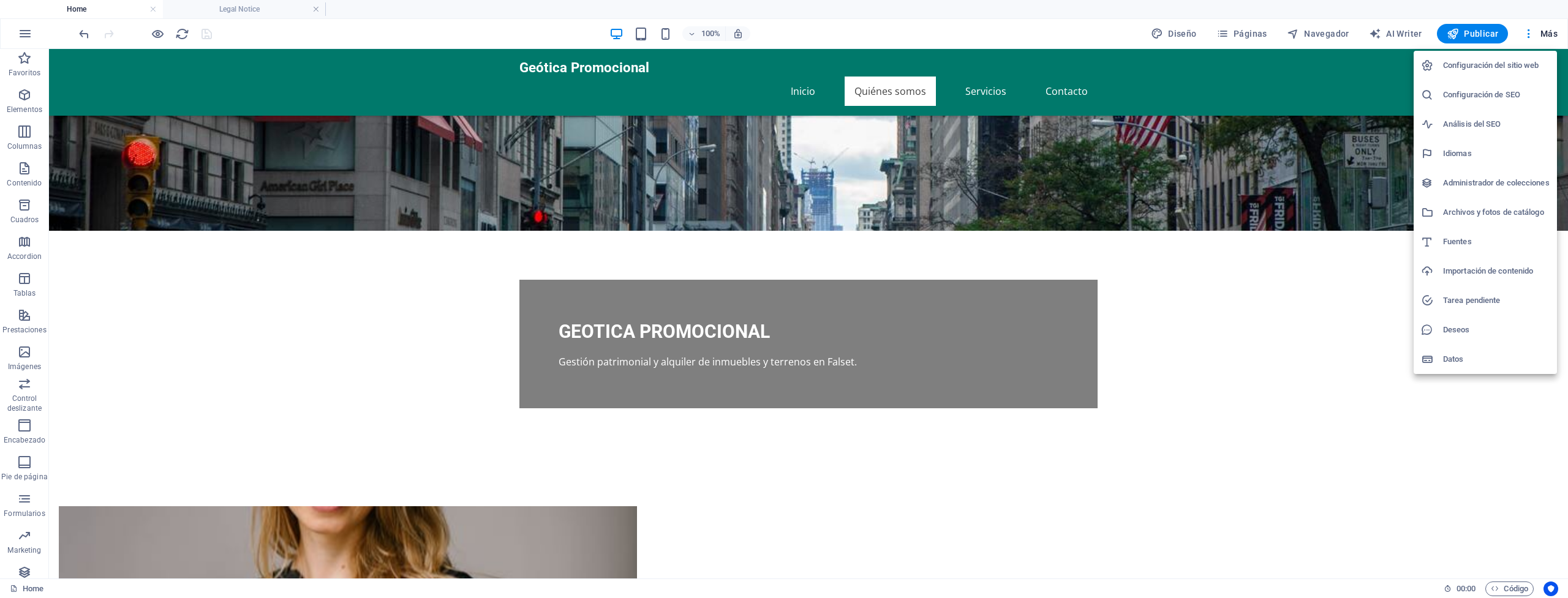
click at [1477, 298] on h6 "Tarea pendiente" at bounding box center [1496, 301] width 107 height 15
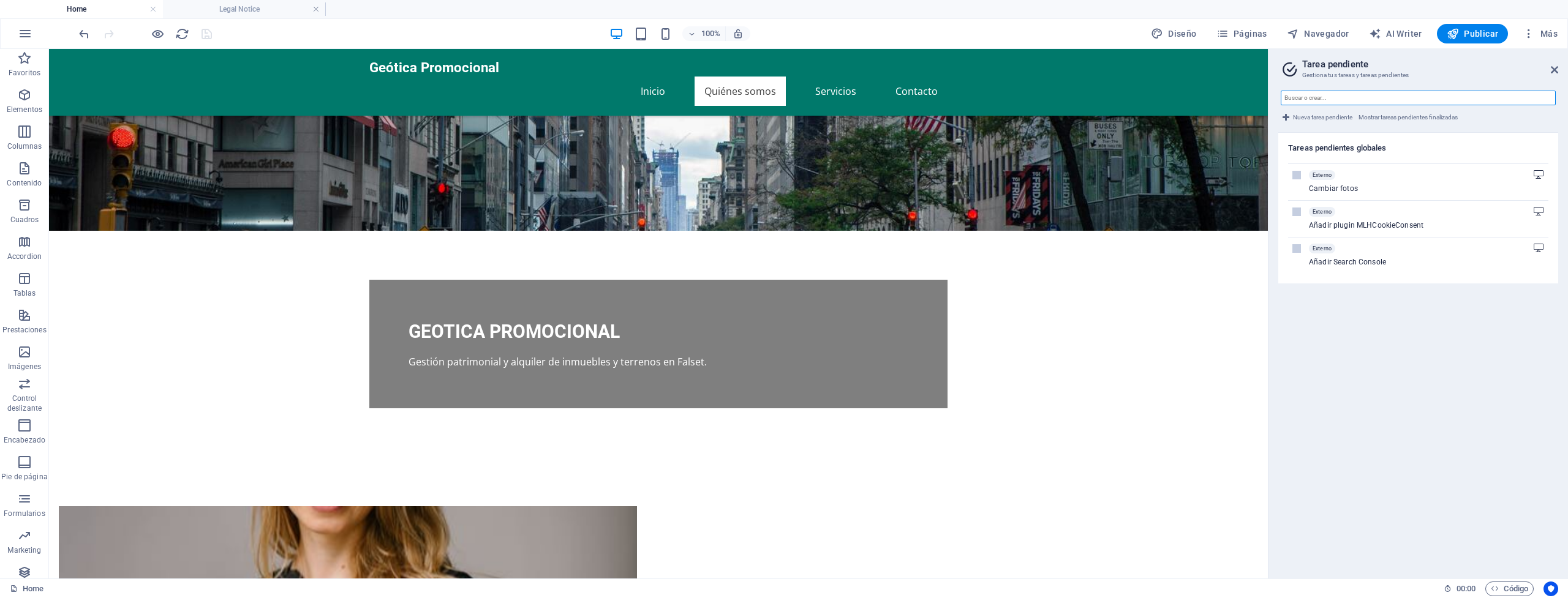
click at [1327, 98] on input "text" at bounding box center [1418, 98] width 275 height 15
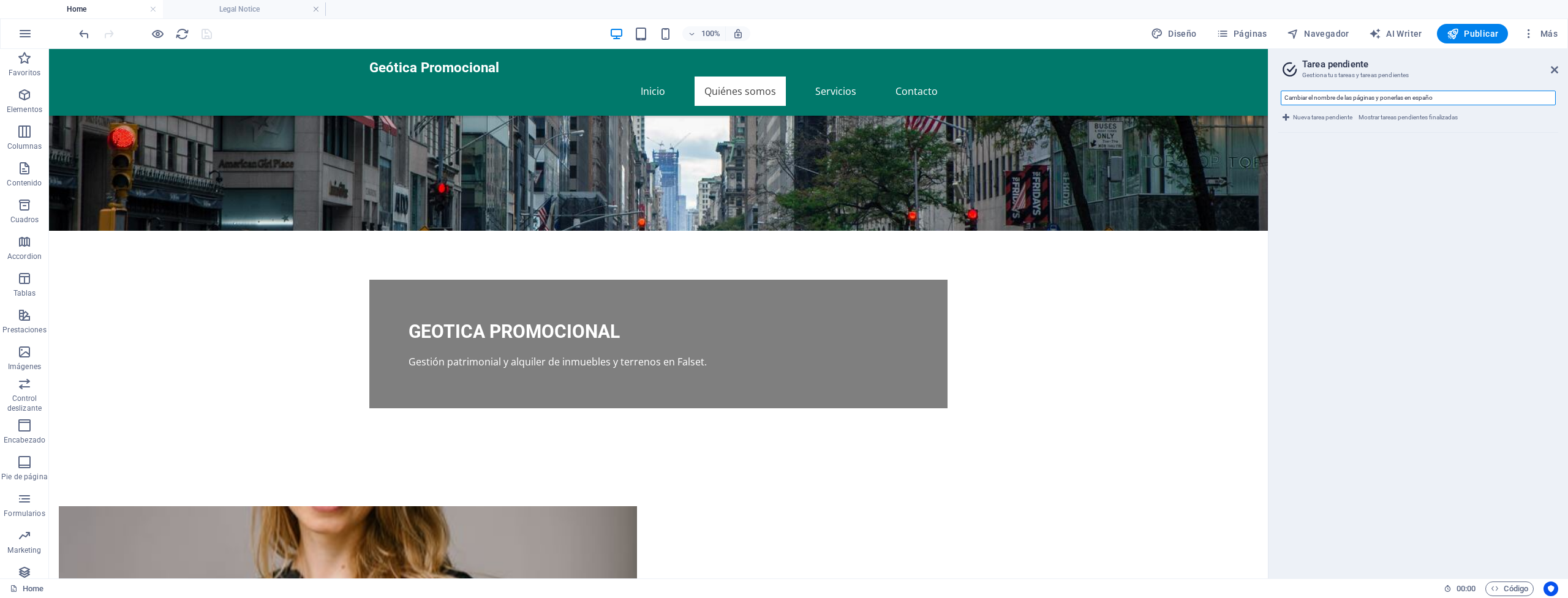
type input "Cambiar el nombre de las páginas y ponerlas en español"
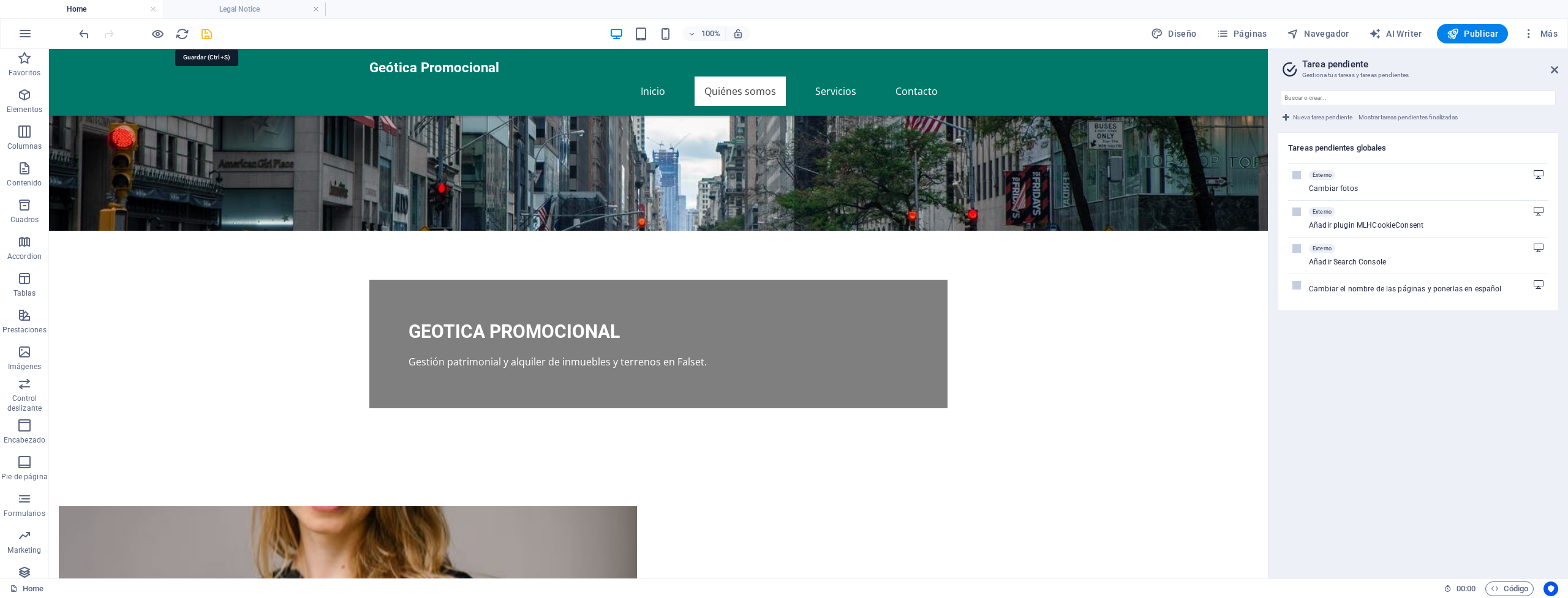
click at [207, 31] on icon "save" at bounding box center [207, 34] width 14 height 14
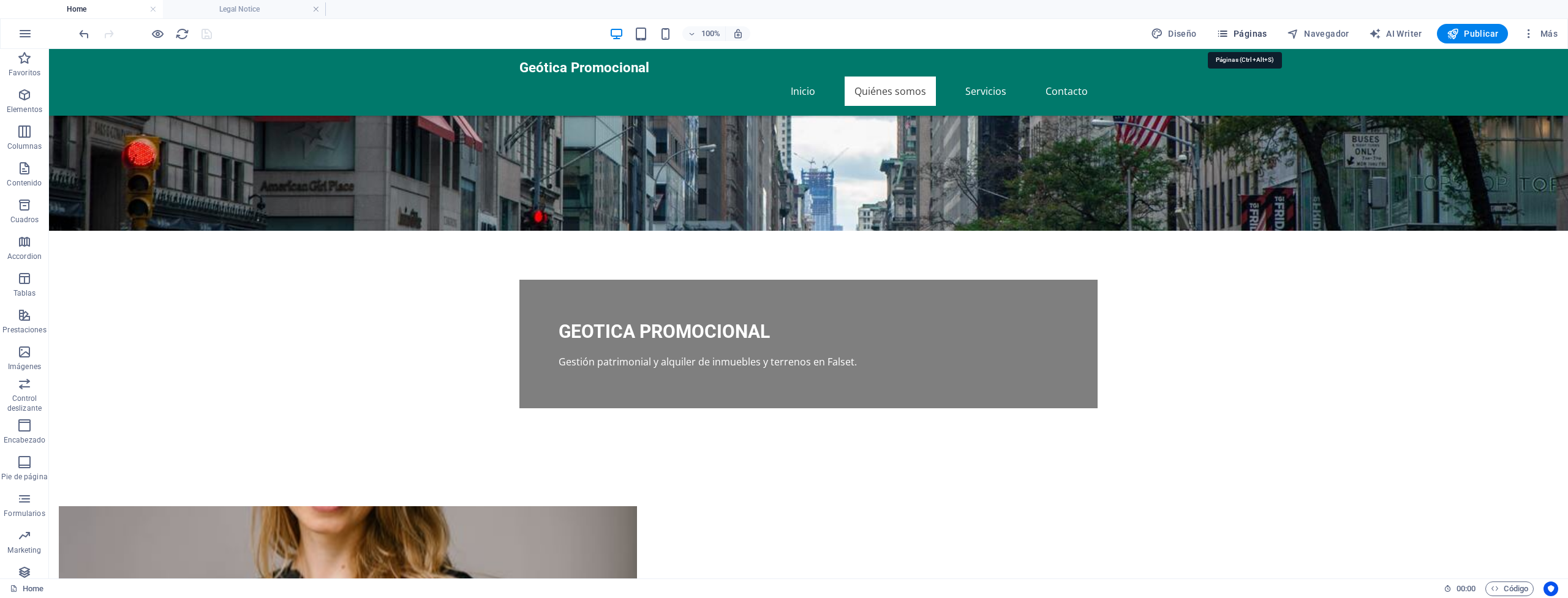
click at [1236, 29] on span "Páginas" at bounding box center [1242, 33] width 50 height 12
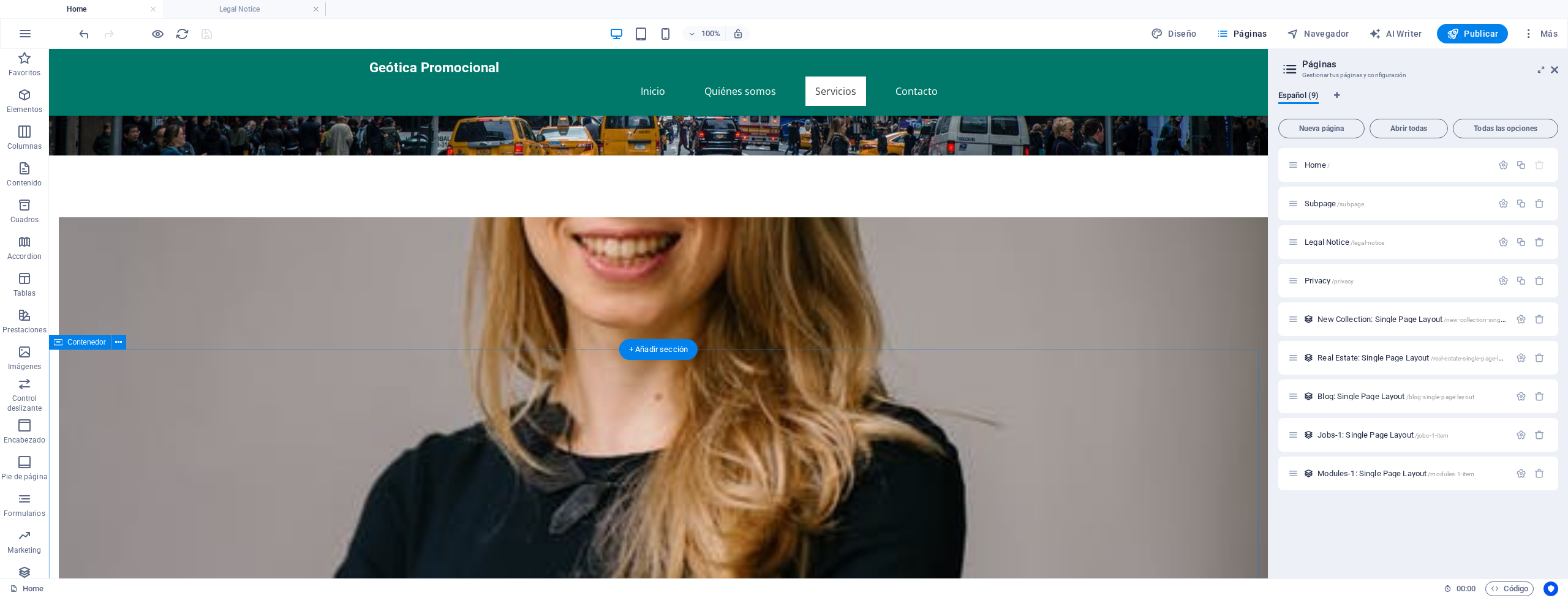
scroll to position [400, 0]
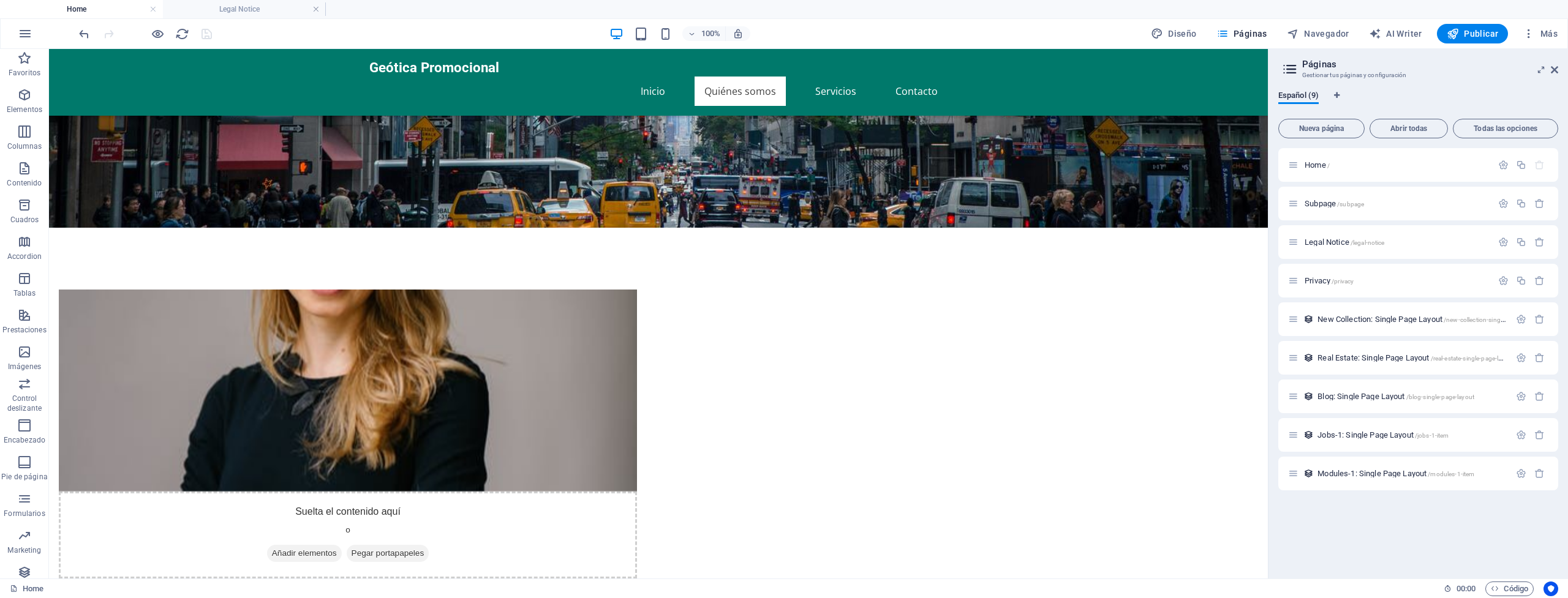
click at [1133, 8] on ul "Home Legal Notice" at bounding box center [784, 9] width 1568 height 19
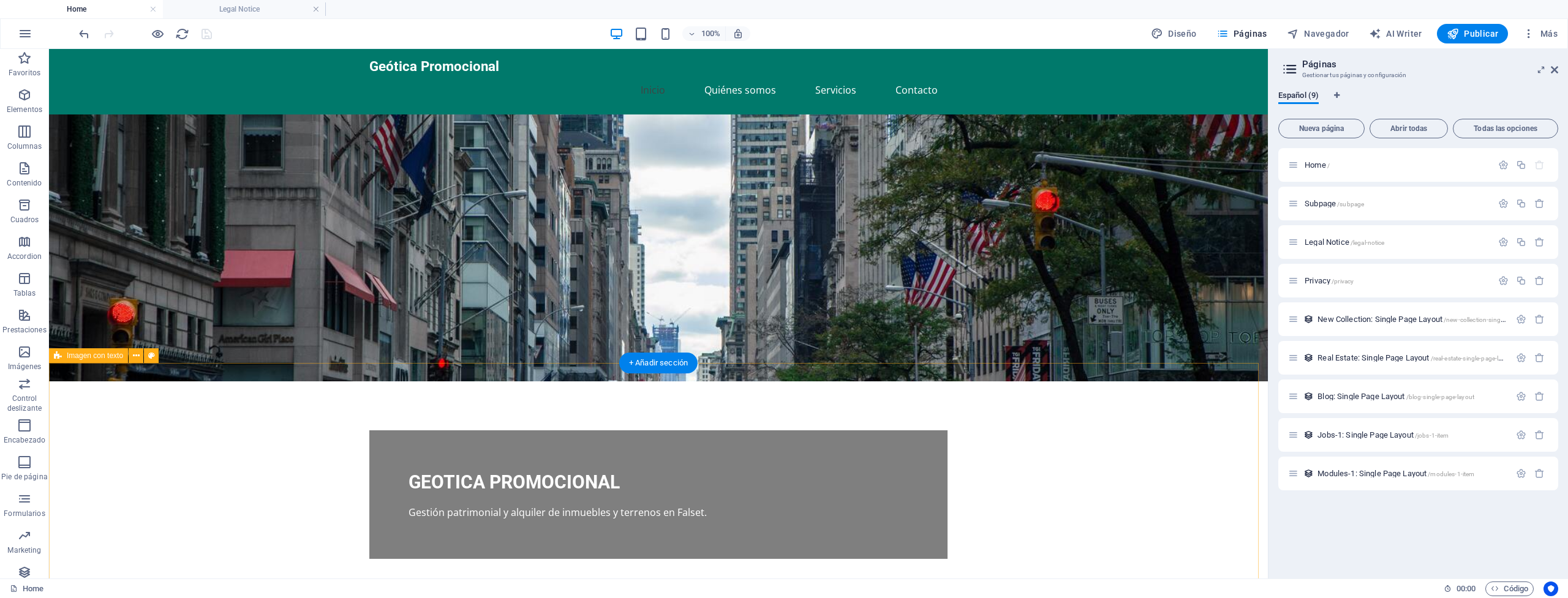
scroll to position [2, 0]
click at [1541, 320] on icon "button" at bounding box center [1539, 319] width 10 height 10
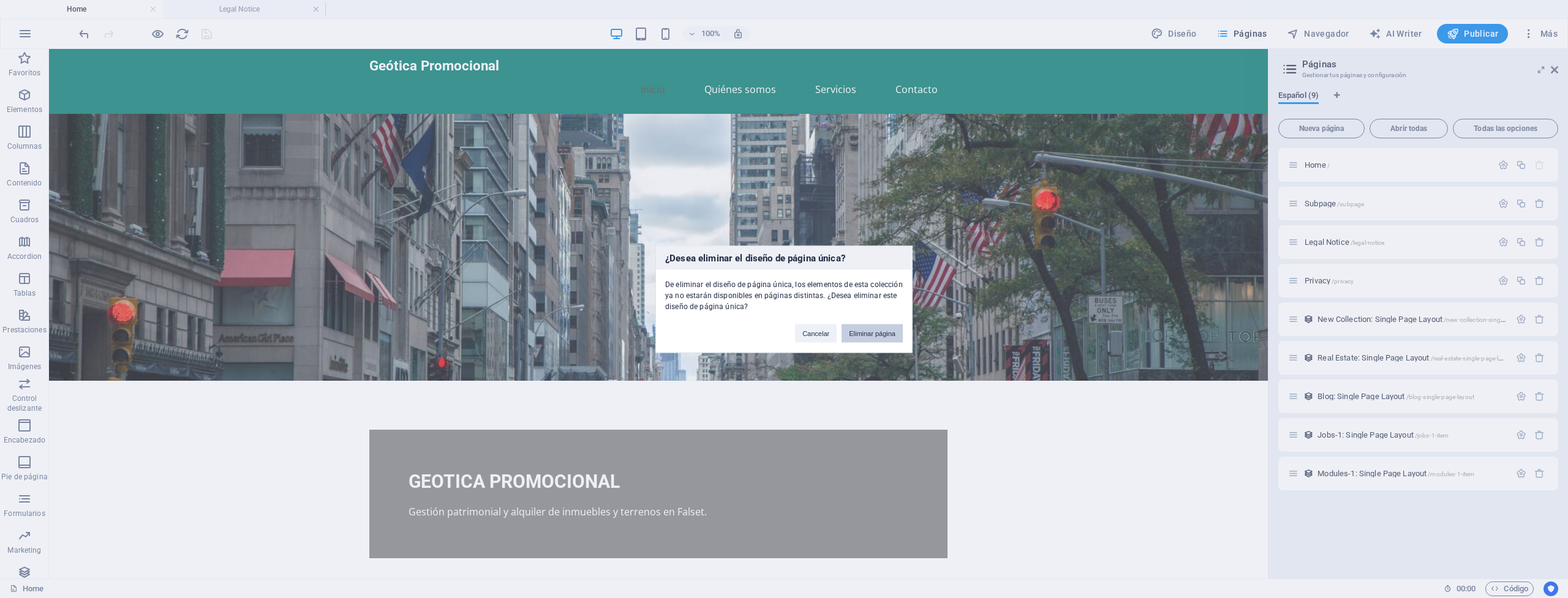
click at [867, 333] on button "Eliminar página" at bounding box center [873, 334] width 62 height 19
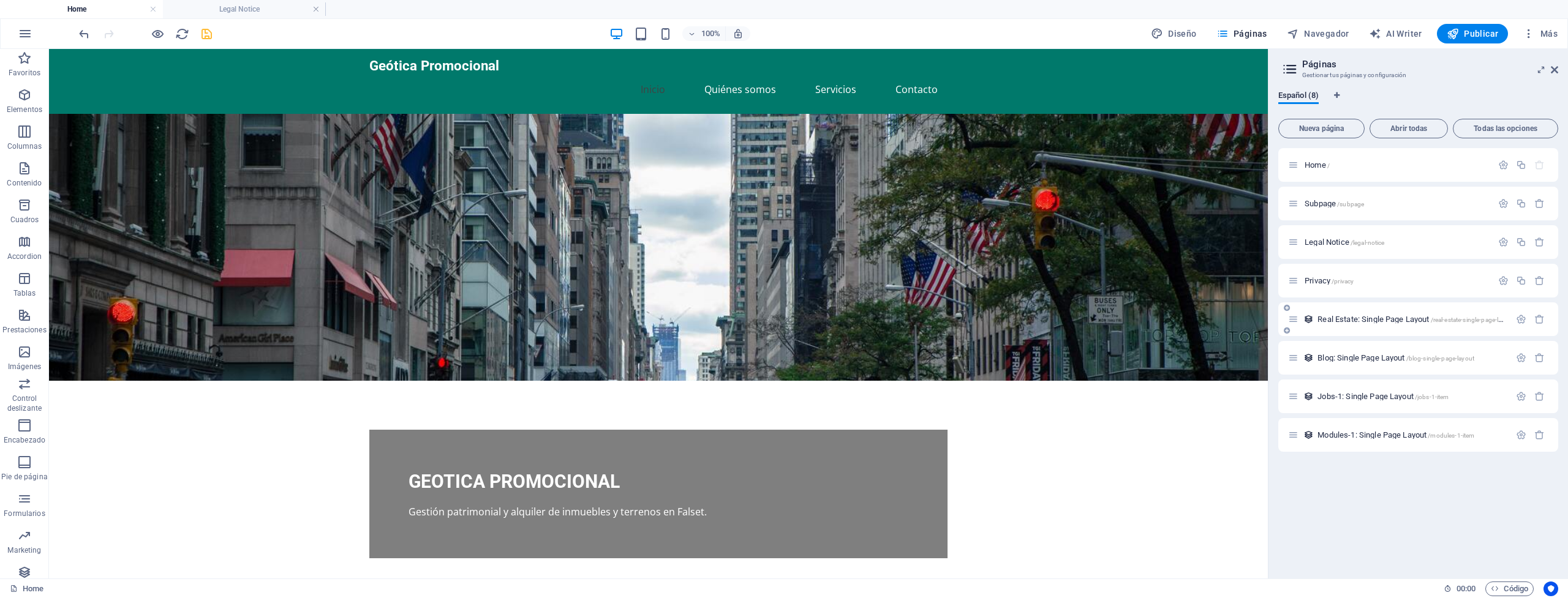
click at [1537, 313] on div at bounding box center [1530, 320] width 36 height 13
click at [1538, 320] on icon "button" at bounding box center [1539, 319] width 10 height 10
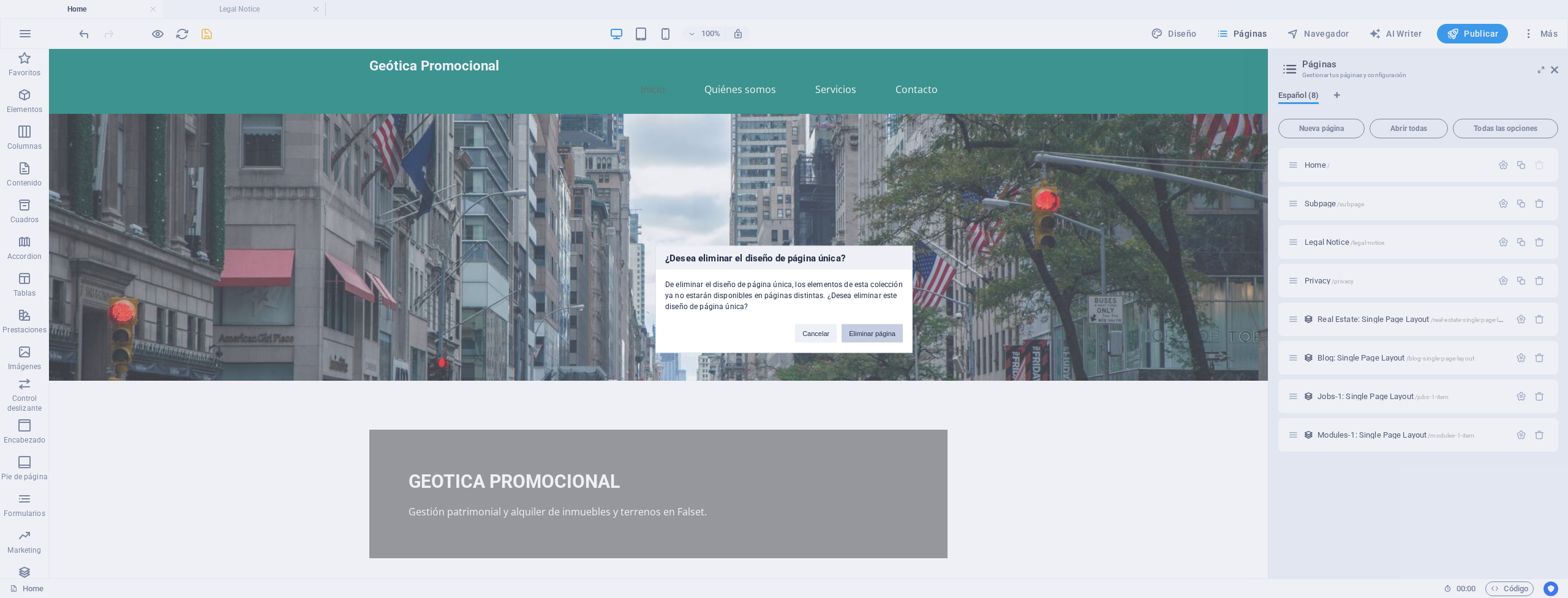
click at [878, 335] on button "Eliminar página" at bounding box center [873, 334] width 62 height 19
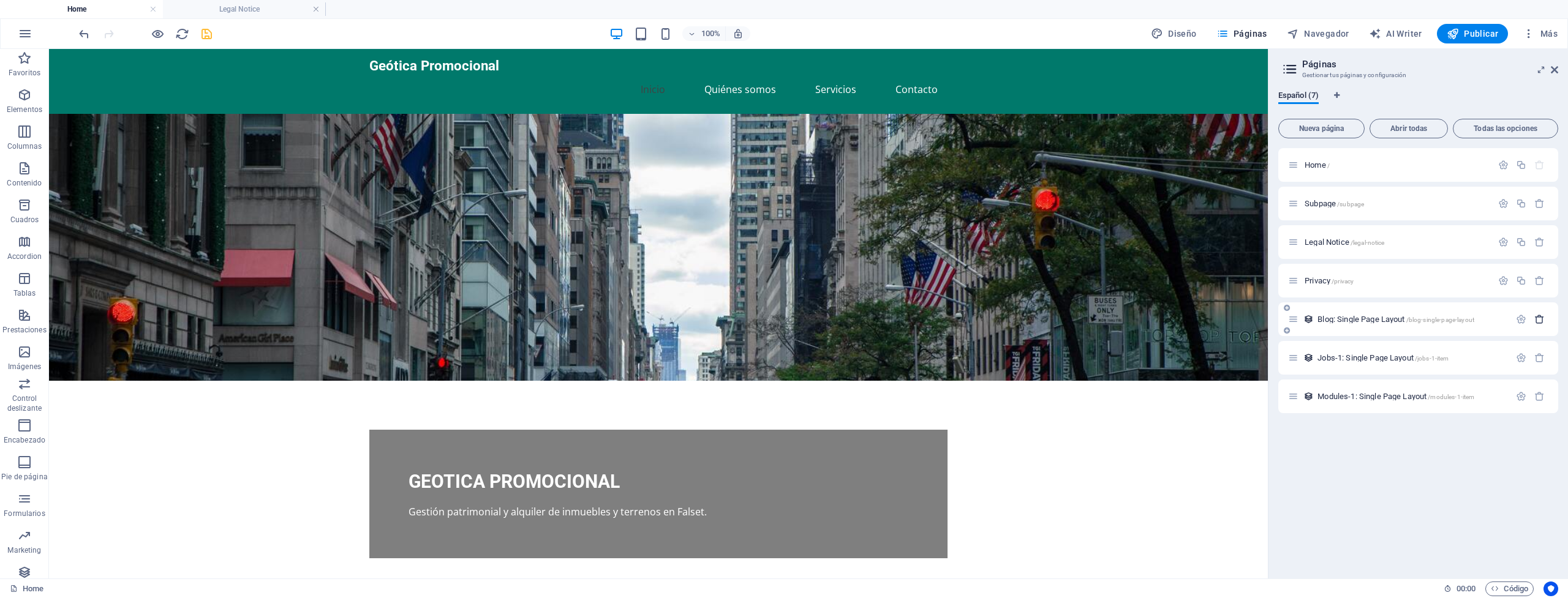
click at [1542, 322] on icon "button" at bounding box center [1539, 319] width 10 height 10
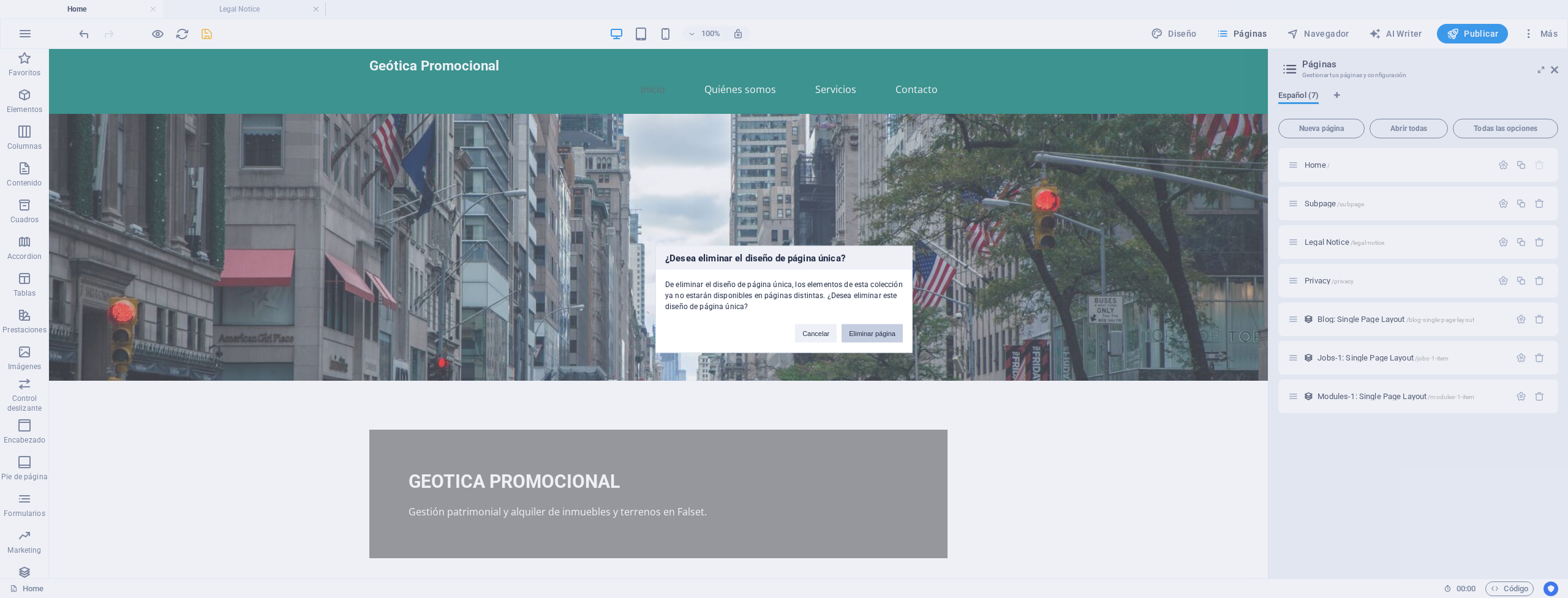
click at [888, 331] on button "Eliminar página" at bounding box center [873, 334] width 62 height 19
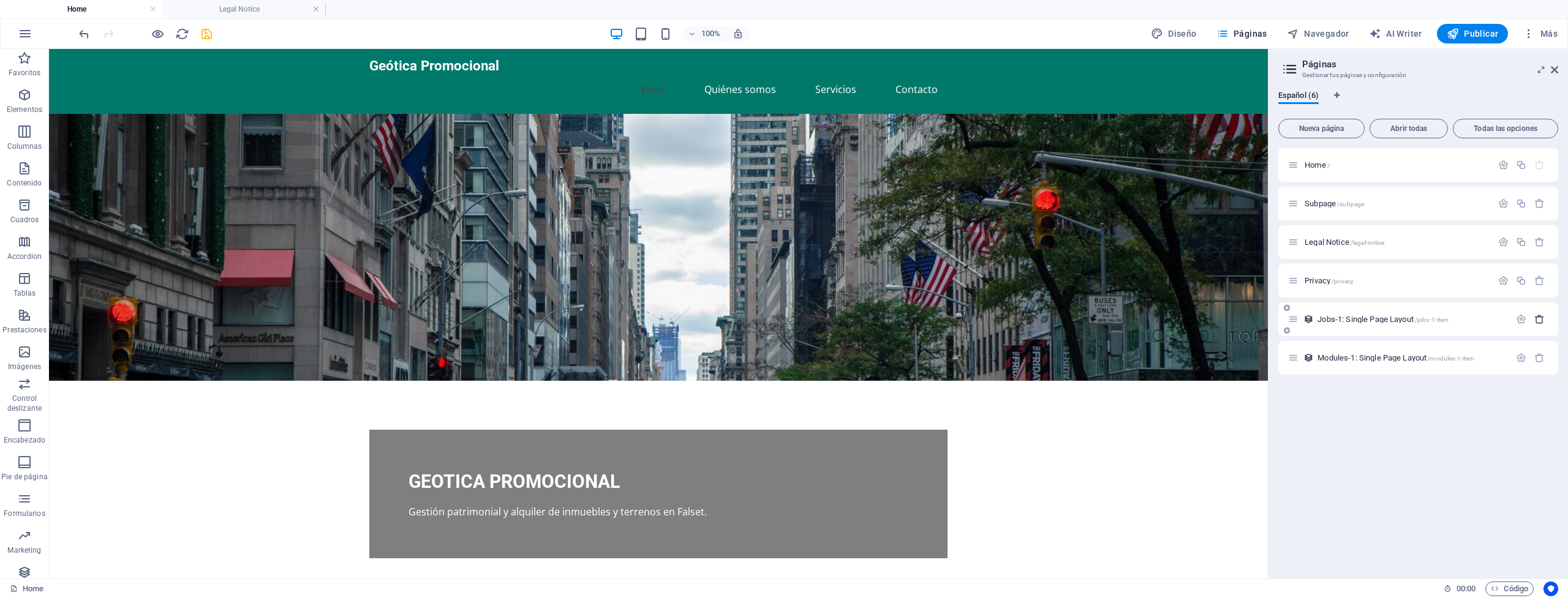
click at [1542, 322] on icon "button" at bounding box center [1539, 319] width 10 height 10
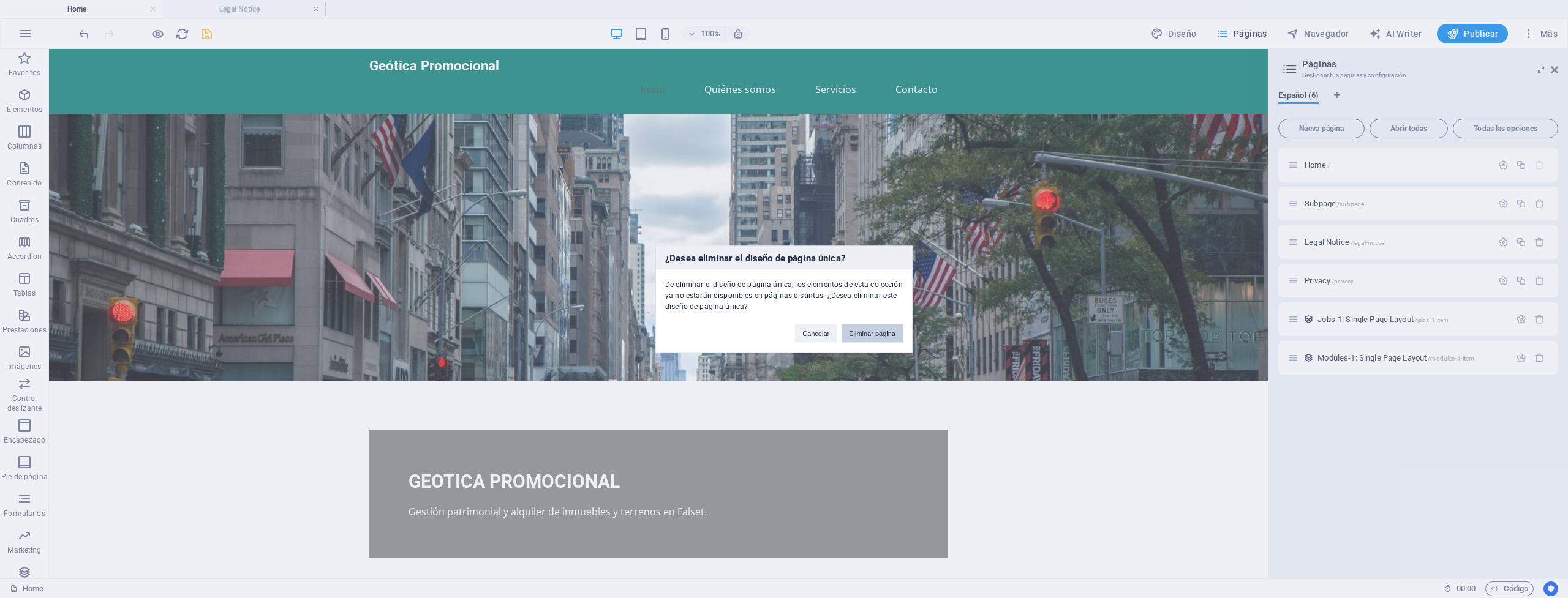
click at [886, 328] on button "Eliminar página" at bounding box center [873, 334] width 62 height 19
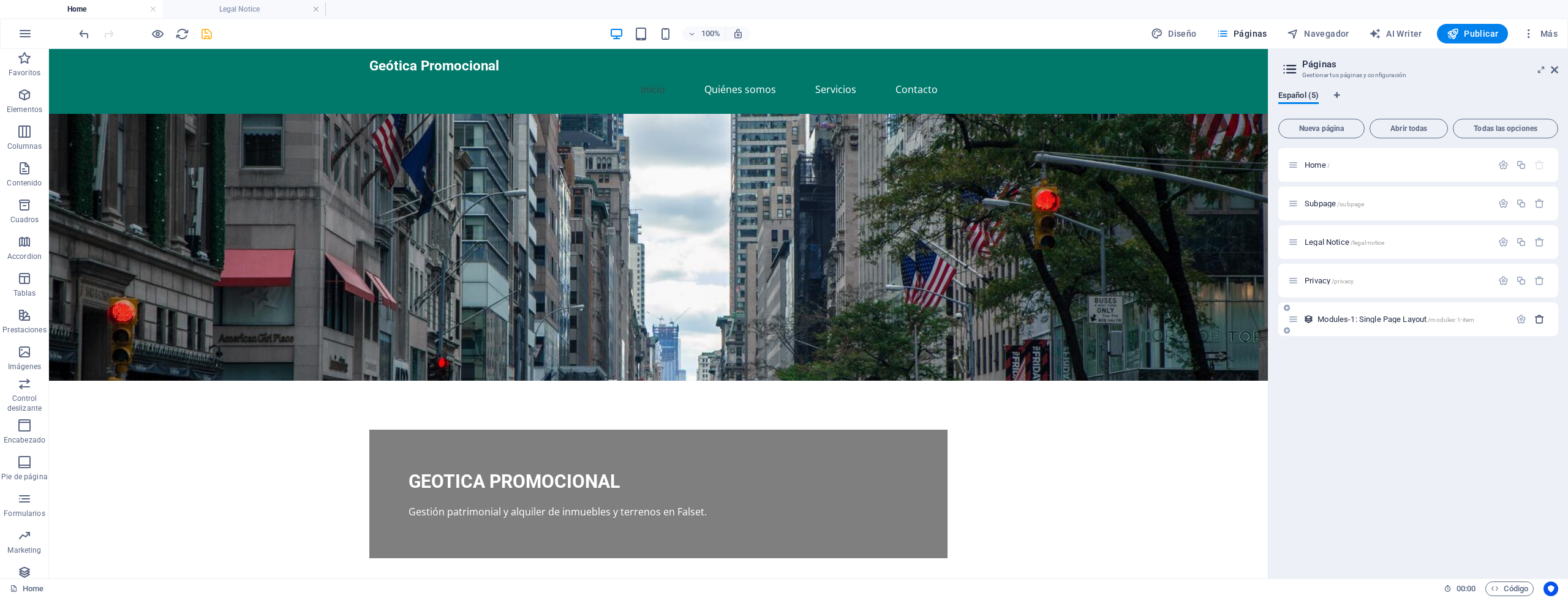
click at [1540, 322] on icon "button" at bounding box center [1539, 319] width 10 height 10
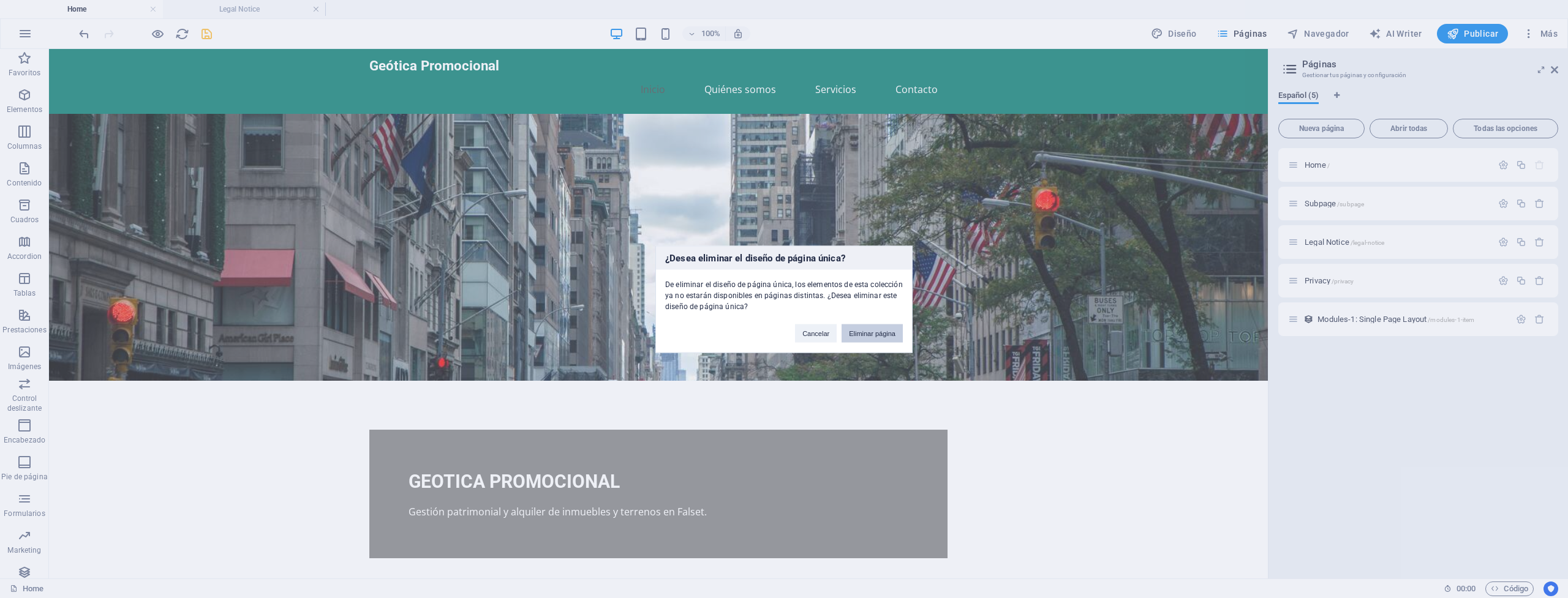
click at [889, 331] on button "Eliminar página" at bounding box center [873, 334] width 62 height 19
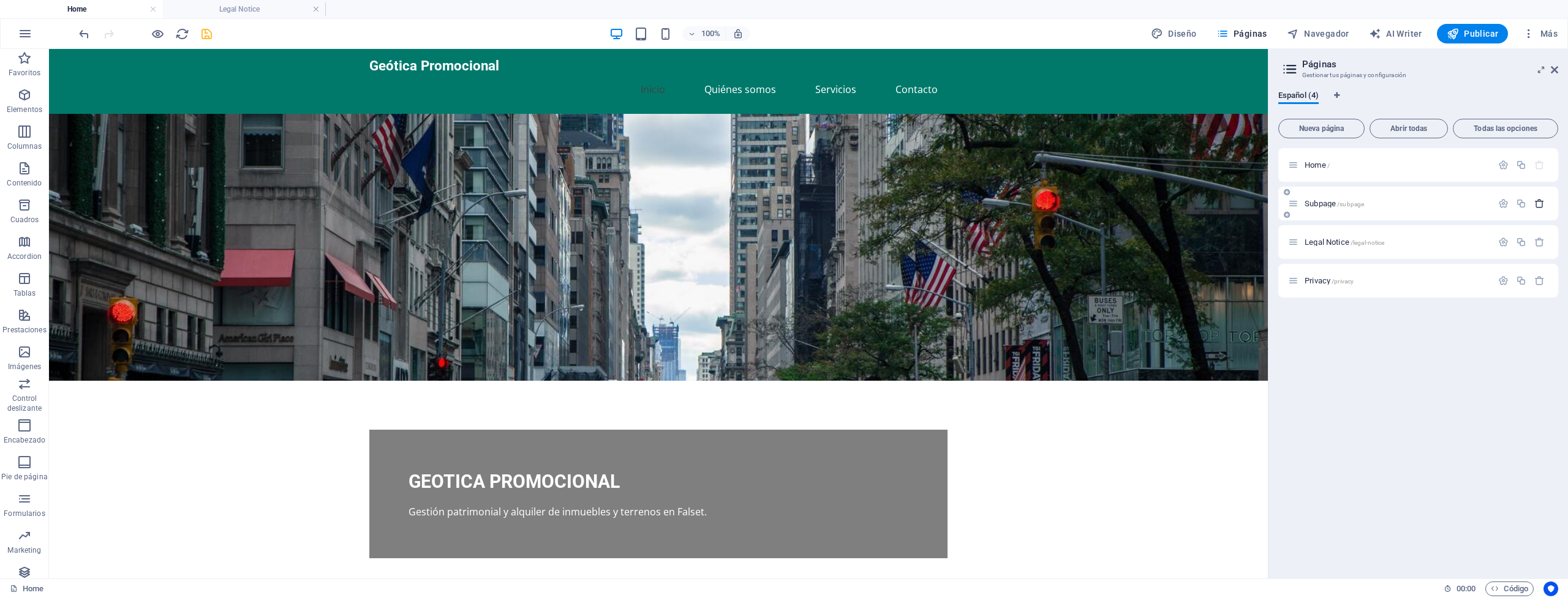
click at [1542, 202] on icon "button" at bounding box center [1539, 203] width 10 height 10
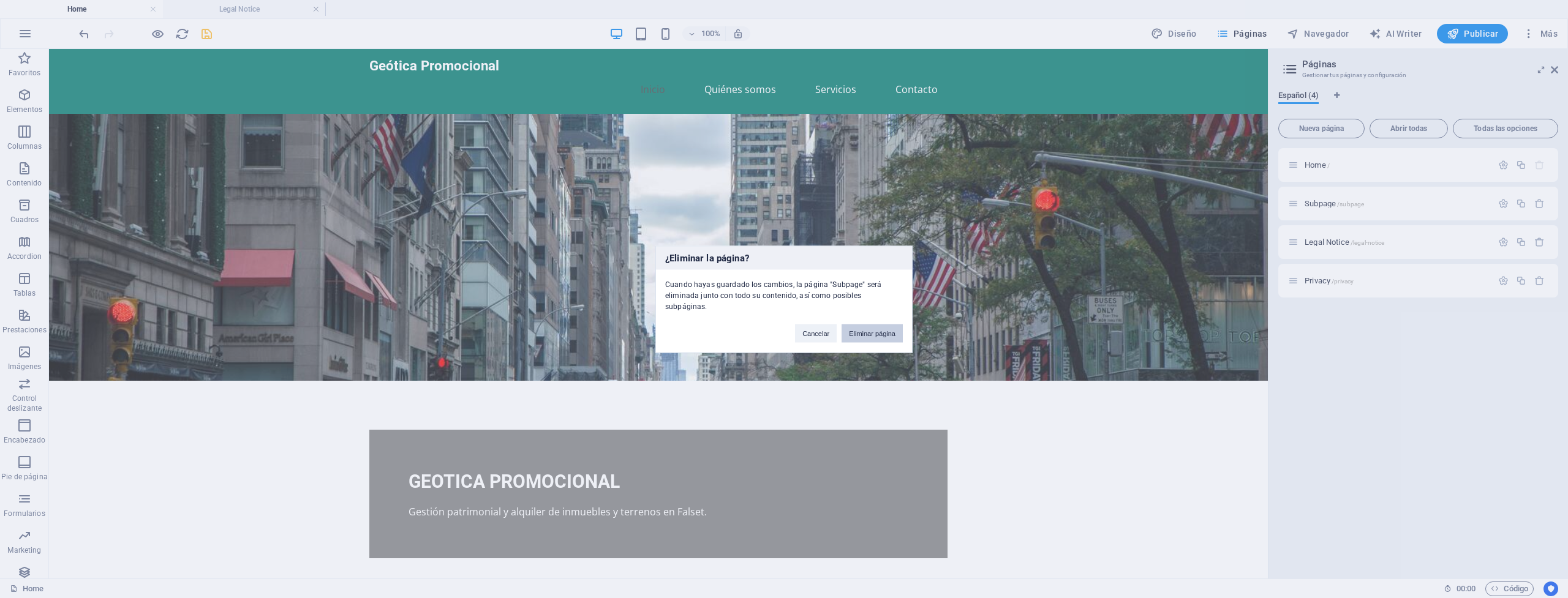
click at [863, 325] on button "Eliminar página" at bounding box center [873, 334] width 62 height 19
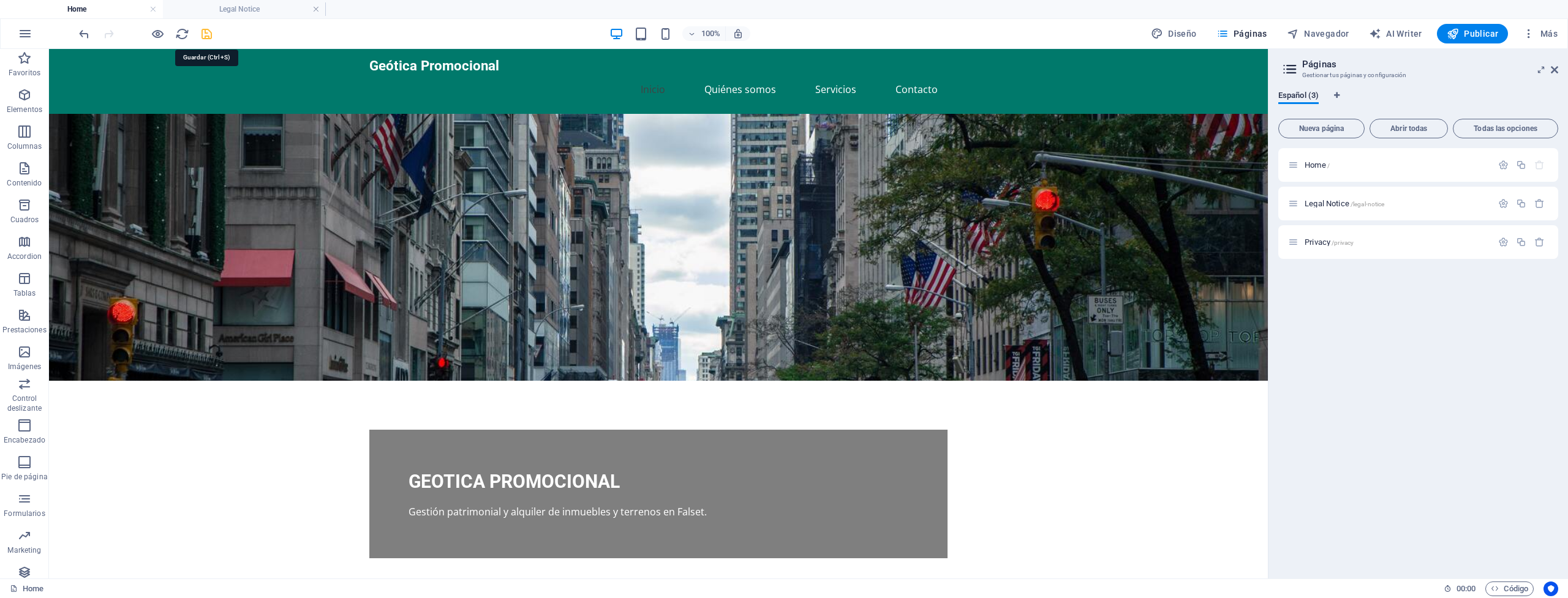
click at [208, 31] on icon "save" at bounding box center [207, 34] width 14 height 14
checkbox input "false"
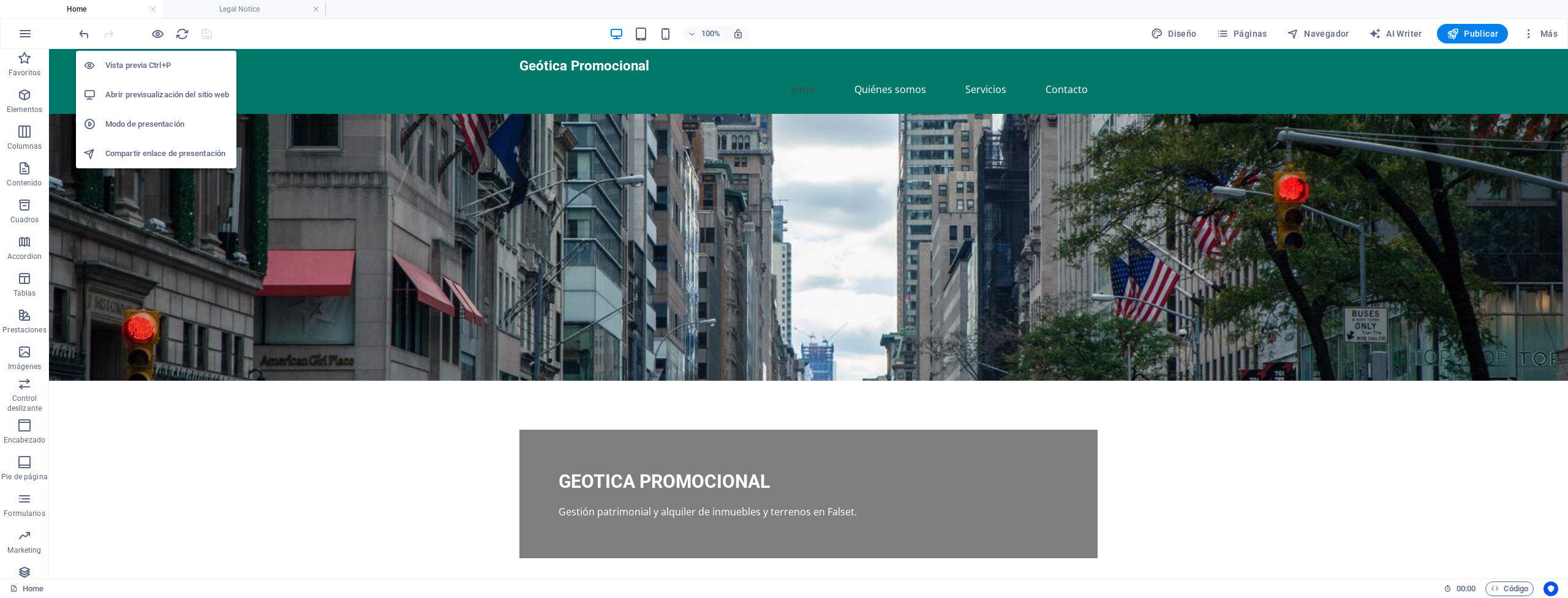
click at [139, 97] on h6 "Abrir previsualización del sitio web" at bounding box center [167, 95] width 123 height 15
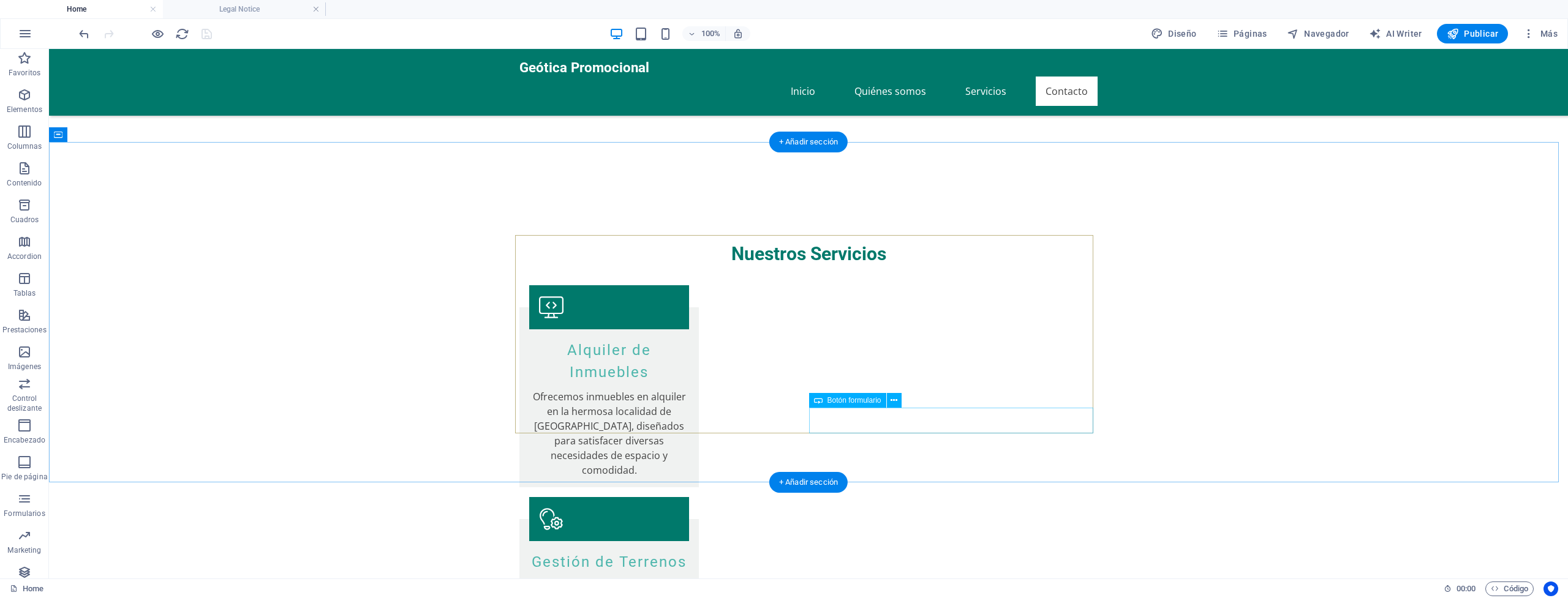
scroll to position [951, 0]
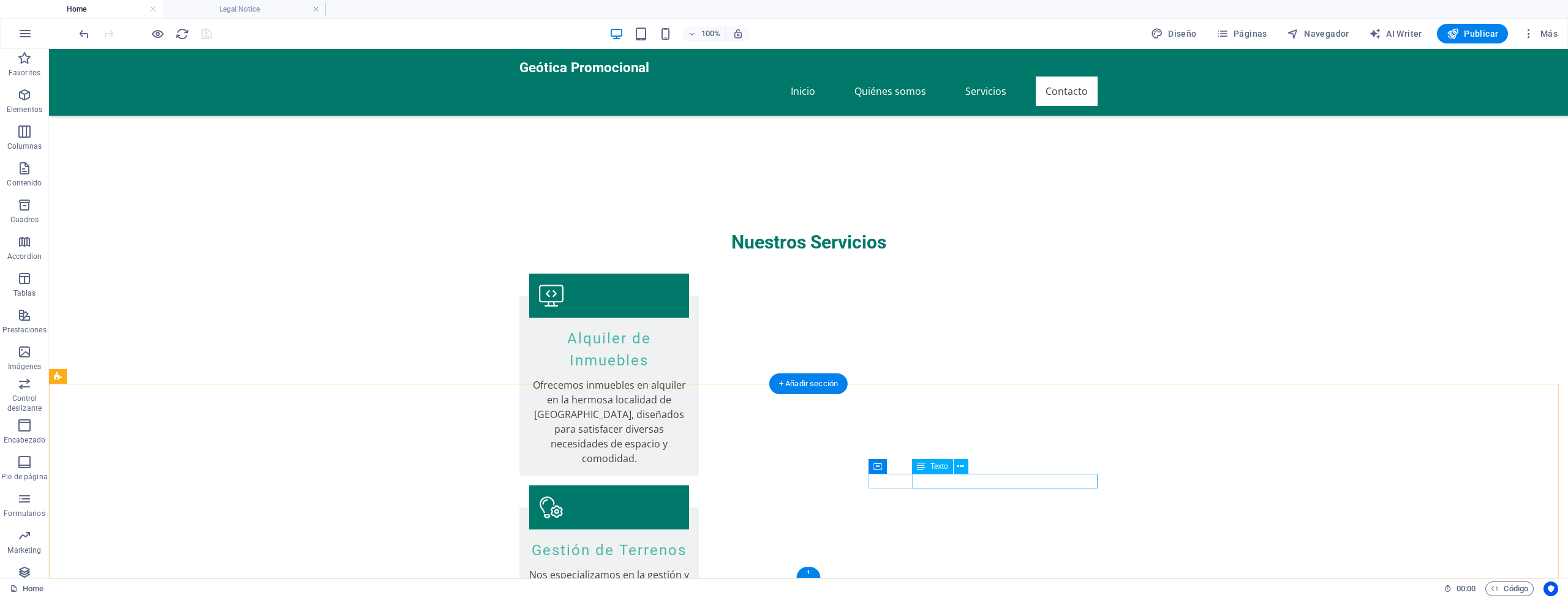
click at [939, 473] on div "Texto" at bounding box center [933, 467] width 41 height 15
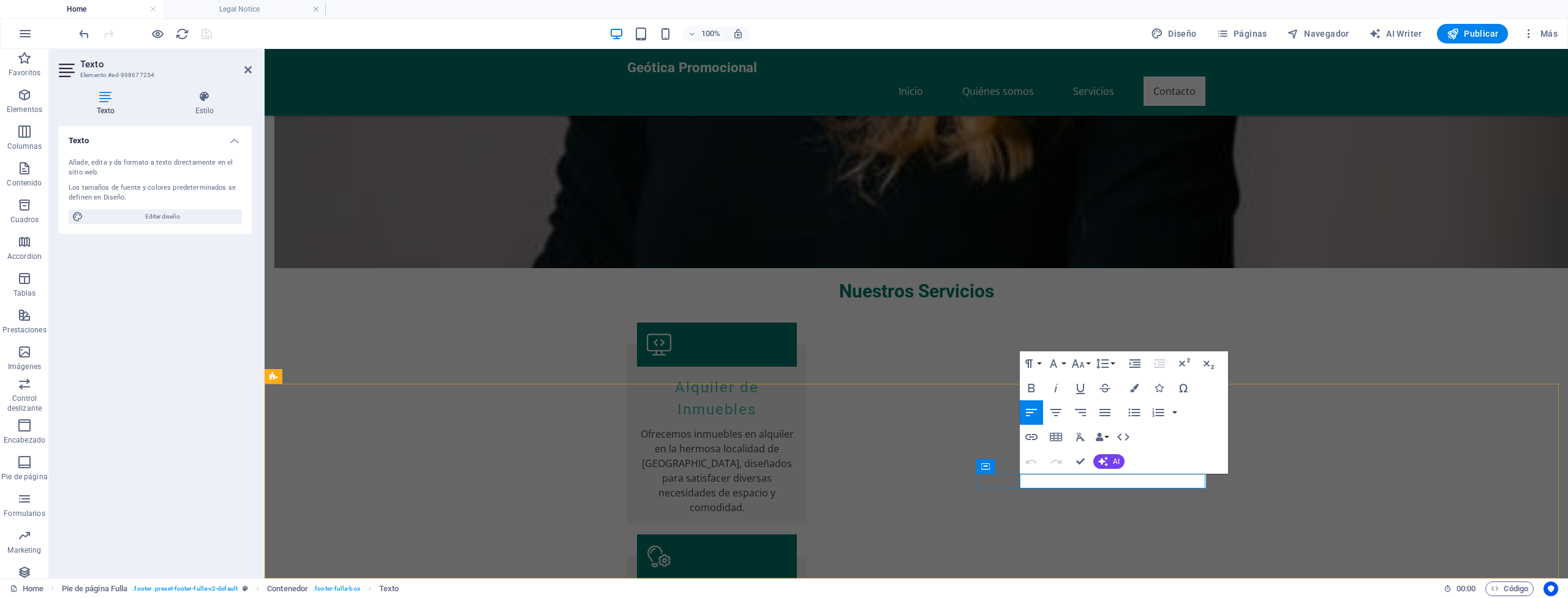
drag, startPoint x: 1021, startPoint y: 482, endPoint x: 1117, endPoint y: 477, distance: 96.1
click at [1032, 436] on icon "button" at bounding box center [1031, 437] width 12 height 7
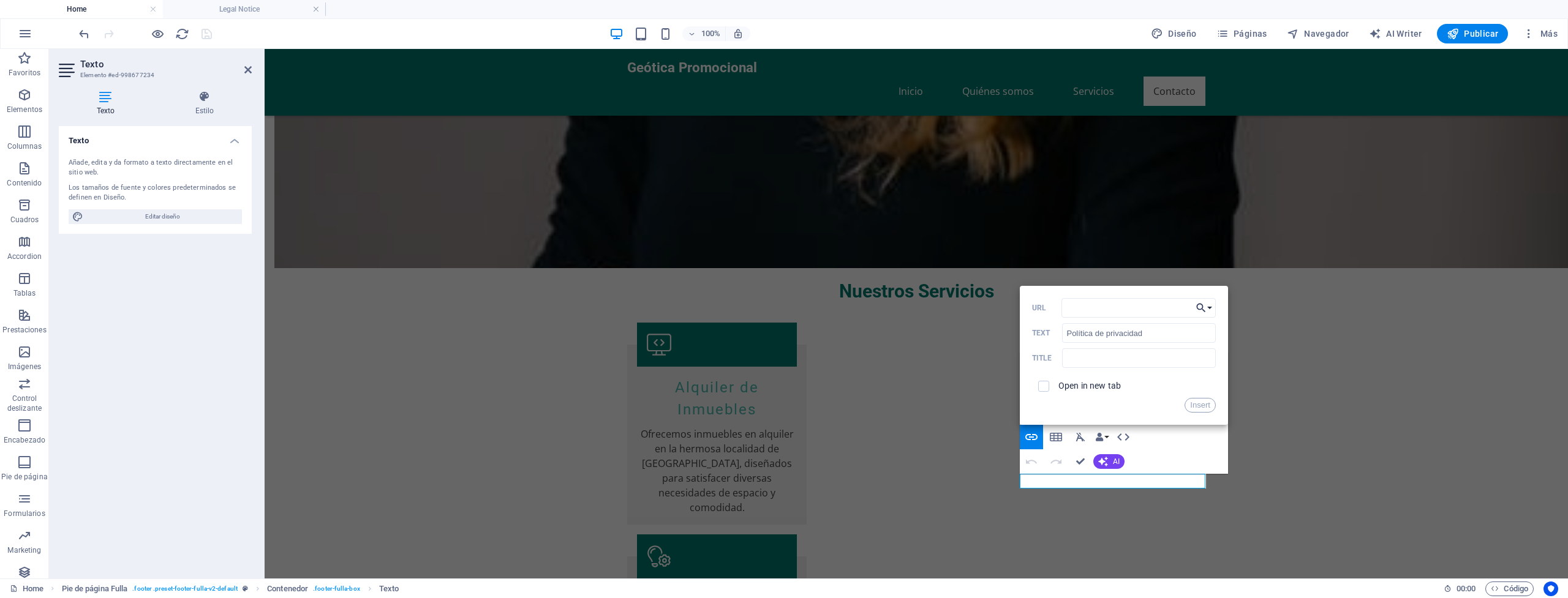
click at [1204, 306] on icon "button" at bounding box center [1201, 308] width 12 height 15
click at [1130, 362] on p "Privacy" at bounding box center [1119, 367] width 42 height 19
click at [1209, 409] on button "Insert" at bounding box center [1200, 406] width 31 height 15
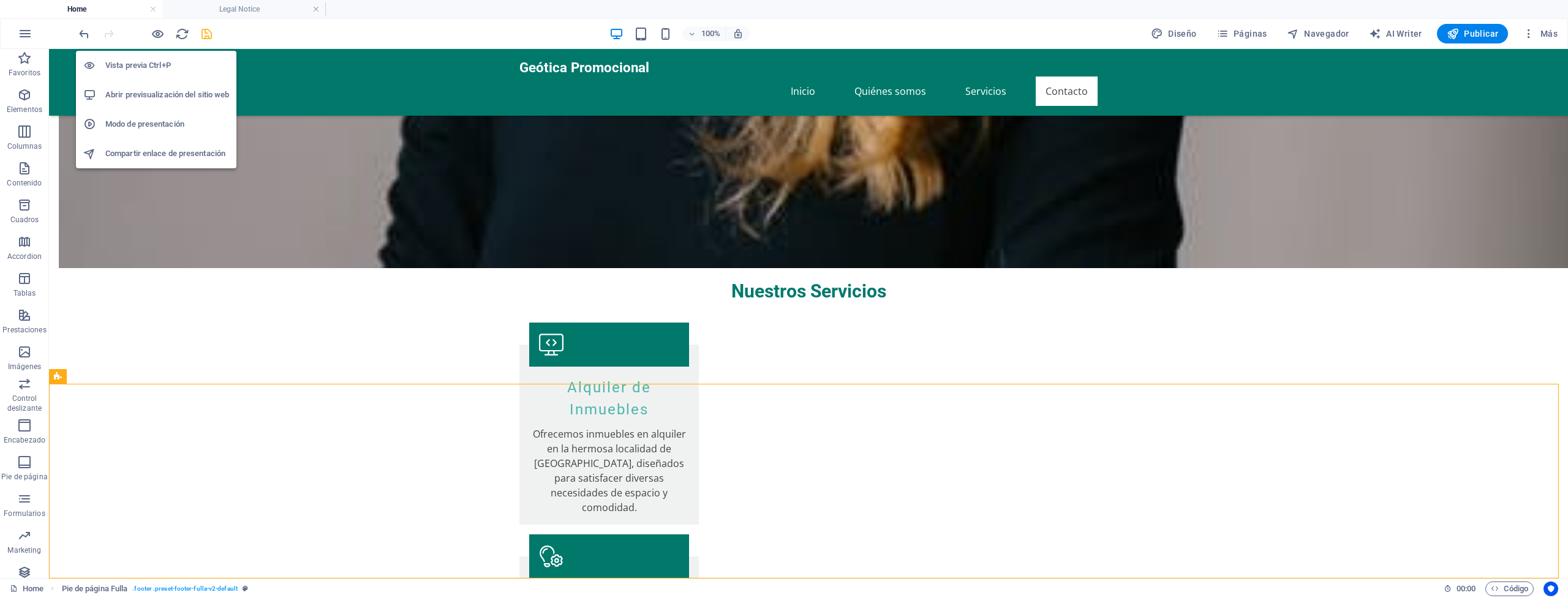
click at [152, 62] on h6 "Vista previa Ctrl+P" at bounding box center [167, 65] width 123 height 15
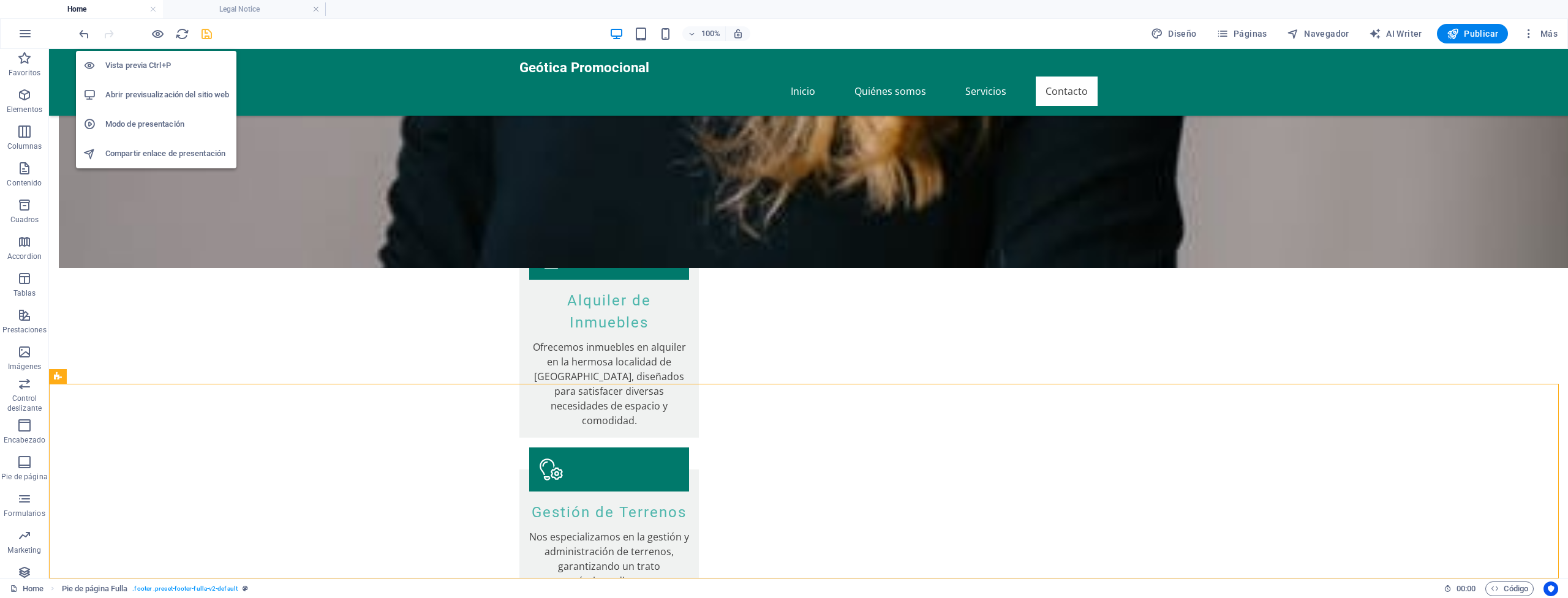
scroll to position [823, 0]
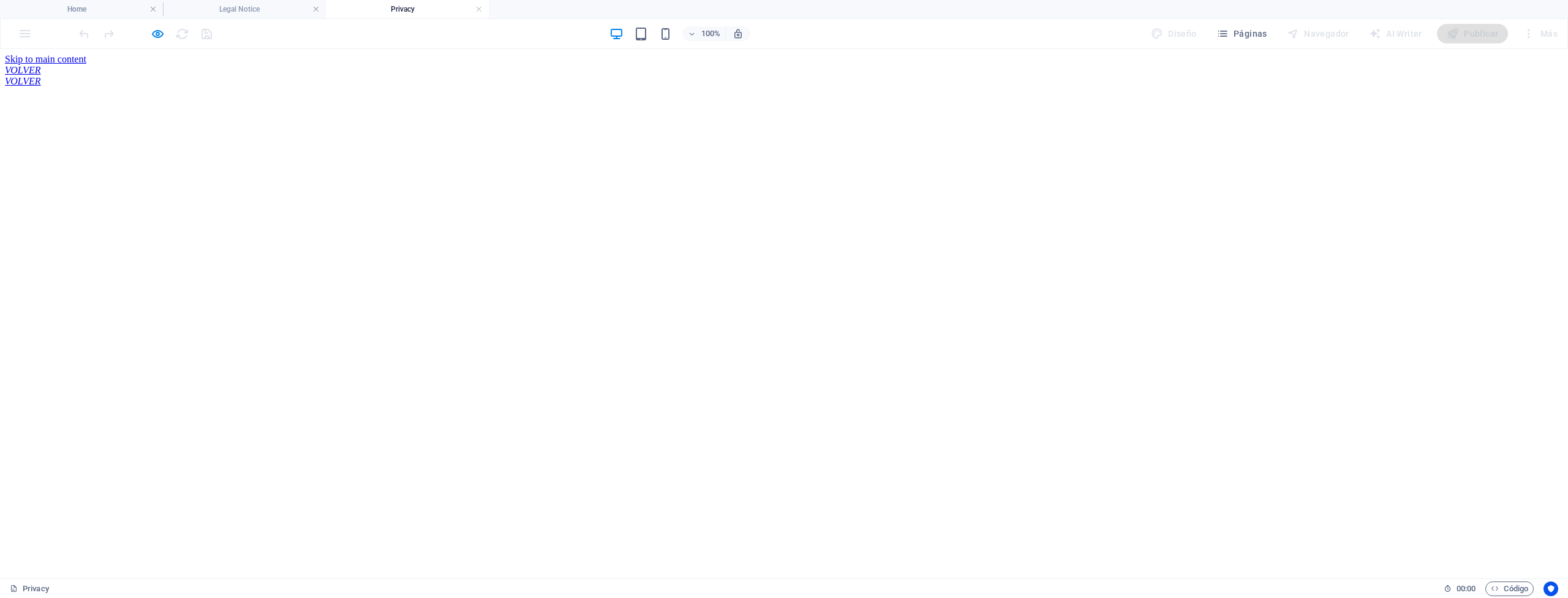
scroll to position [0, 0]
click at [534, 66] on div "VOLVER" at bounding box center [783, 70] width 1558 height 11
click at [496, 64] on div "VOLVER" at bounding box center [783, 70] width 1558 height 11
click at [519, 64] on div "VOLVER" at bounding box center [783, 70] width 1558 height 11
click at [509, 64] on div "VOLVER" at bounding box center [783, 70] width 1558 height 11
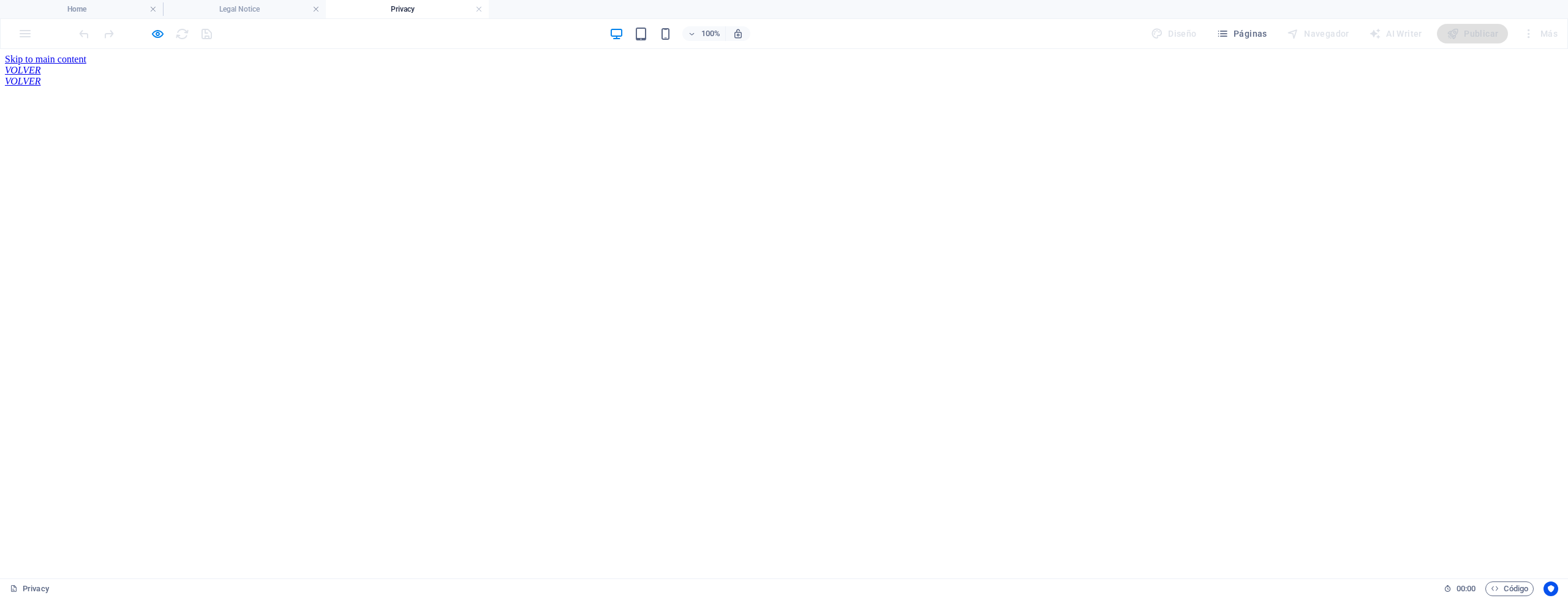
click at [509, 64] on div "VOLVER" at bounding box center [783, 70] width 1558 height 11
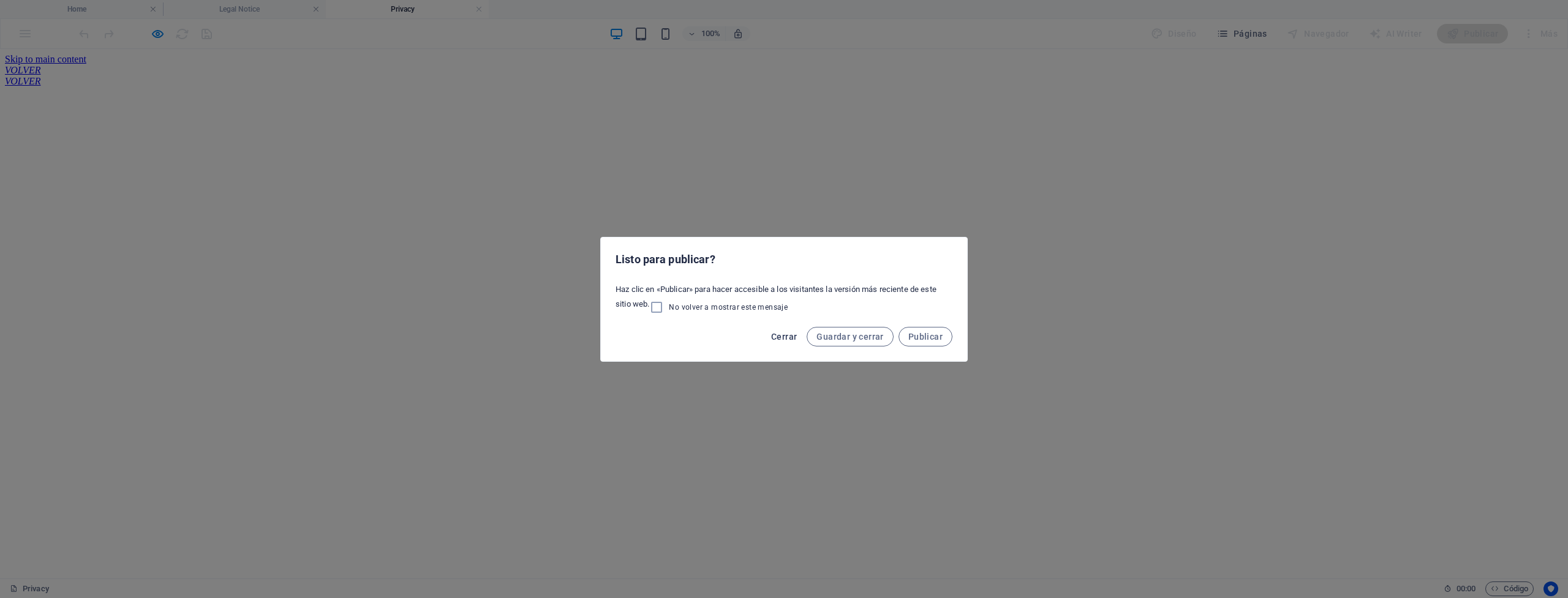
click at [789, 336] on span "Cerrar" at bounding box center [784, 336] width 26 height 9
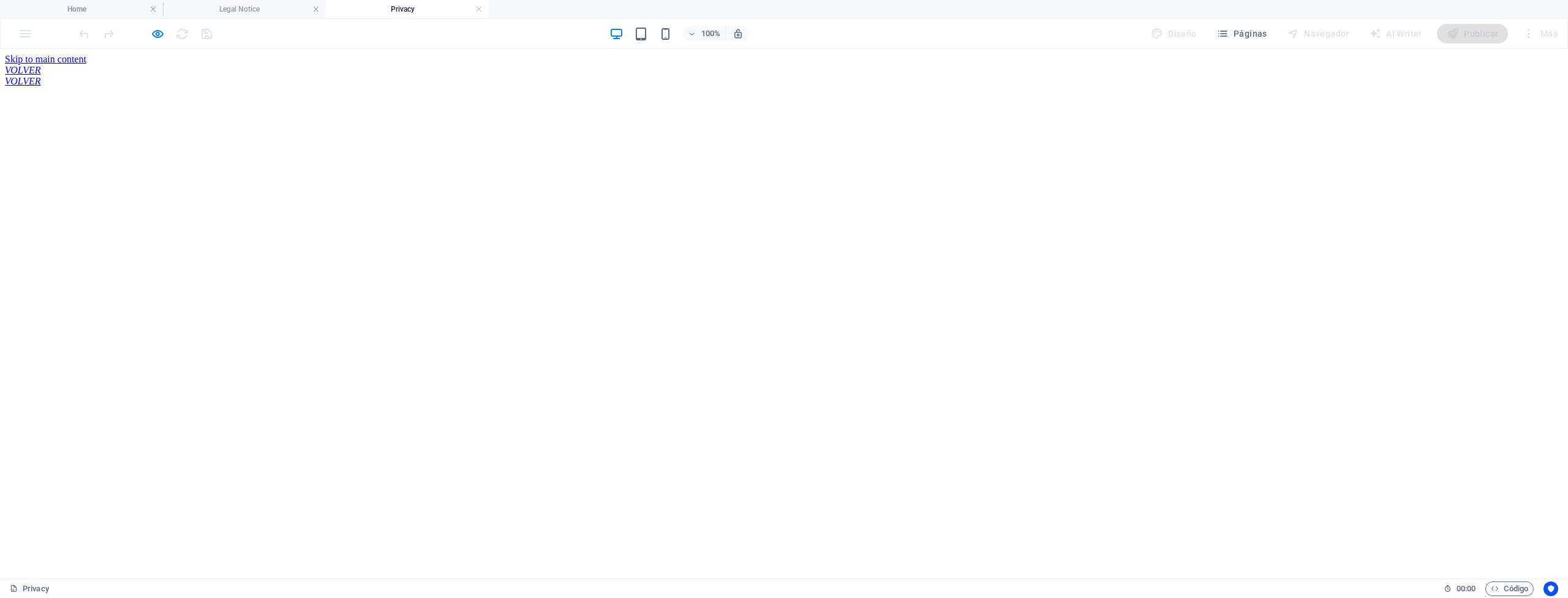
click at [208, 34] on div at bounding box center [145, 34] width 137 height 20
click at [159, 36] on icon "button" at bounding box center [157, 34] width 14 height 14
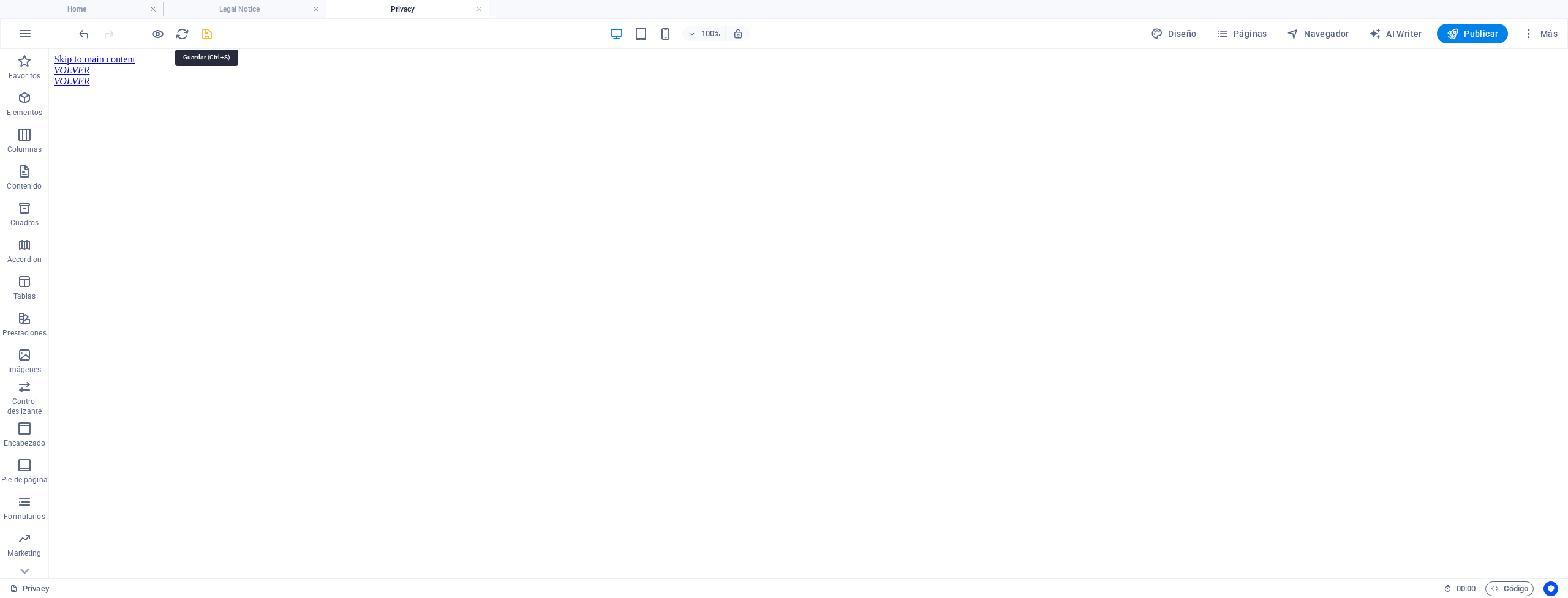
click at [210, 36] on icon "save" at bounding box center [207, 34] width 14 height 14
click at [1471, 27] on button "Publicar" at bounding box center [1473, 34] width 72 height 20
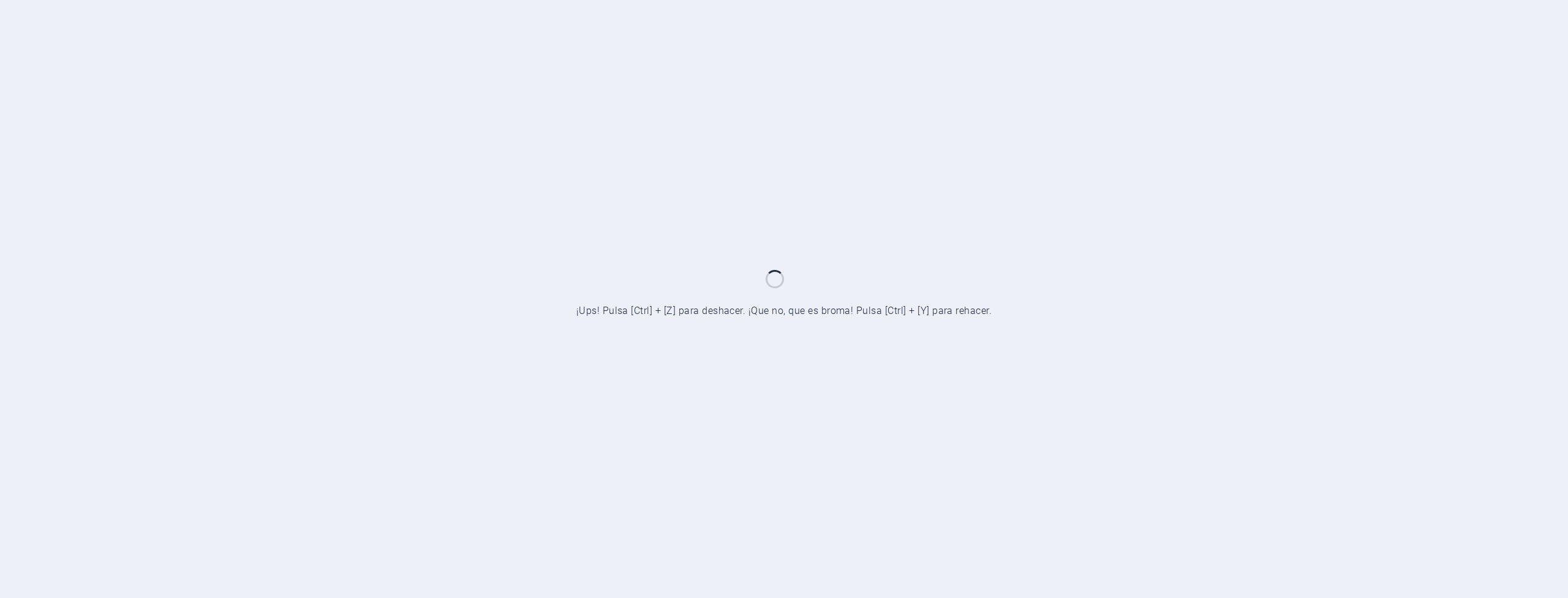
click at [1054, 399] on div at bounding box center [784, 299] width 1568 height 598
